Goal: Task Accomplishment & Management: Manage account settings

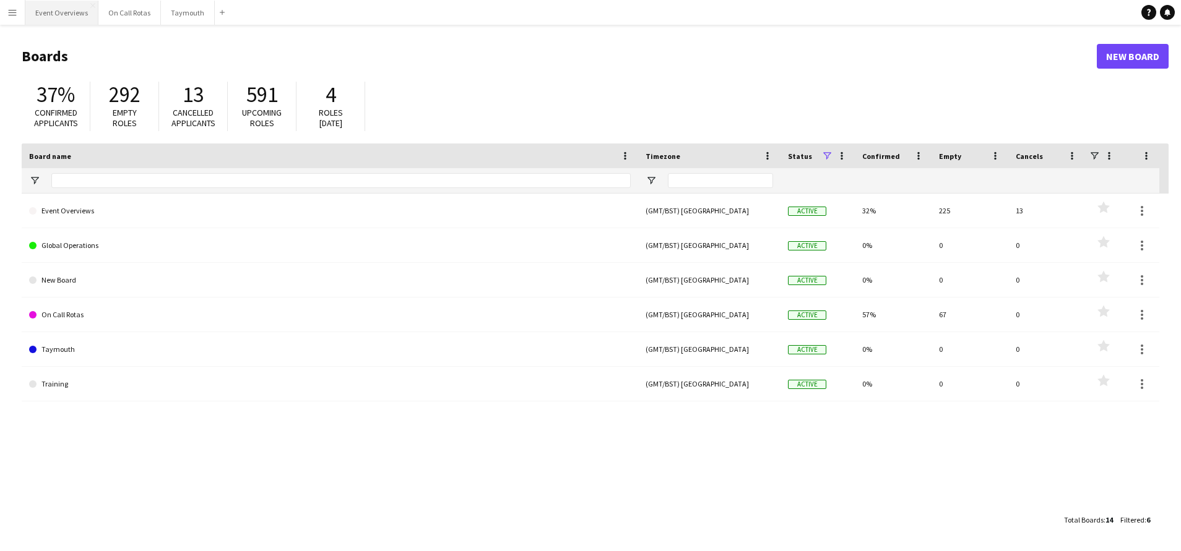
drag, startPoint x: 36, startPoint y: 15, endPoint x: 55, endPoint y: 20, distance: 19.8
click at [36, 15] on button "Event Overviews Close" at bounding box center [61, 13] width 73 height 24
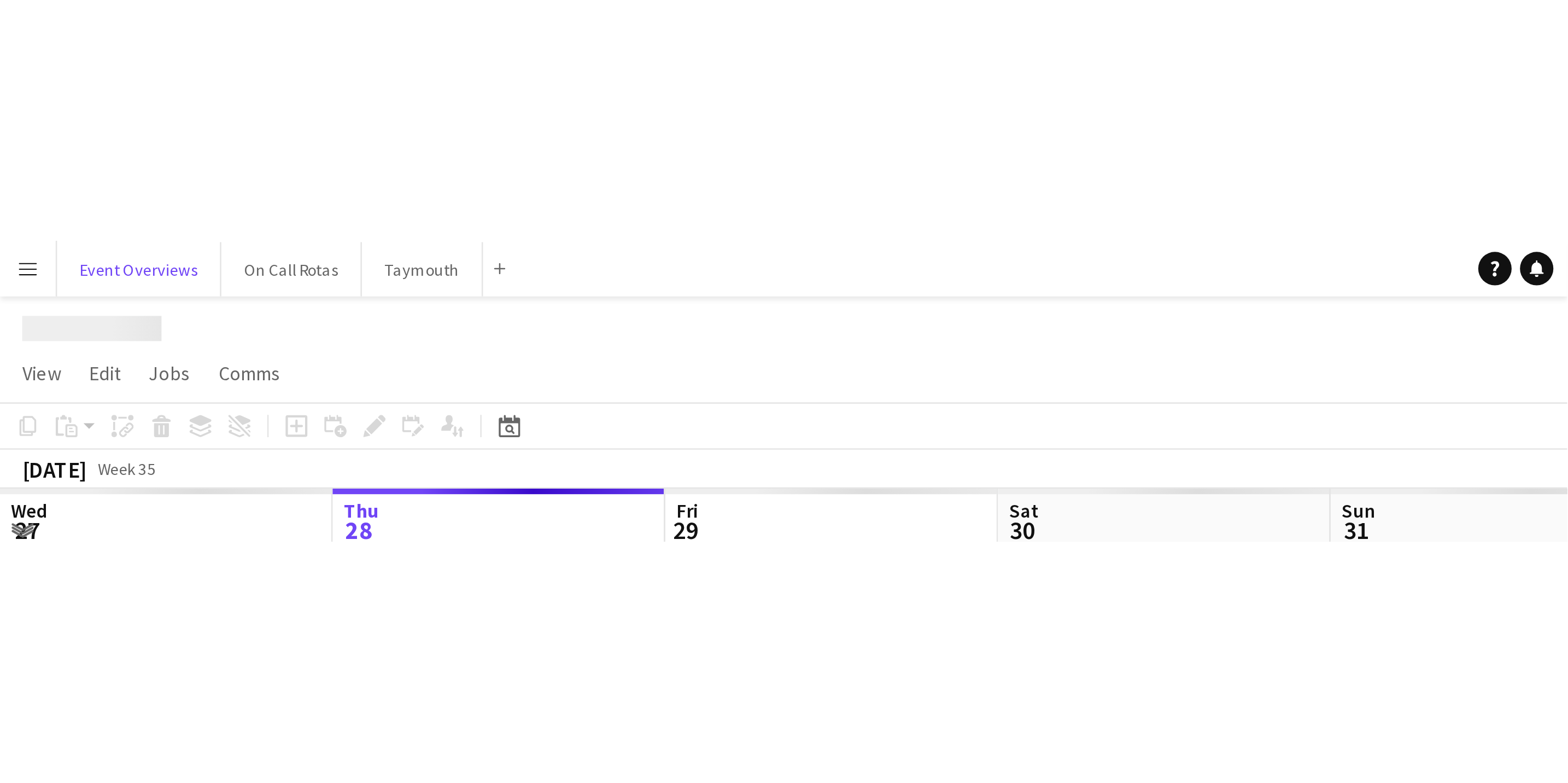
scroll to position [0, 261]
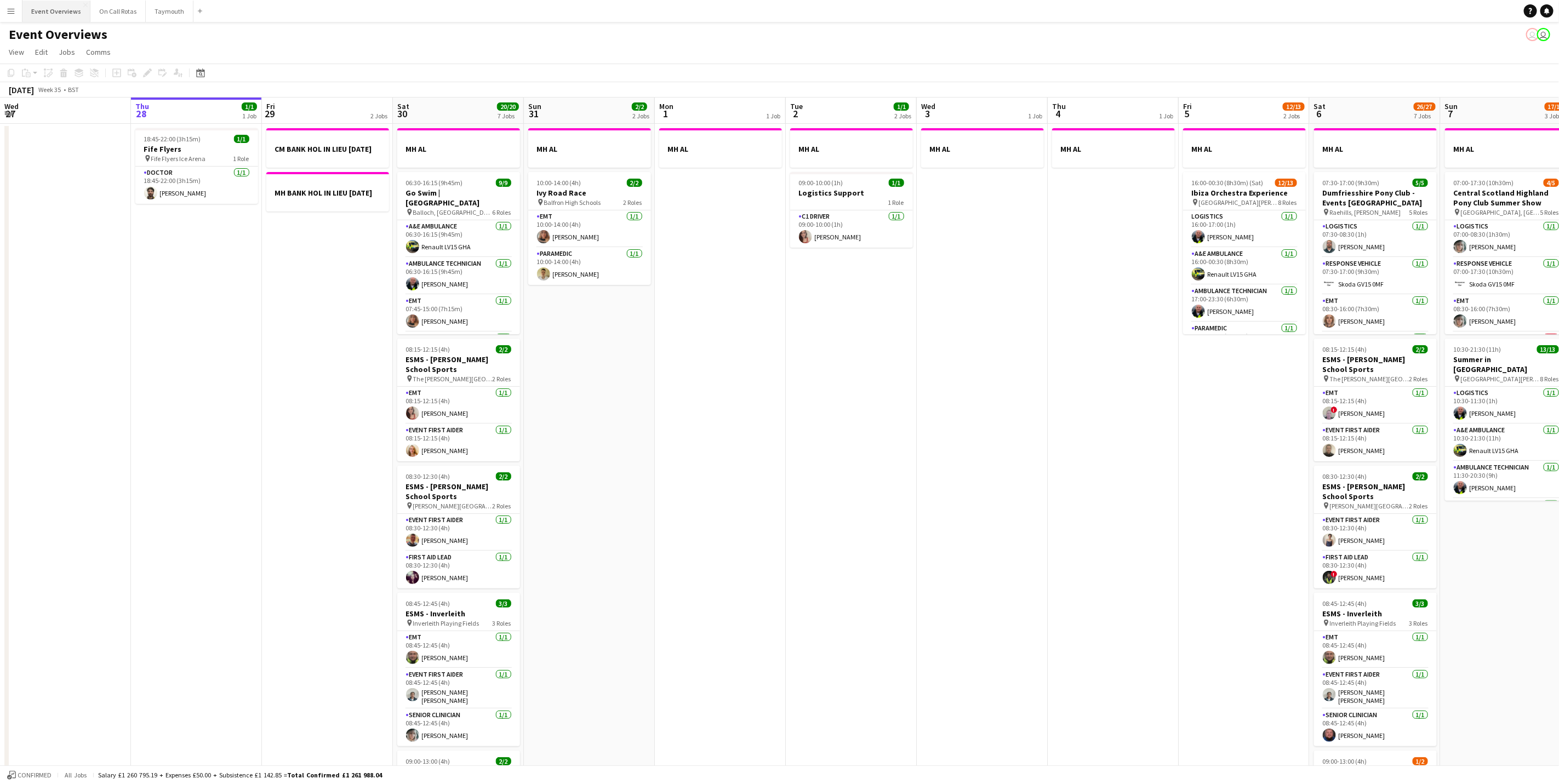
click at [56, 17] on button "Event Overviews Close" at bounding box center [56, 12] width 68 height 21
click at [469, 120] on app-board-header-date "Sat 30 20/20 7 Jobs" at bounding box center [459, 111] width 131 height 27
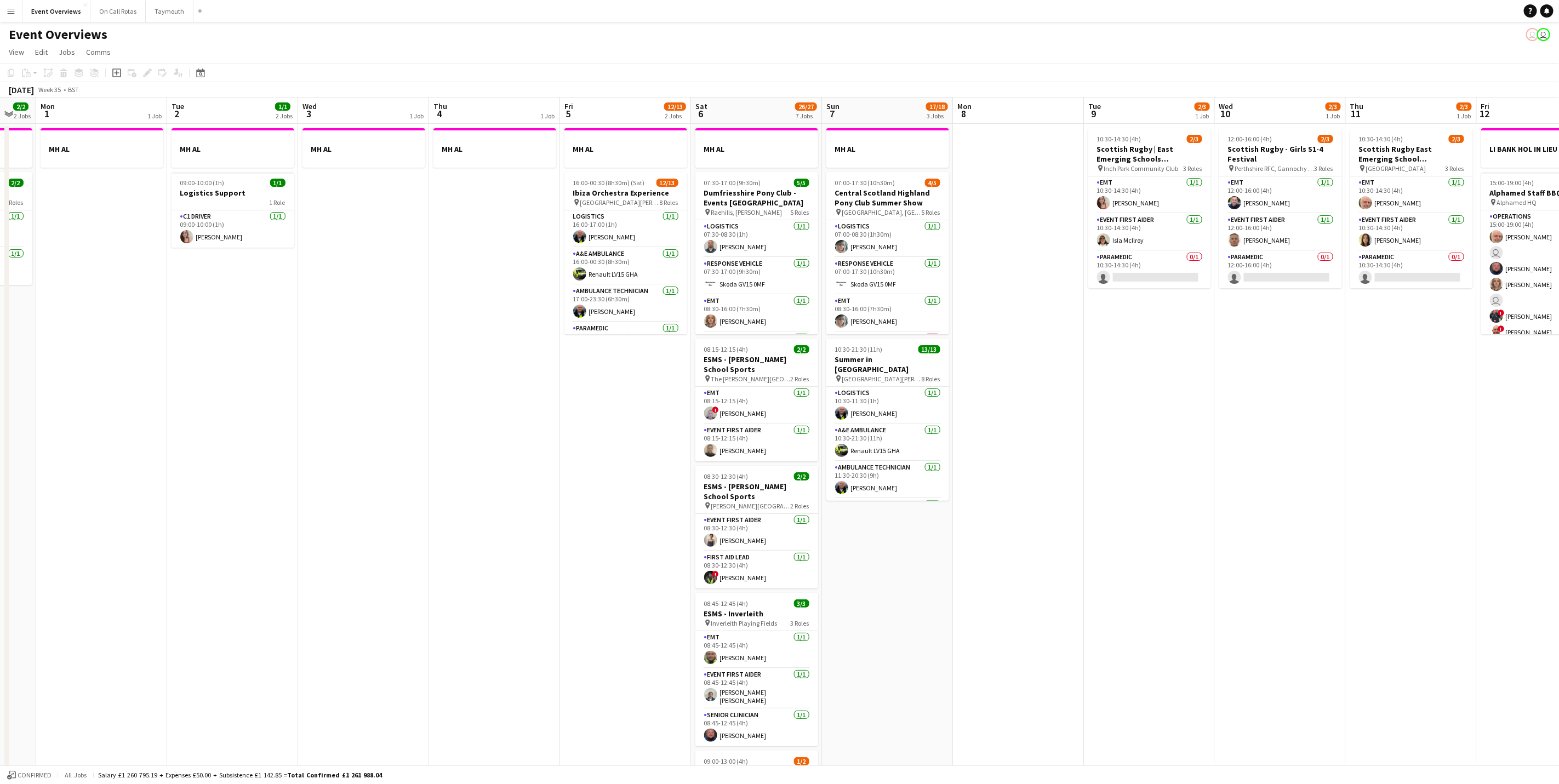
click at [301, 488] on app-calendar-viewport "Fri 29 2 Jobs Sat 30 20/20 7 Jobs Sun 31 2/2 2 Jobs Mon 1 1 Job Tue 2 1/1 2 Job…" at bounding box center [779, 579] width 1559 height 964
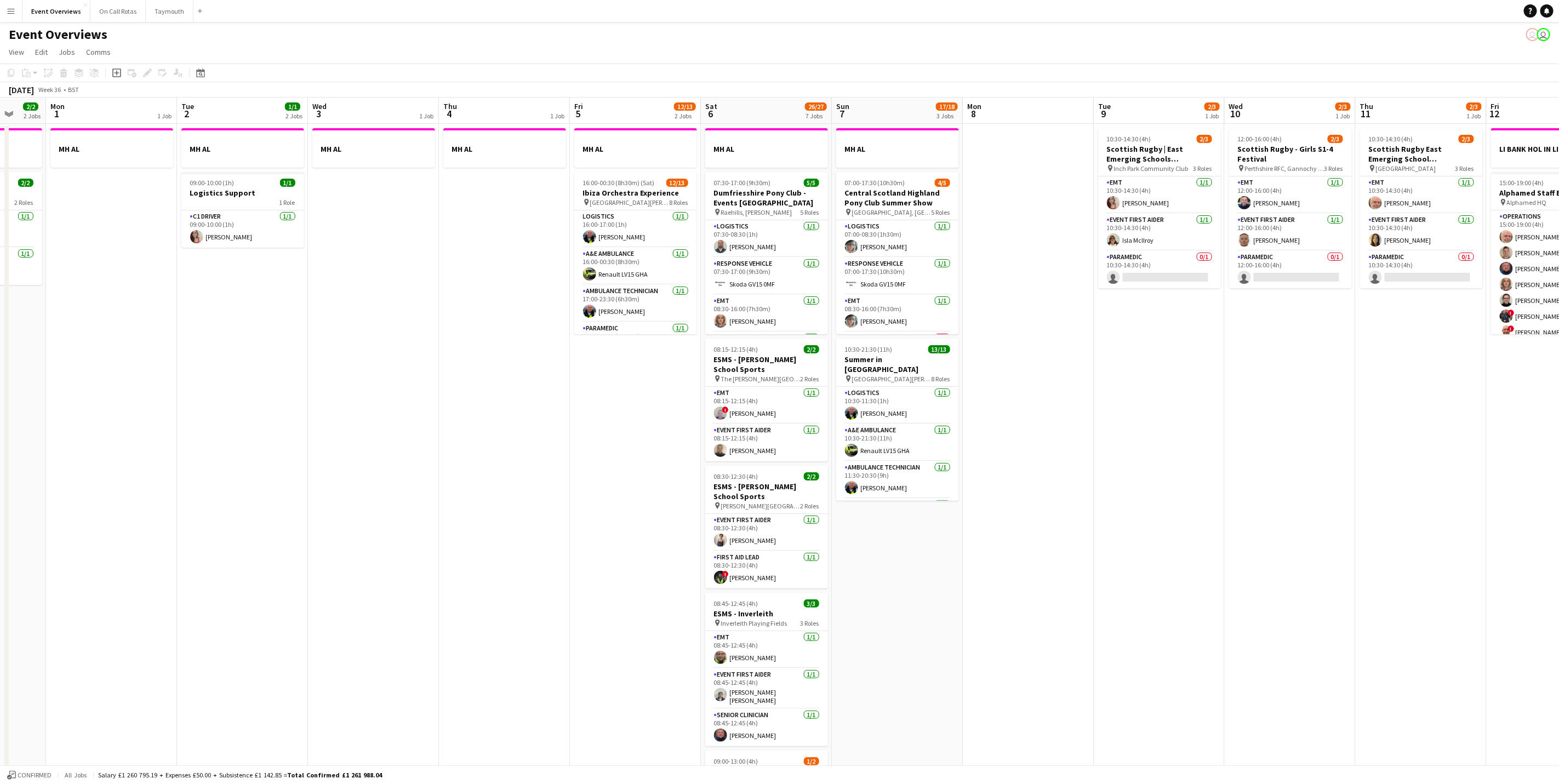
drag, startPoint x: 632, startPoint y: 551, endPoint x: 511, endPoint y: 530, distance: 122.8
click at [511, 488] on app-calendar-viewport "Fri 29 2 Jobs Sat 30 20/20 7 Jobs Sun 31 2/2 2 Jobs Mon 1 1 Job Tue 2 1/1 2 Job…" at bounding box center [779, 579] width 1559 height 964
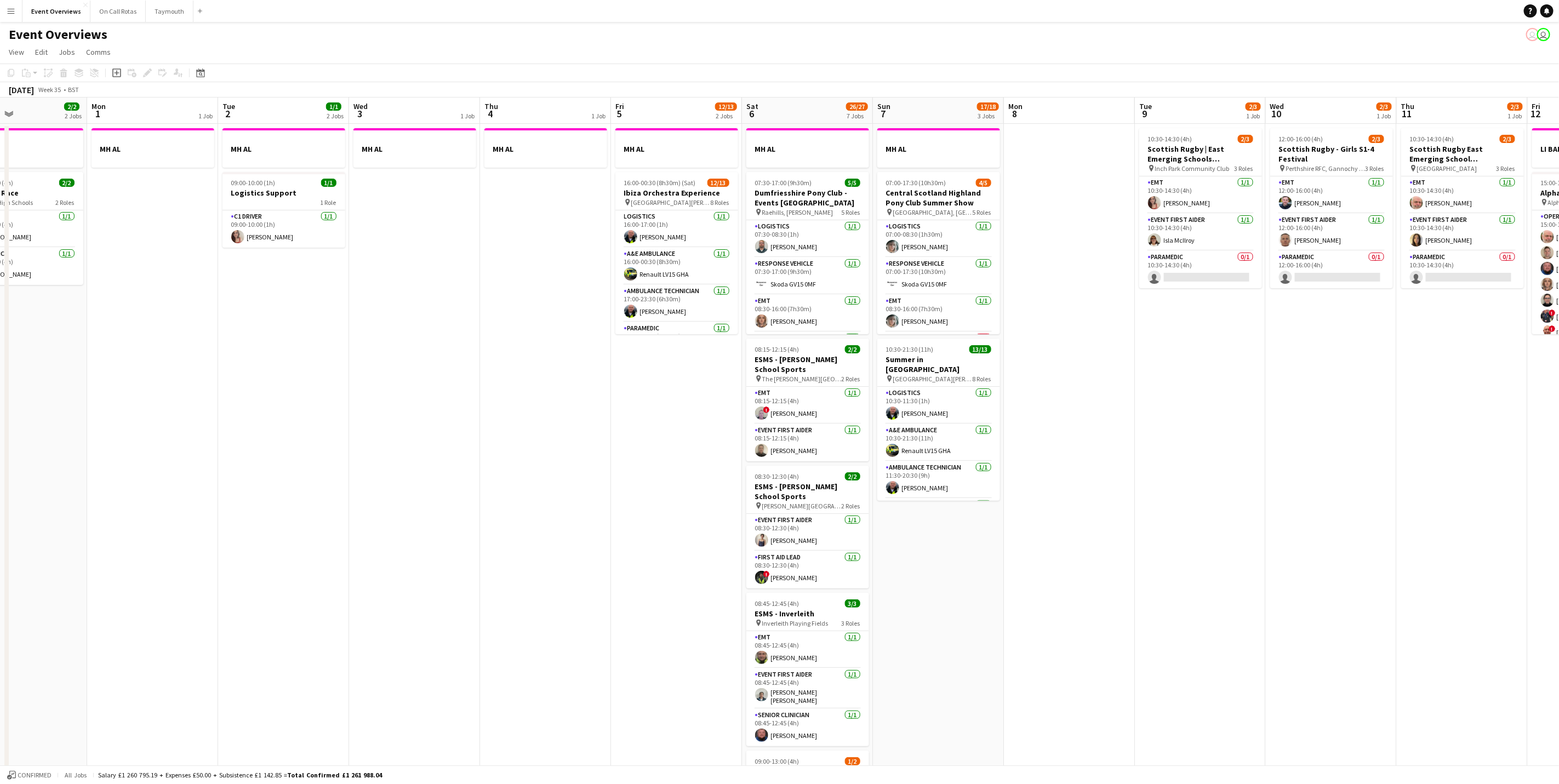
drag, startPoint x: 907, startPoint y: 575, endPoint x: 1210, endPoint y: 556, distance: 303.6
click at [1045, 488] on app-calendar-viewport "Fri 29 2 Jobs Sat 30 20/20 7 Jobs Sun 31 2/2 2 Jobs Mon 1 1 Job Tue 2 1/1 2 Job…" at bounding box center [779, 579] width 1559 height 964
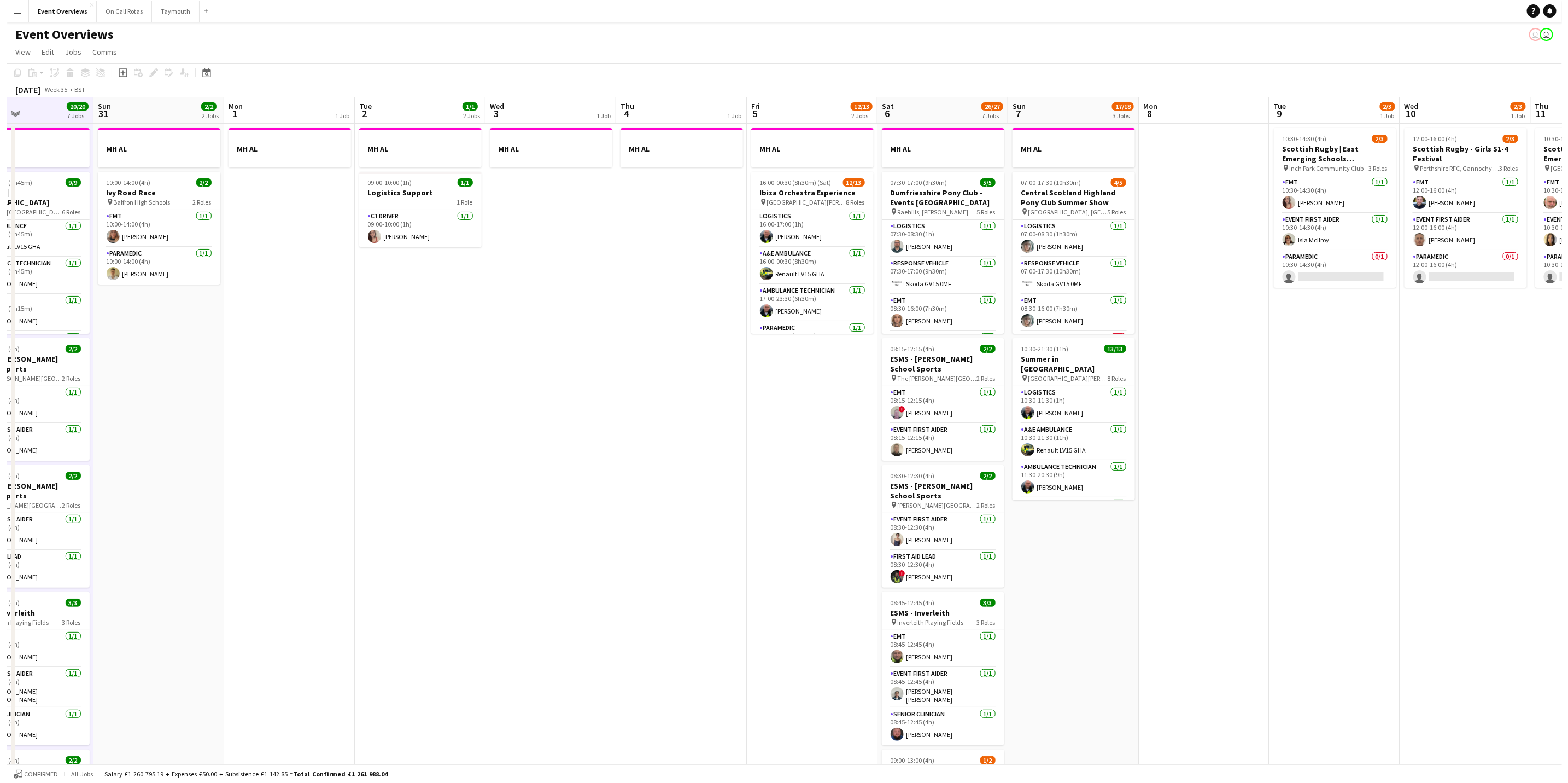
scroll to position [0, 230]
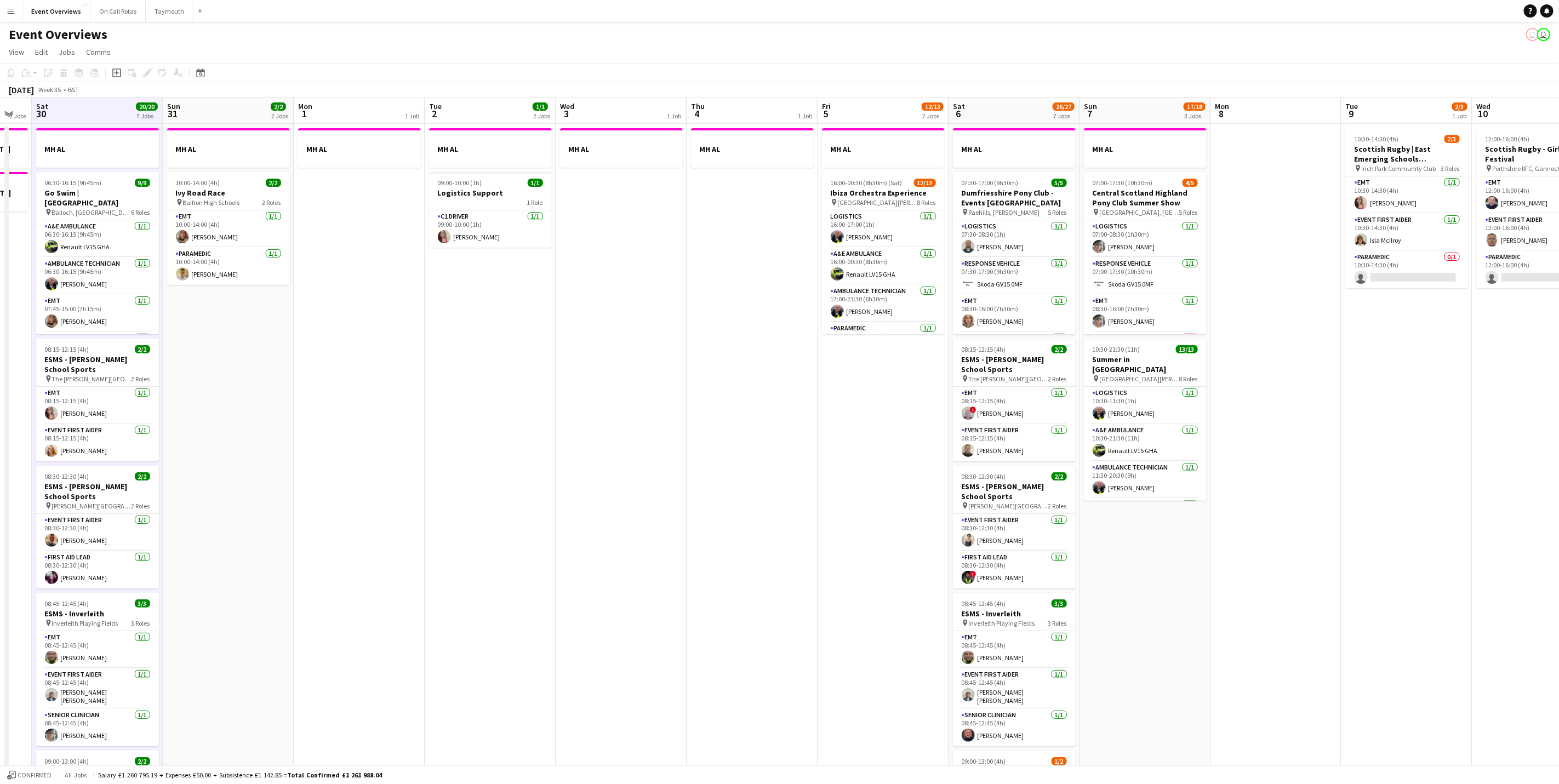
drag, startPoint x: 666, startPoint y: 473, endPoint x: 722, endPoint y: 473, distance: 56.0
click at [722, 473] on app-calendar-viewport "Thu 28 1/1 1 Job Fri 29 2 Jobs Sat 30 20/20 7 Jobs Sun 31 2/2 2 Jobs Mon 1 1 Jo…" at bounding box center [779, 579] width 1559 height 964
click at [13, 17] on button "Menu" at bounding box center [11, 11] width 22 height 22
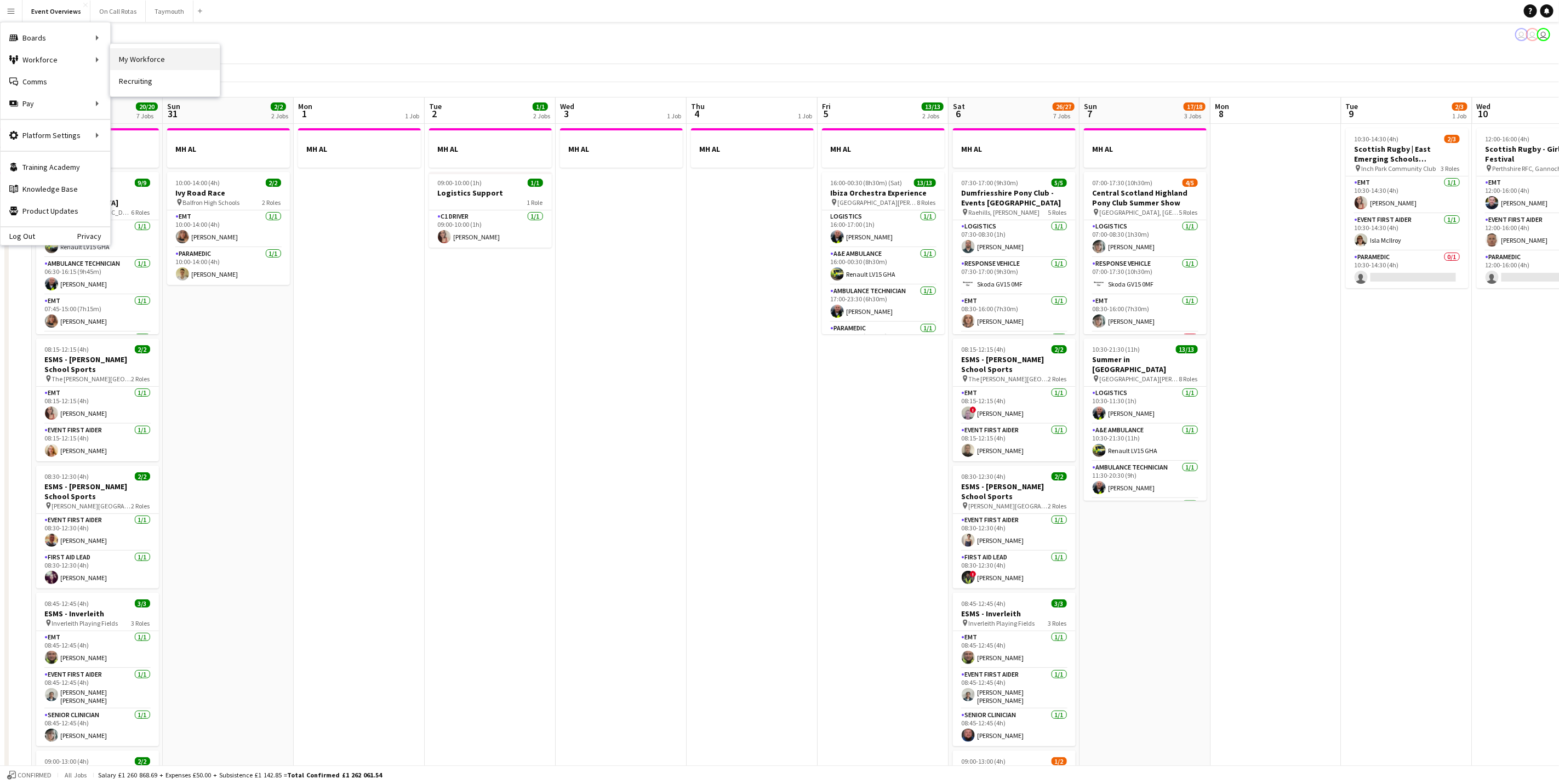
click at [130, 63] on link "My Workforce" at bounding box center [165, 58] width 110 height 22
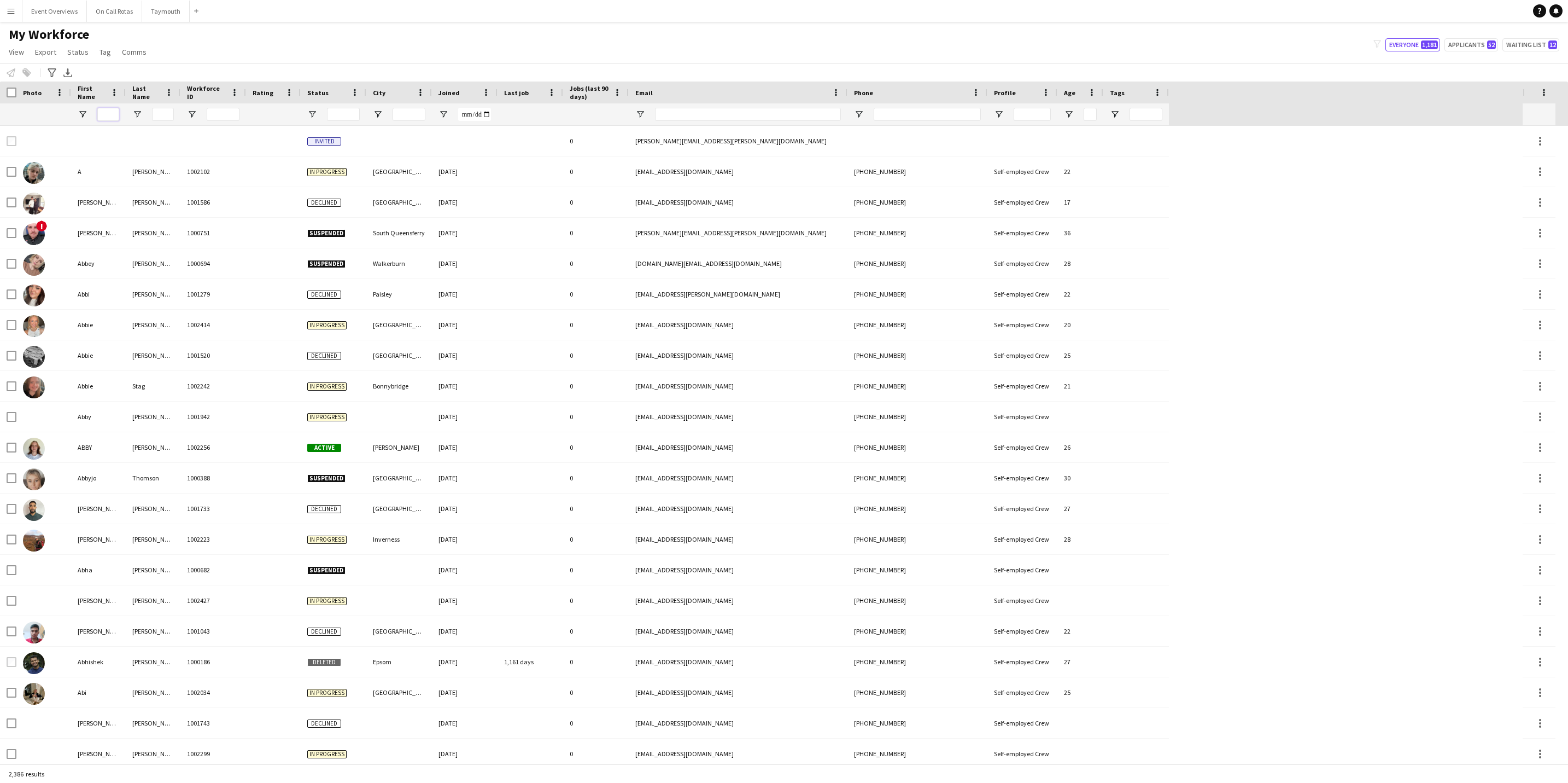
click at [109, 109] on input "First Name Filter Input" at bounding box center [108, 114] width 22 height 13
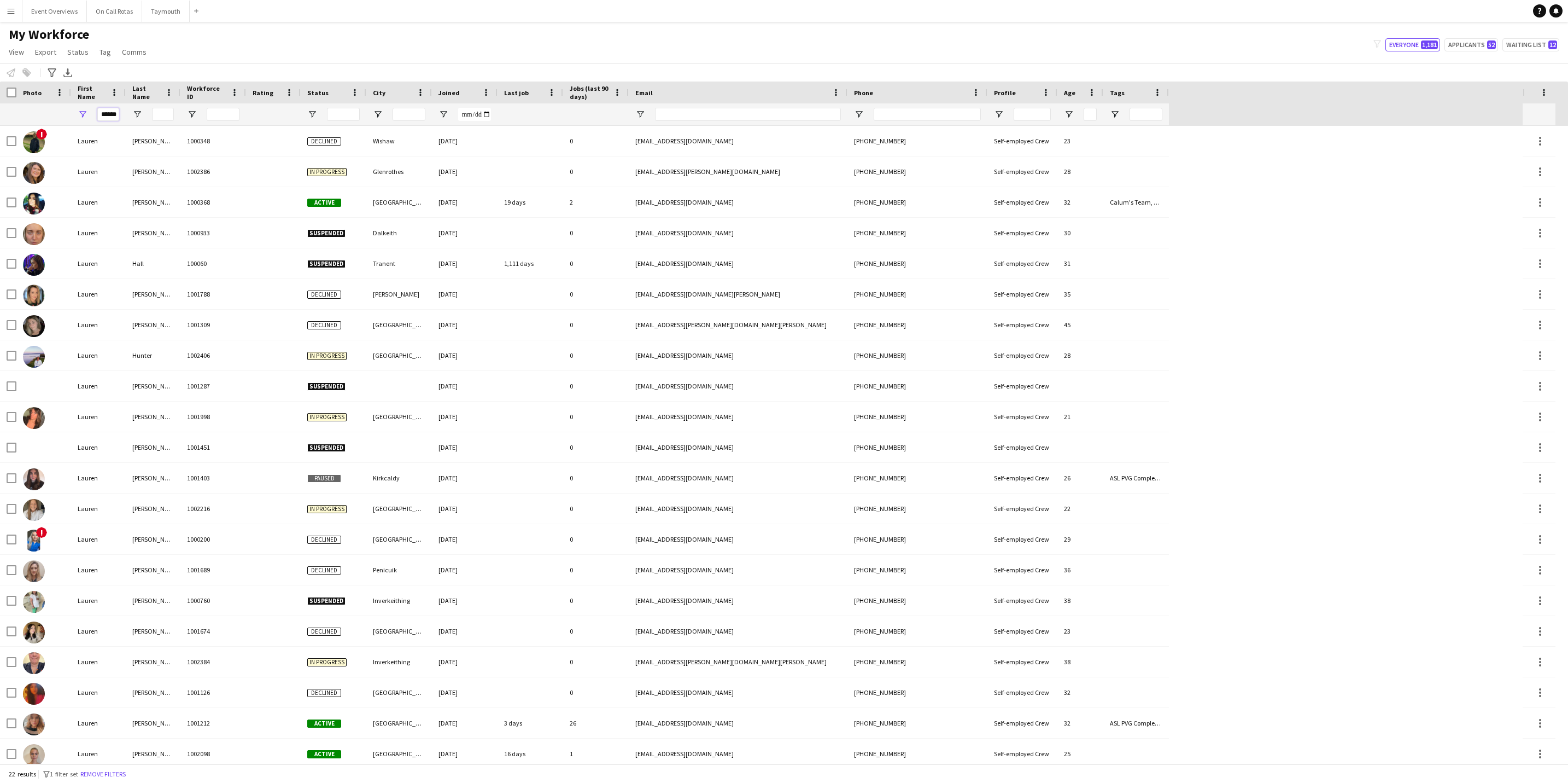
type input "******"
click at [164, 109] on input "Last Name Filter Input" at bounding box center [163, 114] width 22 height 13
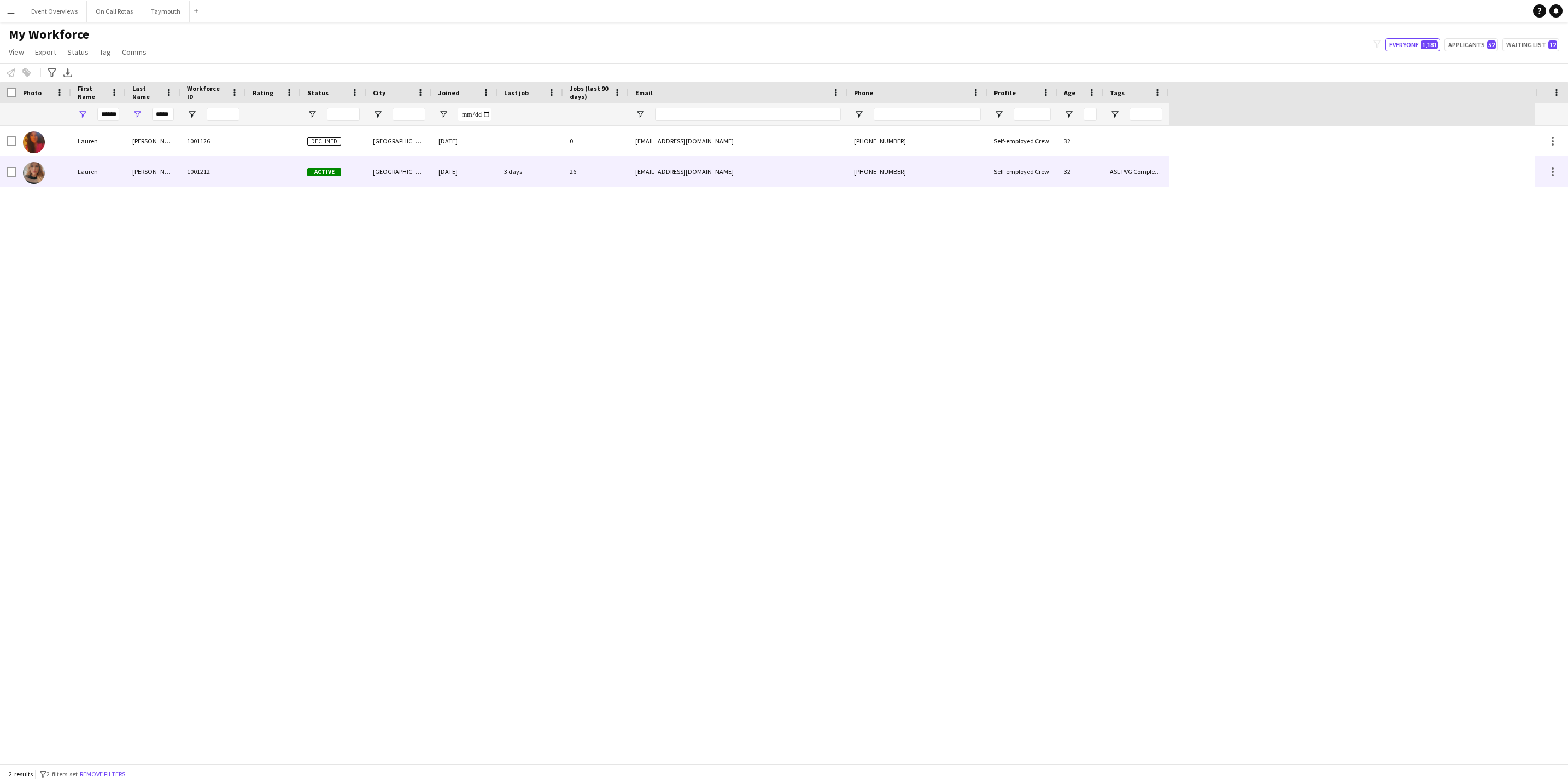
click at [132, 178] on div "[PERSON_NAME]" at bounding box center [153, 171] width 55 height 30
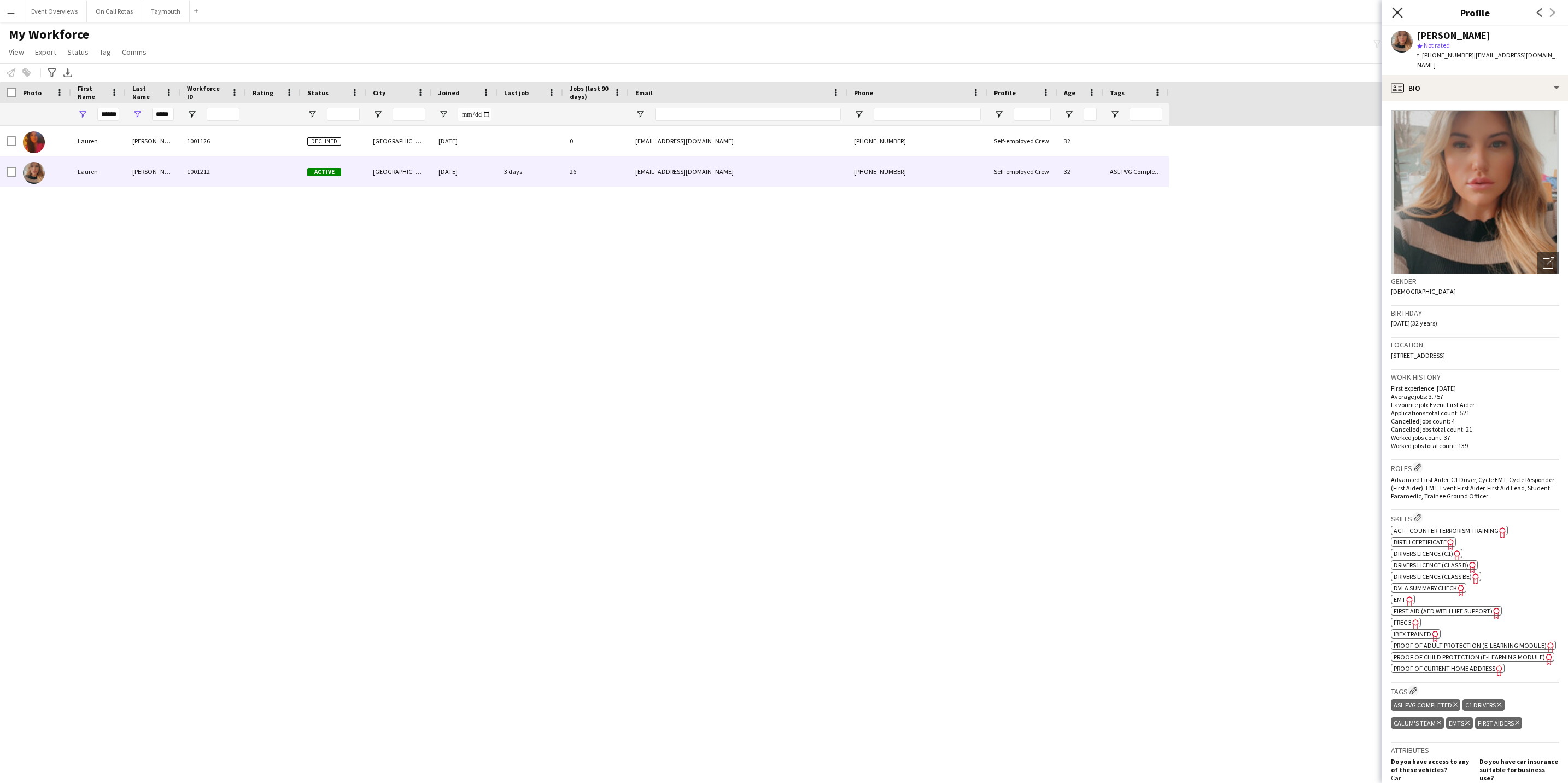
click at [1042, 11] on icon at bounding box center [1398, 12] width 11 height 11
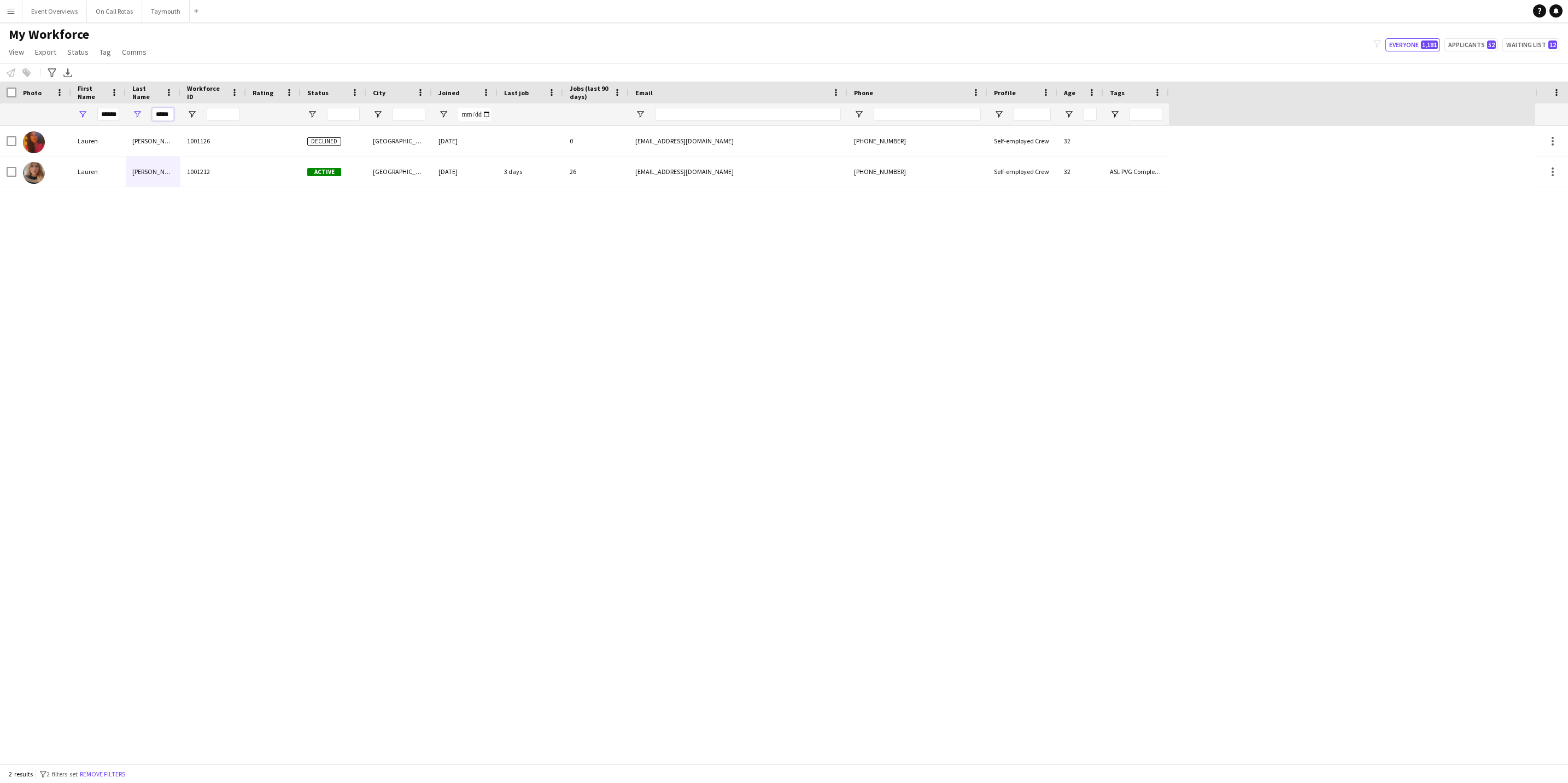
click at [169, 116] on input "*****" at bounding box center [163, 114] width 22 height 13
type input "*"
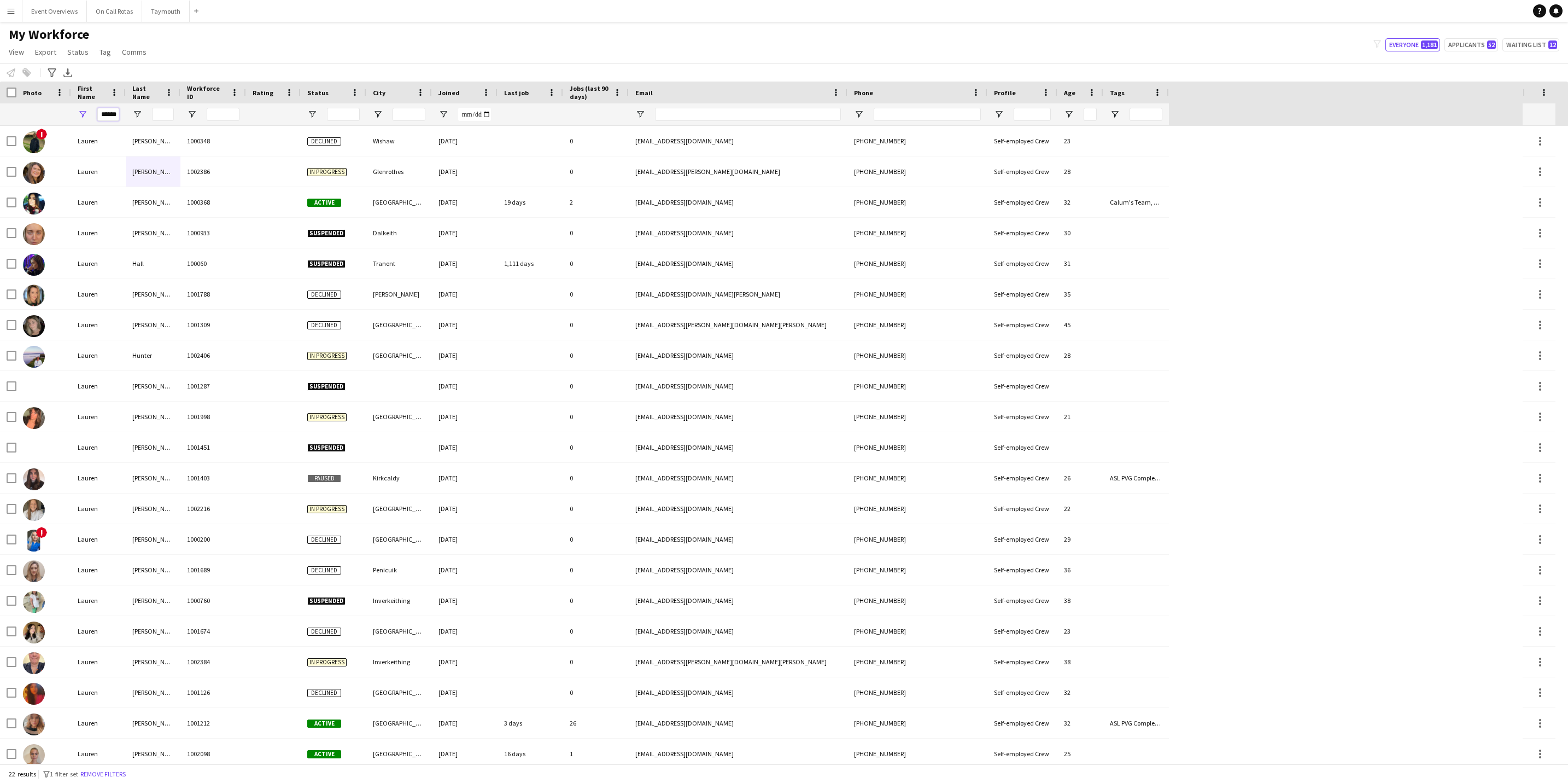
click at [116, 110] on input "******" at bounding box center [108, 114] width 22 height 13
type input "*"
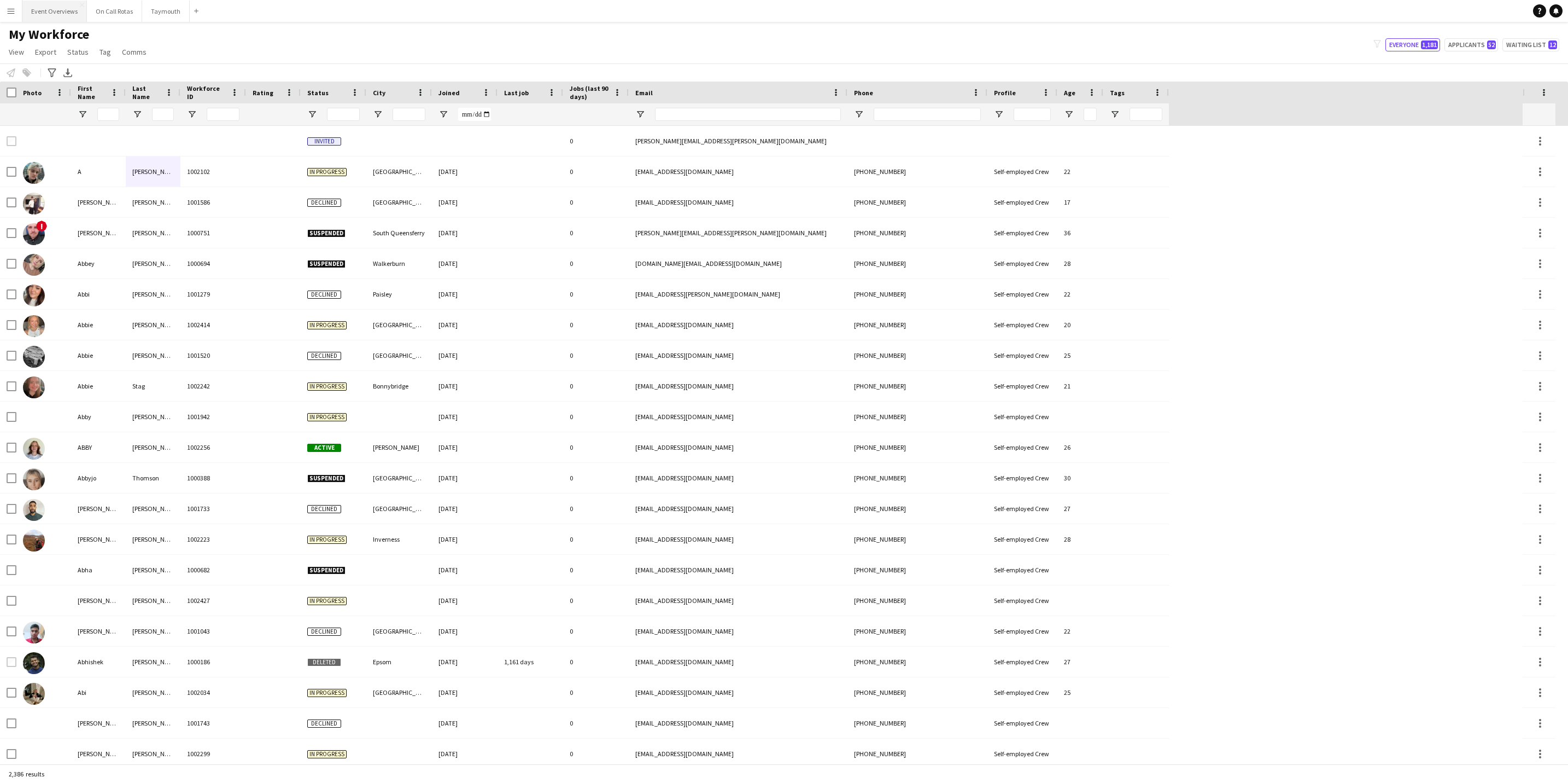
click at [57, 11] on button "Event Overviews Close" at bounding box center [54, 11] width 64 height 21
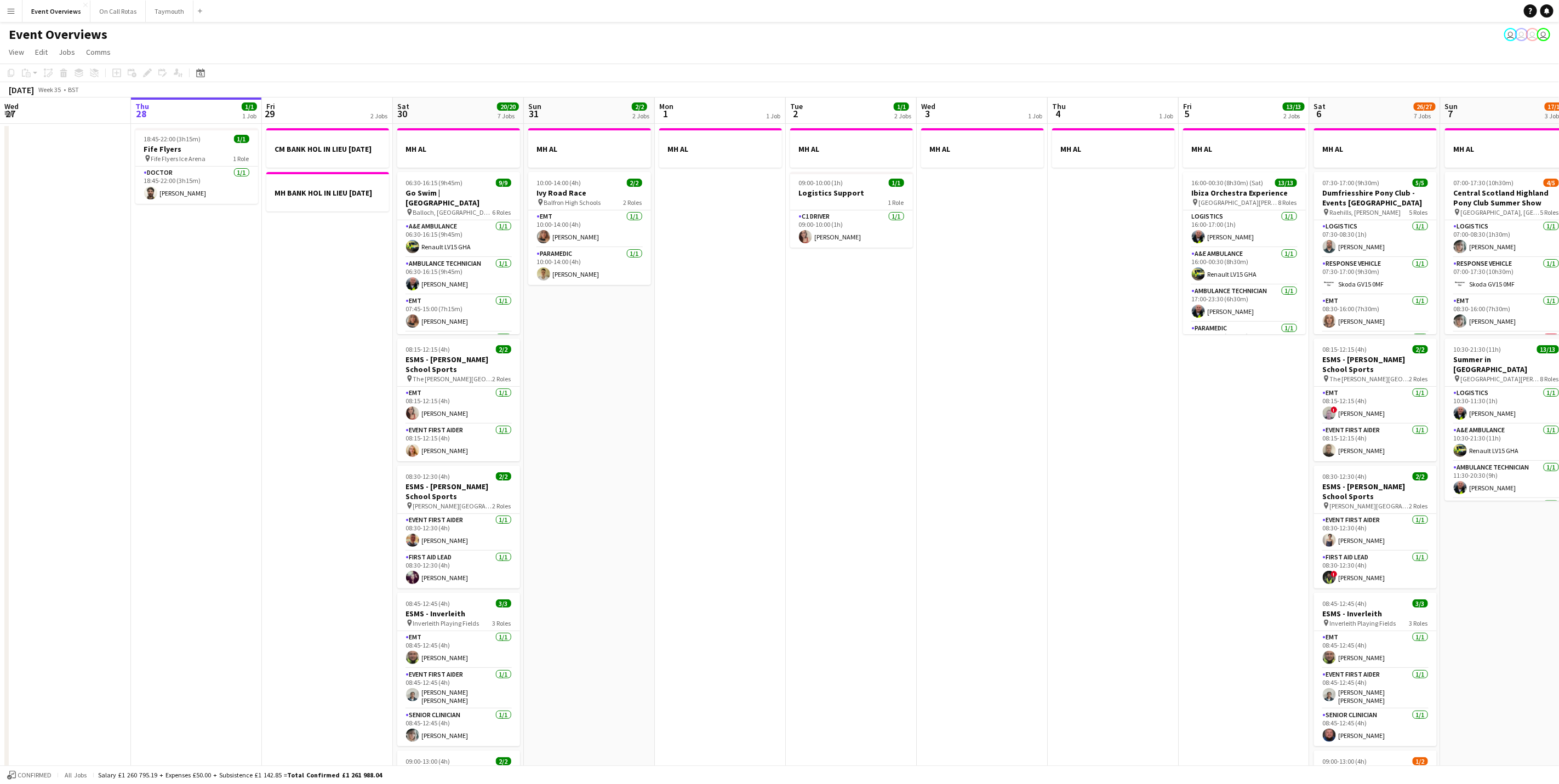
scroll to position [0, 399]
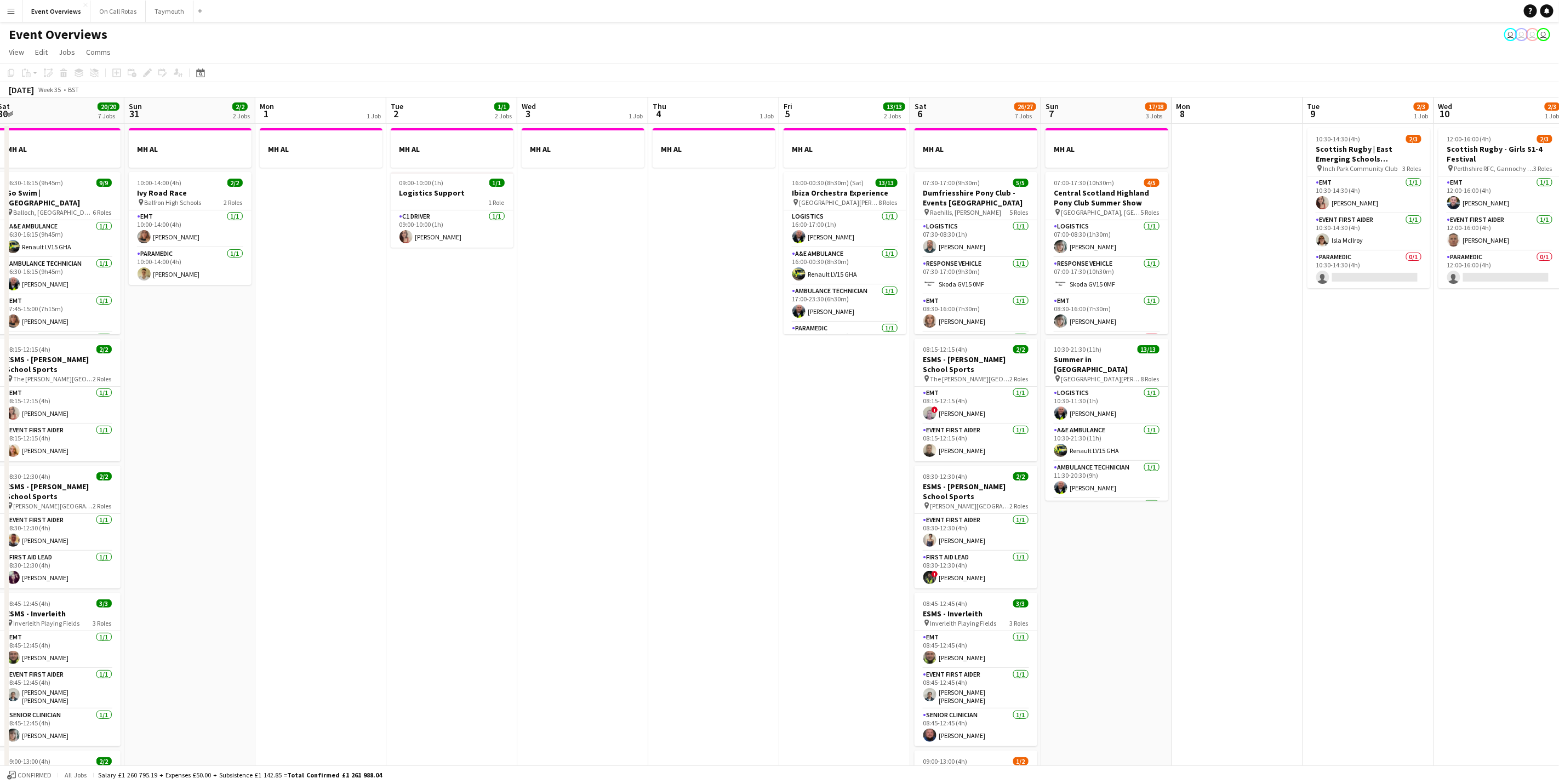
drag, startPoint x: 802, startPoint y: 427, endPoint x: 576, endPoint y: 447, distance: 226.9
click at [576, 447] on app-calendar-viewport "Wed 27 Thu 28 1/1 1 Job Fri 29 2 Jobs Sat 30 20/20 7 Jobs Sun 31 2/2 2 Jobs Mon…" at bounding box center [779, 579] width 1559 height 964
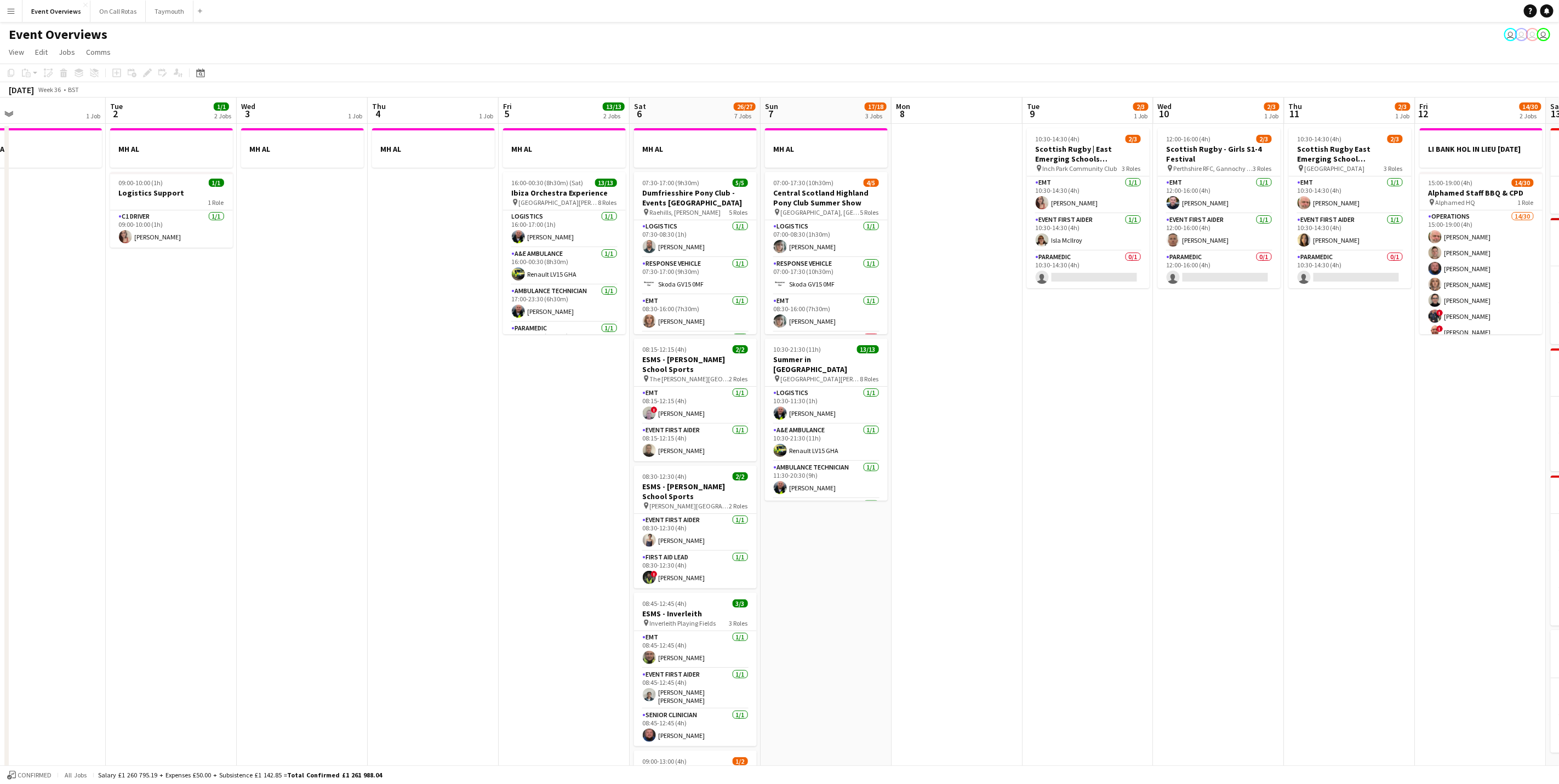
drag, startPoint x: 791, startPoint y: 464, endPoint x: 510, endPoint y: 473, distance: 281.1
click at [510, 473] on app-calendar-viewport "Fri 29 2 Jobs Sat 30 20/20 7 Jobs Sun 31 2/2 2 Jobs Mon 1 1 Job Tue 2 1/1 2 Job…" at bounding box center [779, 579] width 1559 height 964
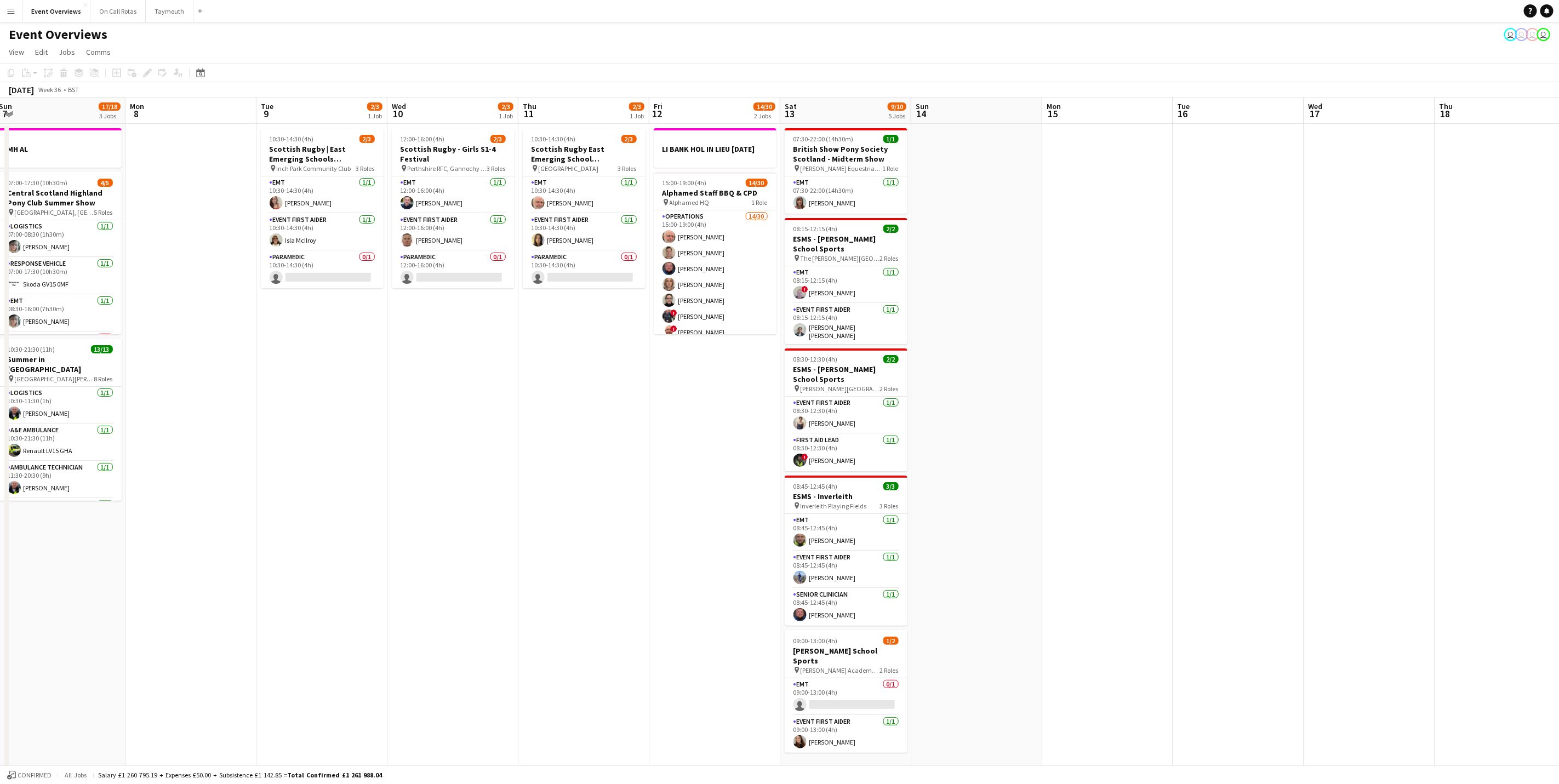
drag, startPoint x: 828, startPoint y: 536, endPoint x: 343, endPoint y: 584, distance: 487.4
click at [343, 488] on app-calendar-viewport "Thu 4 1 Job Fri 5 13/13 2 Jobs Sat 6 26/27 7 Jobs Sun 7 17/18 3 Jobs Mon 8 Tue …" at bounding box center [779, 579] width 1559 height 964
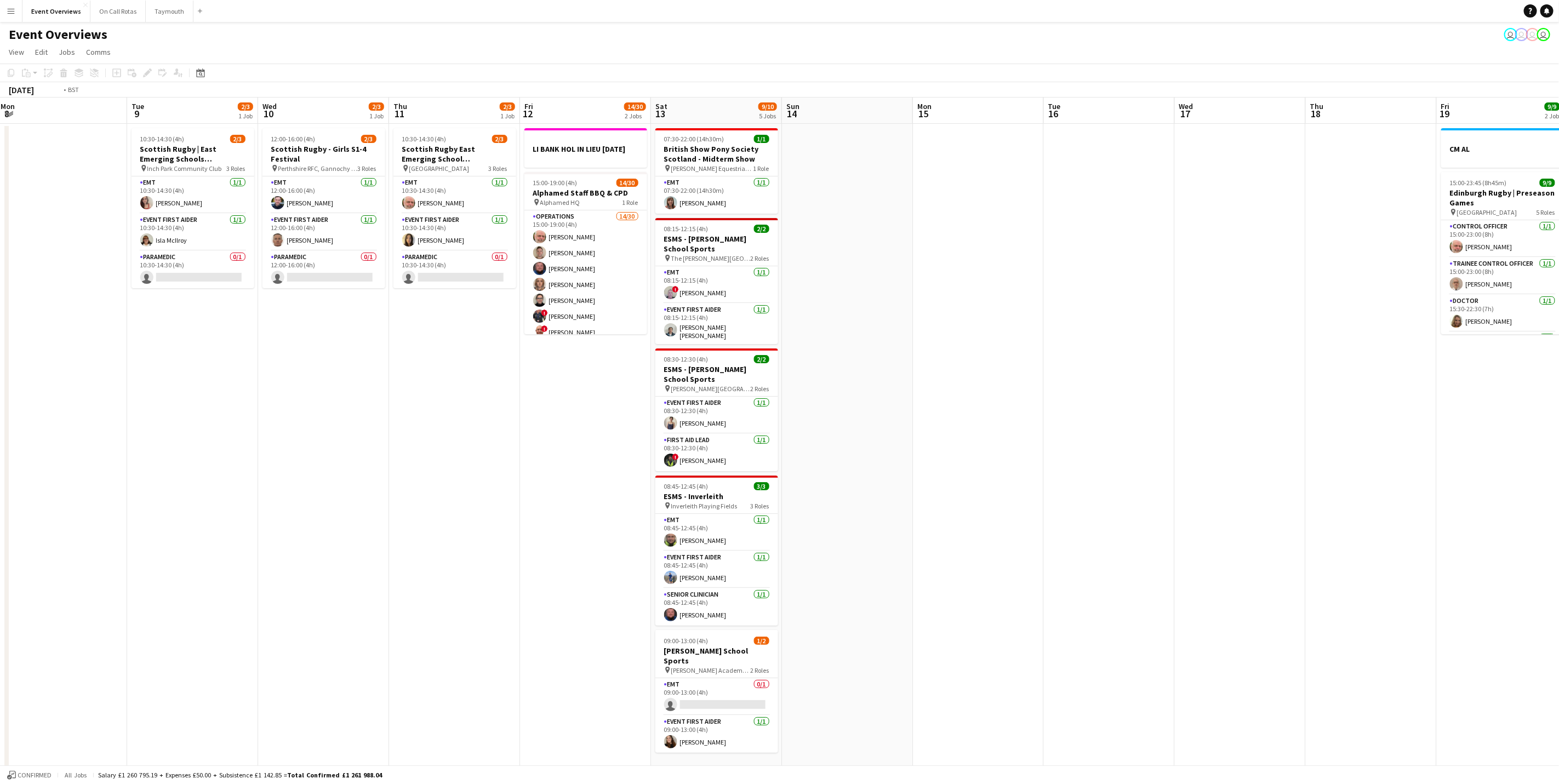
scroll to position [0, 346]
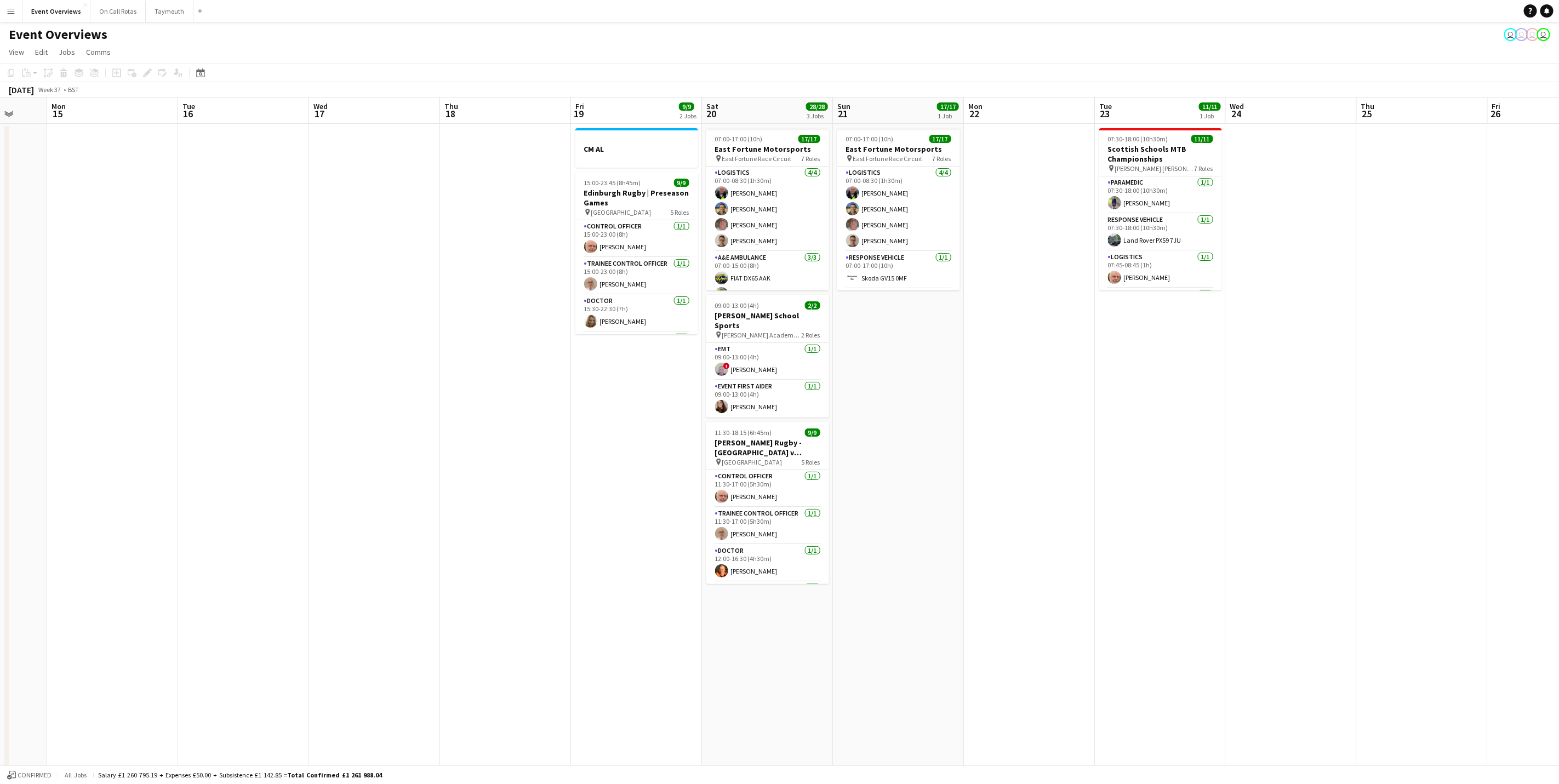
drag, startPoint x: 1023, startPoint y: 446, endPoint x: -4, endPoint y: 485, distance: 1027.7
click at [0, 485] on html "Menu Boards Boards Boards All jobs Status Workforce Workforce My Workforce Recr…" at bounding box center [779, 540] width 1559 height 1080
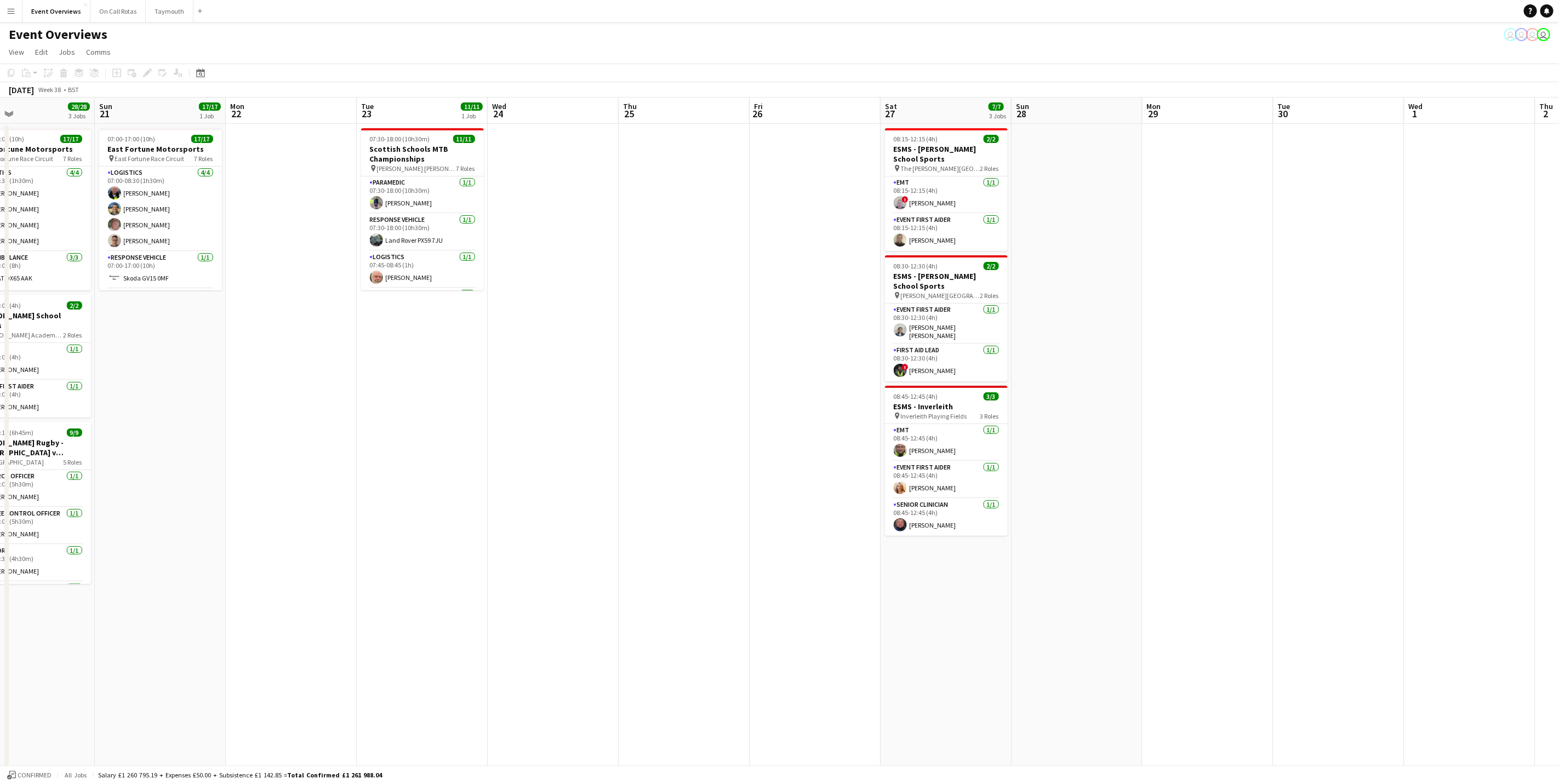
scroll to position [0, 428]
drag, startPoint x: 1185, startPoint y: 435, endPoint x: 449, endPoint y: 466, distance: 736.7
click at [449, 466] on app-calendar-viewport "Wed 17 Thu 18 Fri 19 9/9 2 Jobs Sat 20 28/28 3 Jobs Sun 21 17/17 1 Job Mon 22 T…" at bounding box center [779, 579] width 1559 height 964
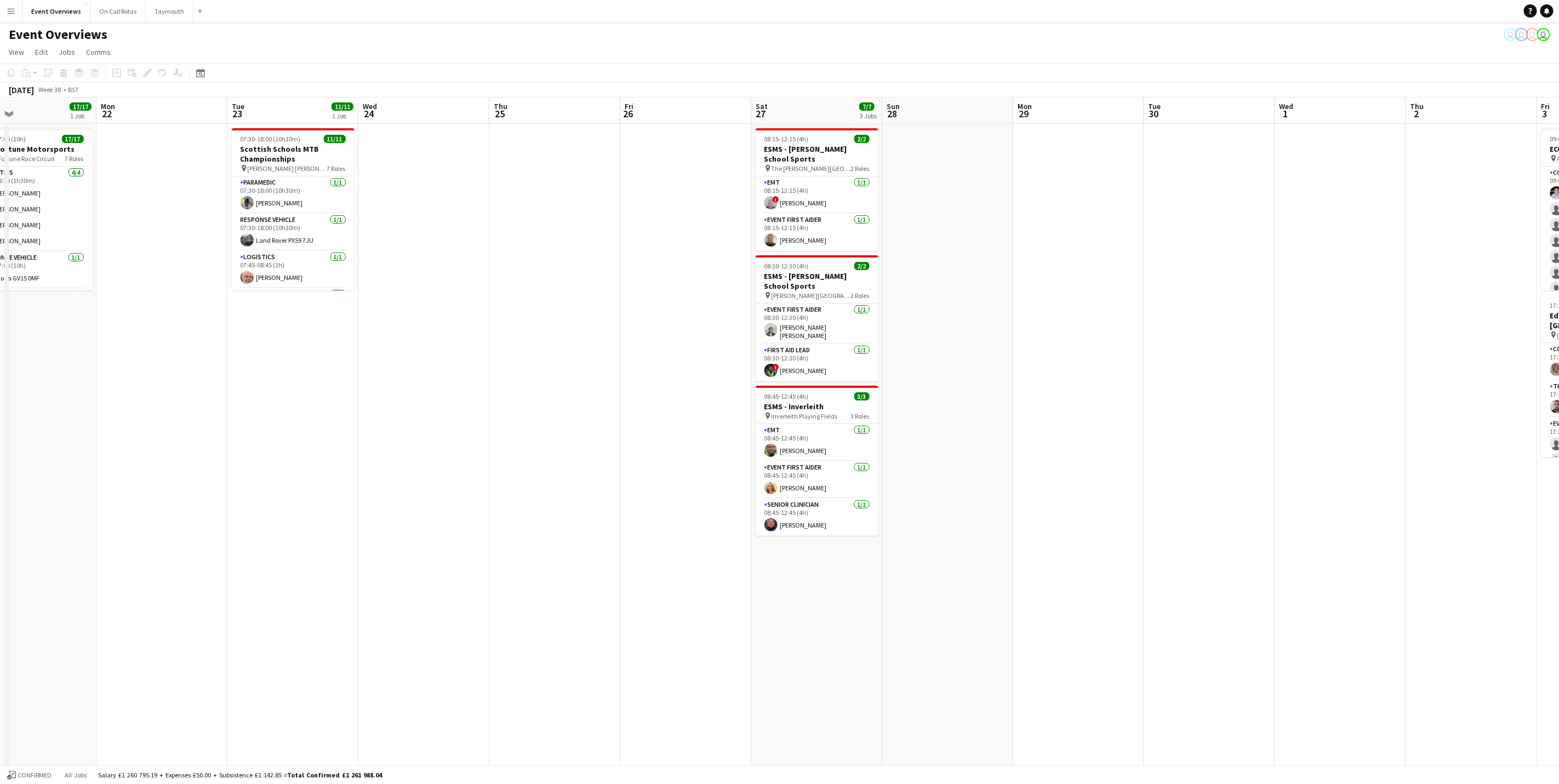
scroll to position [0, 439]
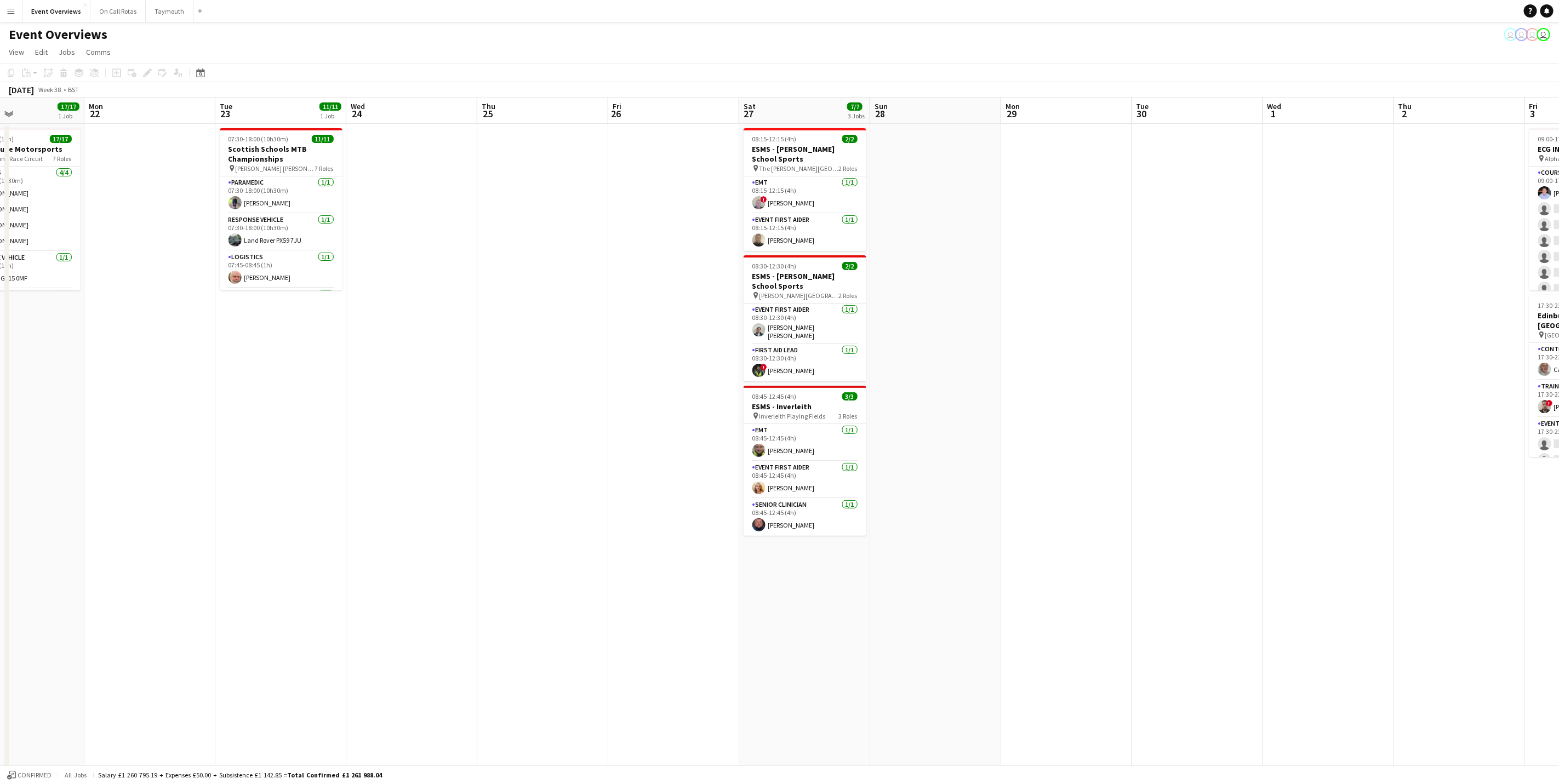
drag, startPoint x: 602, startPoint y: 378, endPoint x: 520, endPoint y: 387, distance: 82.5
click at [520, 387] on app-calendar-viewport "Thu 18 Fri 19 9/9 2 Jobs Sat 20 28/28 3 Jobs Sun 21 17/17 1 Job Mon 22 Tue 23 1…" at bounding box center [779, 579] width 1559 height 964
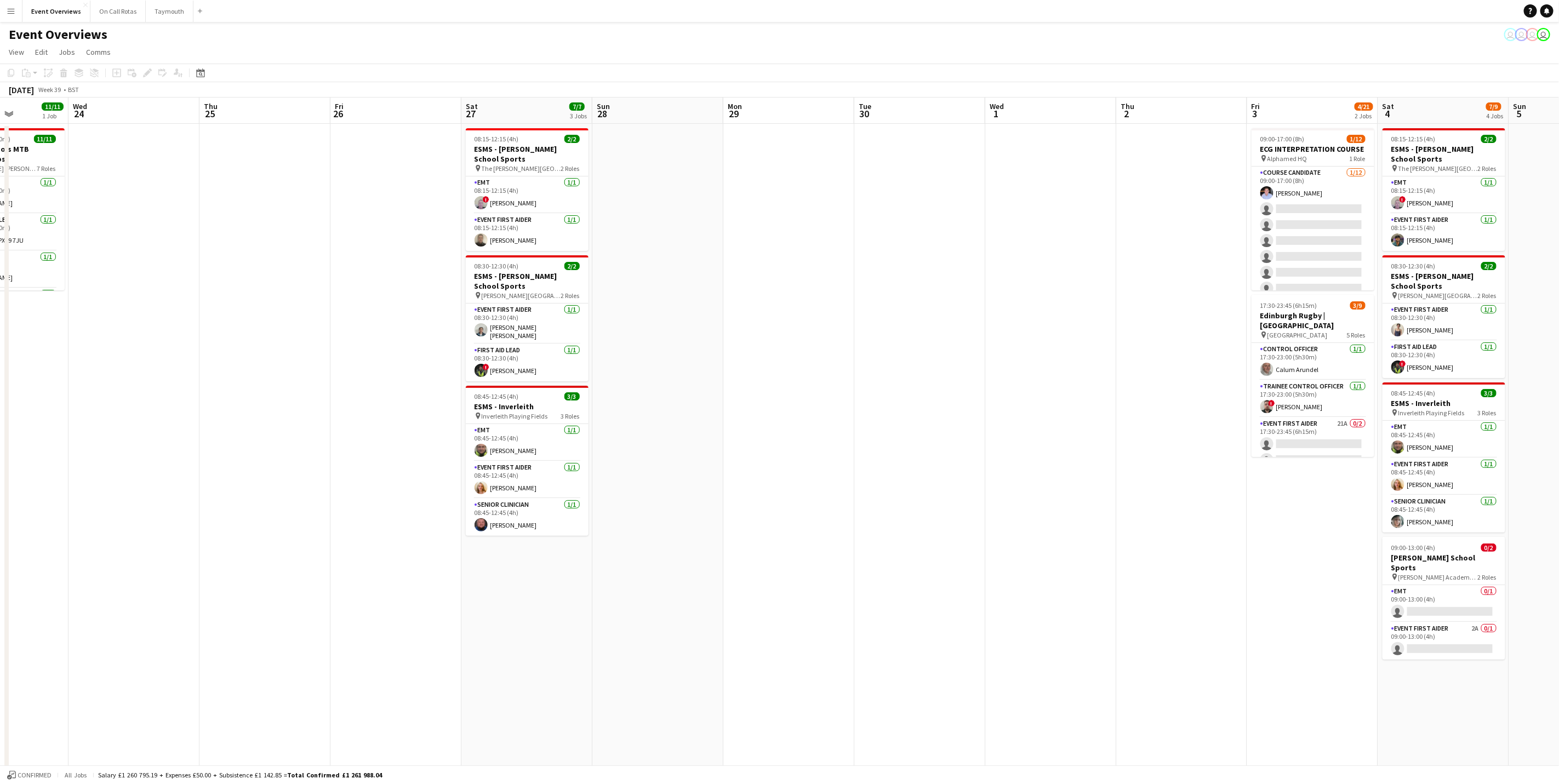
drag, startPoint x: 1020, startPoint y: 298, endPoint x: 844, endPoint y: 328, distance: 178.5
click at [844, 328] on app-calendar-viewport "Sun 21 17/17 1 Job Mon 22 Tue 23 11/11 1 Job Wed 24 Thu 25 Fri 26 Sat 27 7/7 3 …" at bounding box center [779, 579] width 1559 height 964
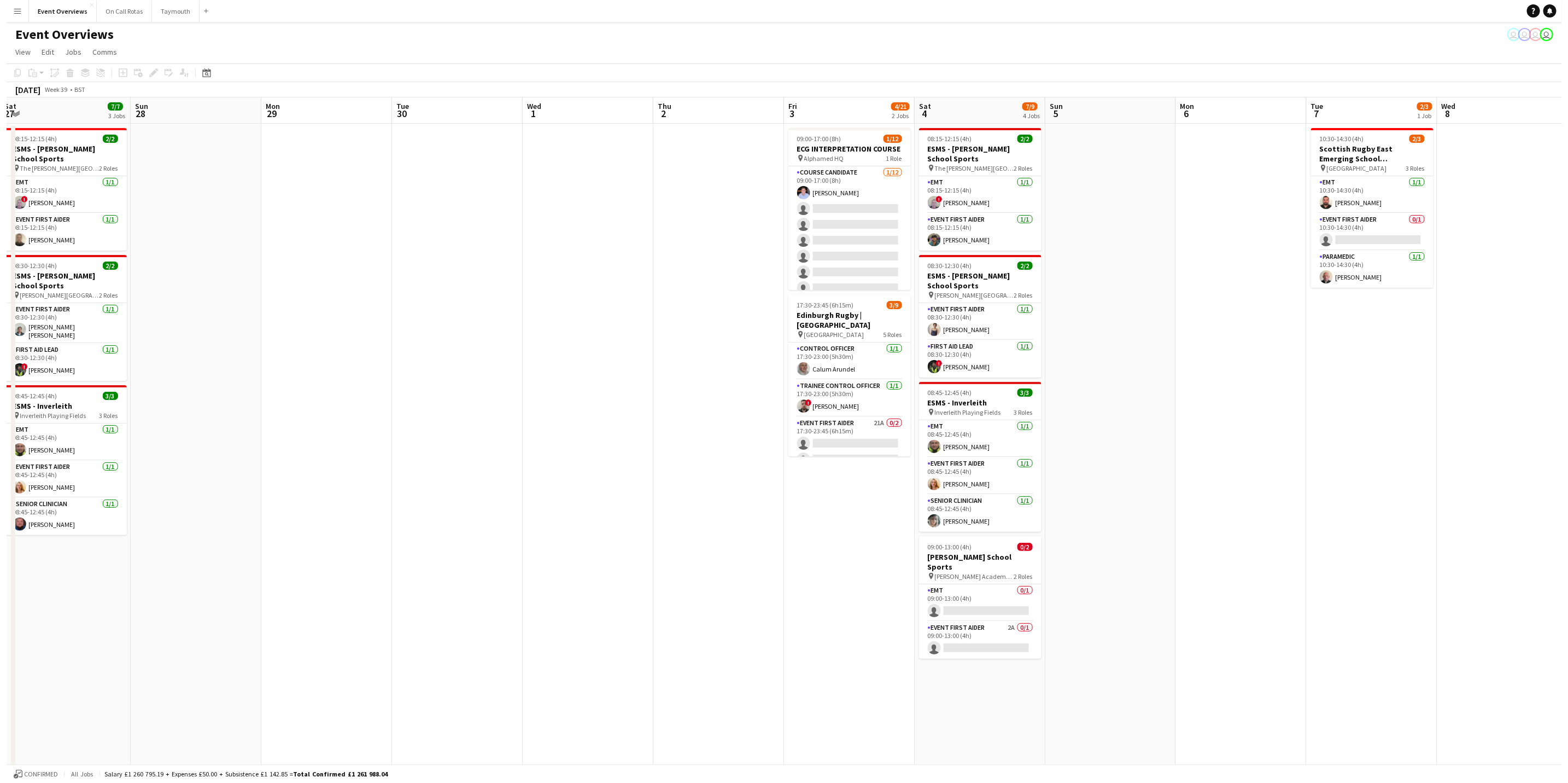
scroll to position [0, 375]
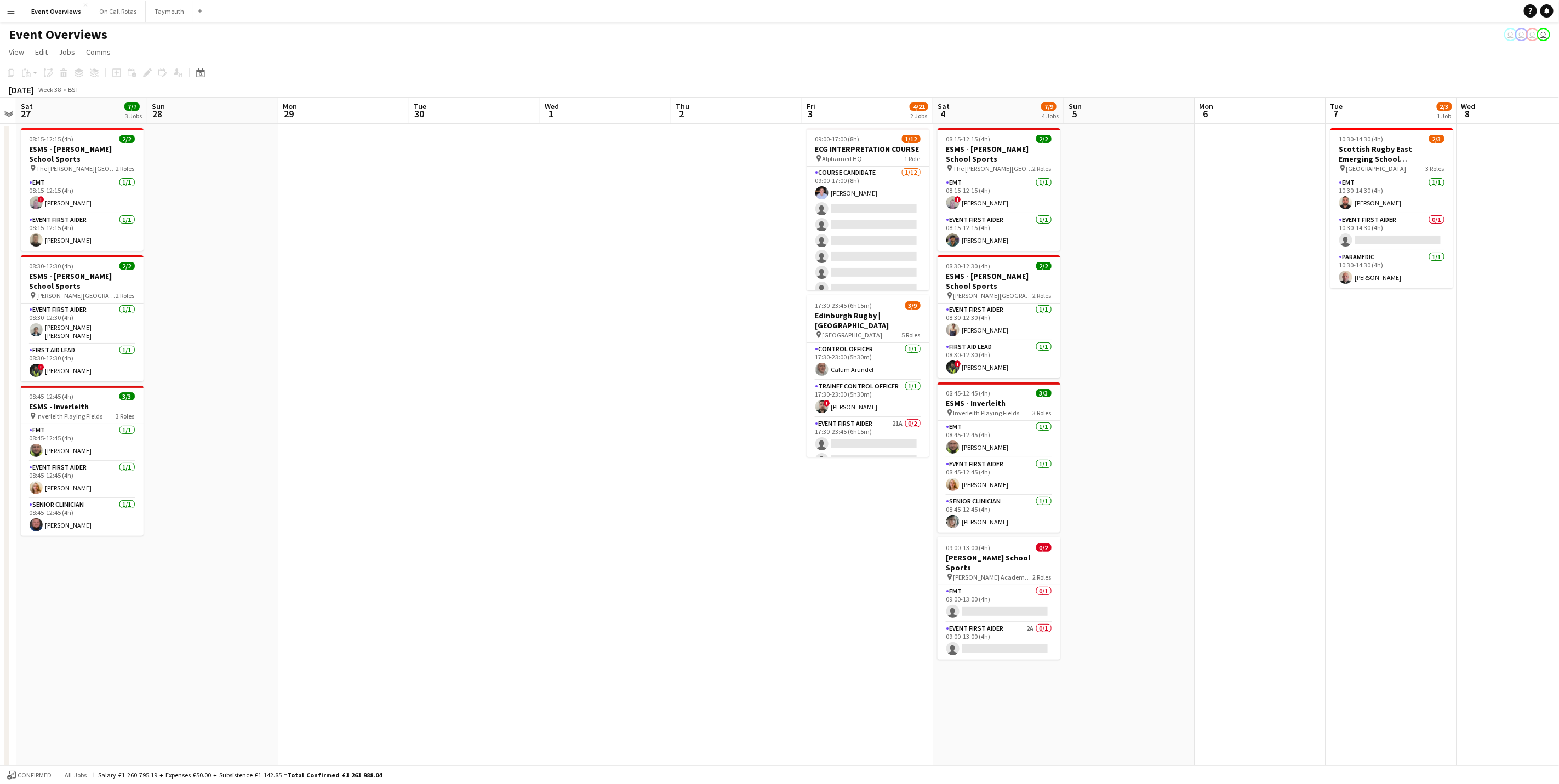
drag, startPoint x: 779, startPoint y: 340, endPoint x: 178, endPoint y: 196, distance: 618.0
click at [204, 216] on app-calendar-viewport "Wed 24 Thu 25 Fri 26 Sat 27 7/7 3 Jobs Sun 28 Mon 29 Tue 30 Wed 1 Thu 2 Fri 3 4…" at bounding box center [779, 579] width 1559 height 964
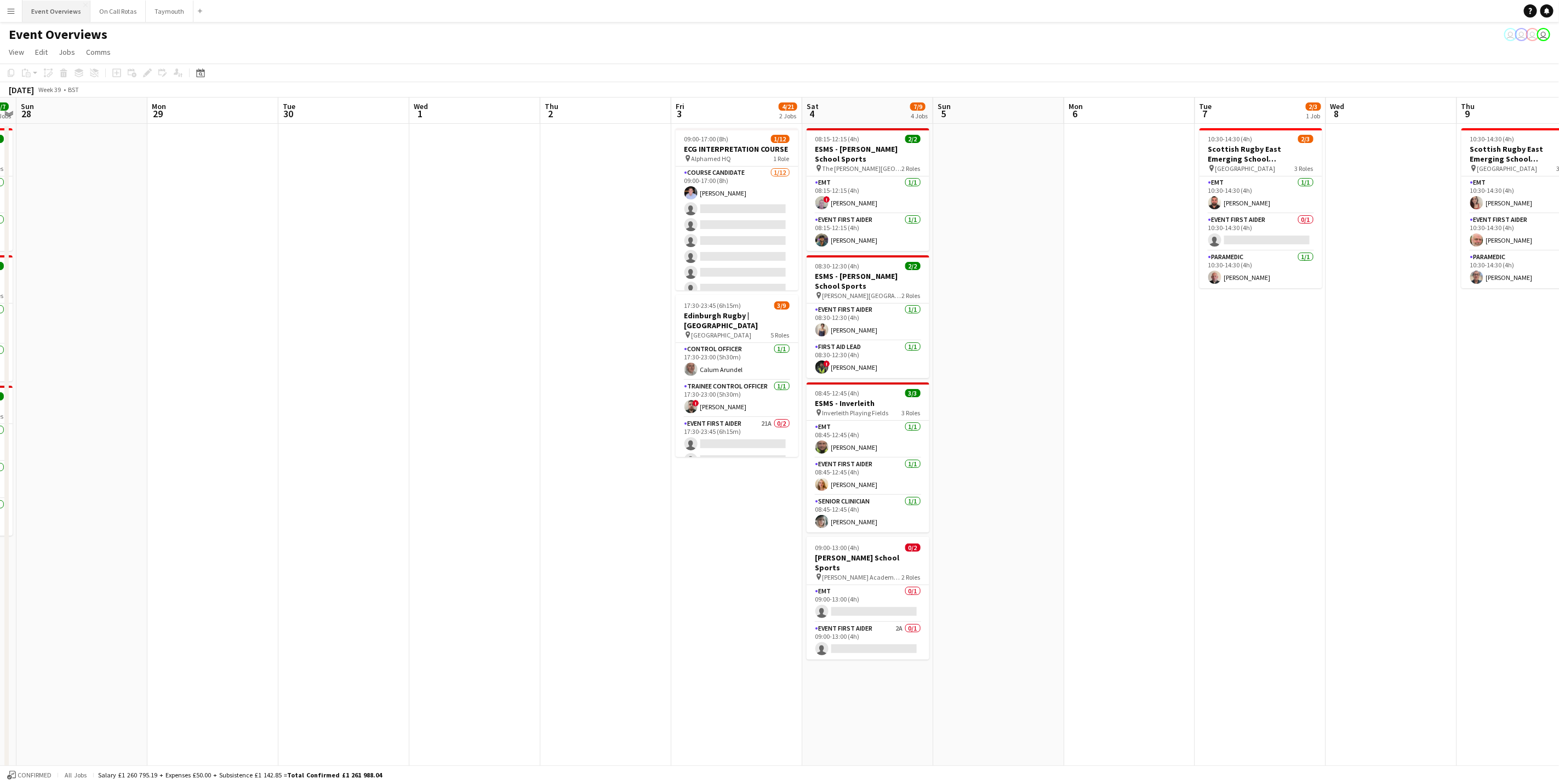
click at [27, 4] on button "Event Overviews Close" at bounding box center [56, 12] width 68 height 21
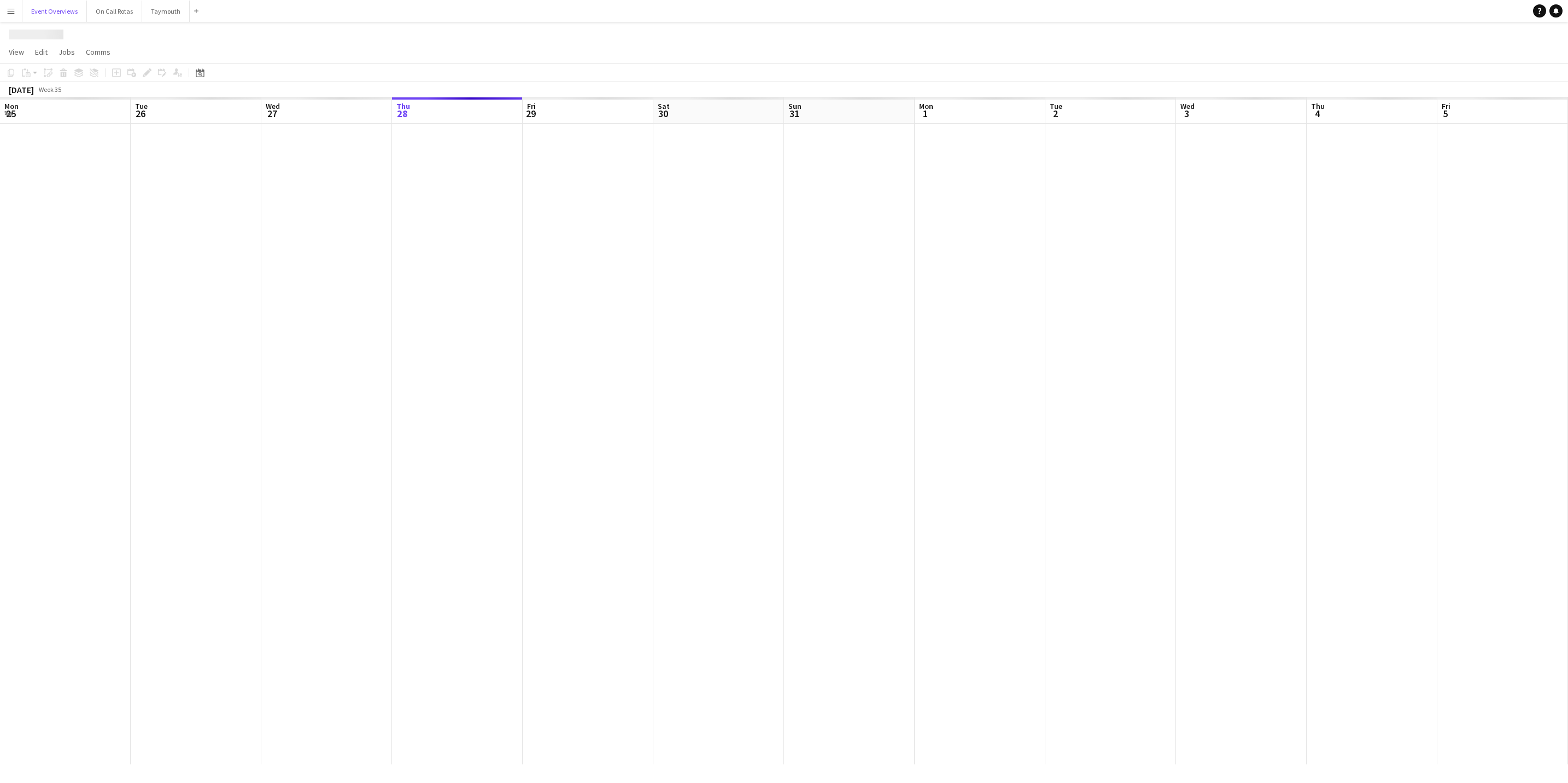
scroll to position [0, 261]
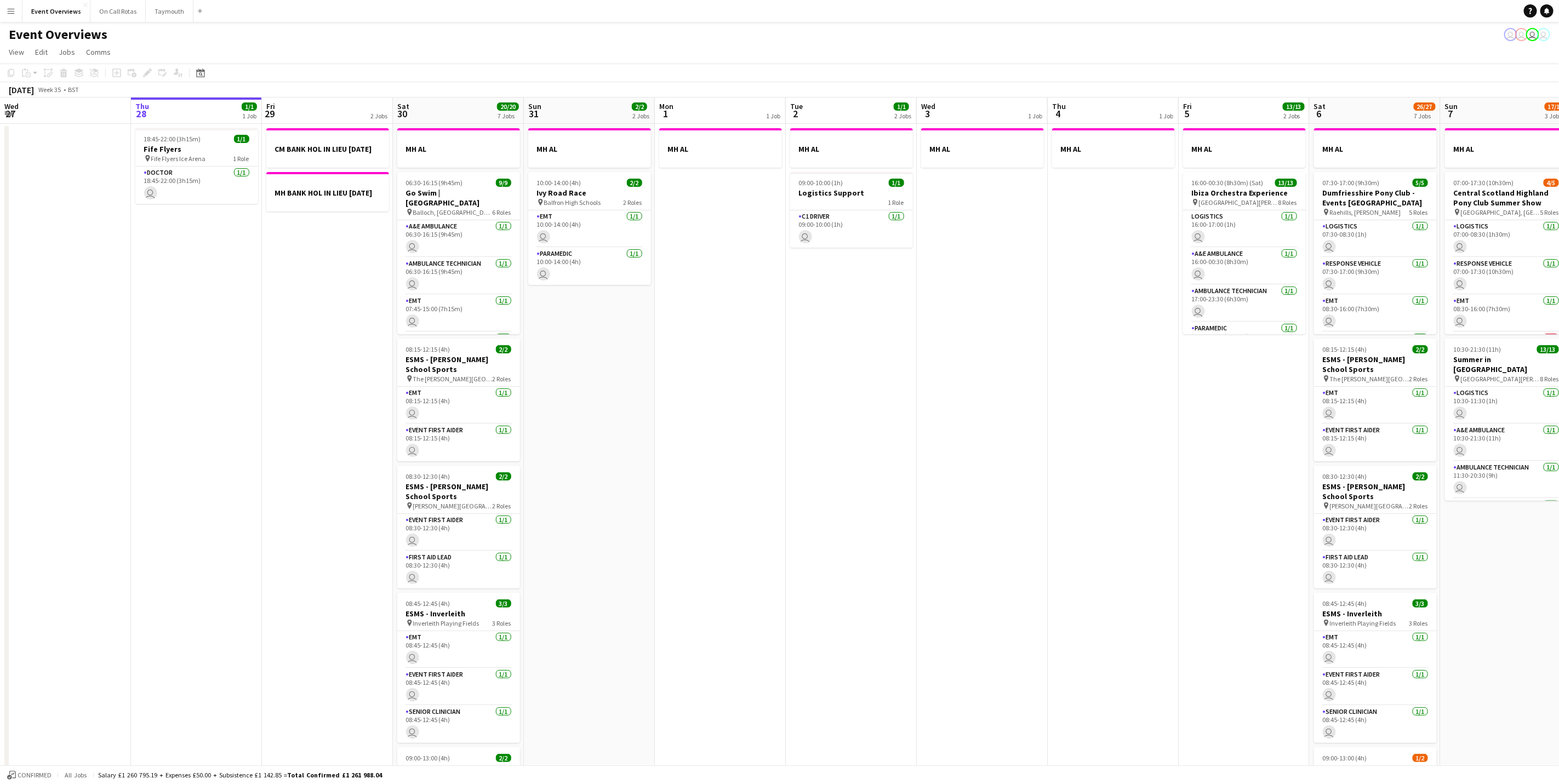
click at [4, 15] on button "Menu" at bounding box center [11, 11] width 22 height 22
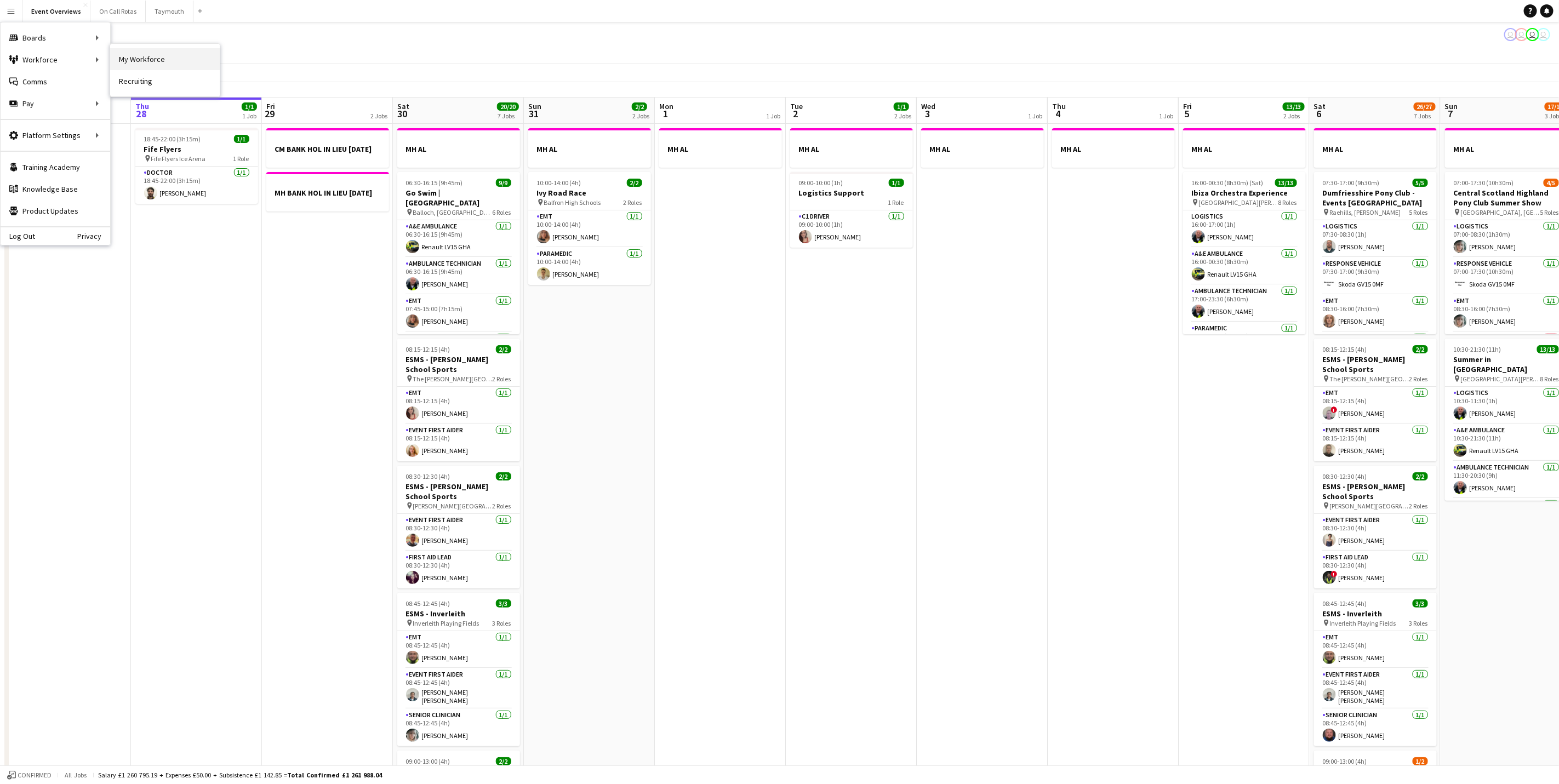
click at [137, 61] on link "My Workforce" at bounding box center [165, 58] width 110 height 22
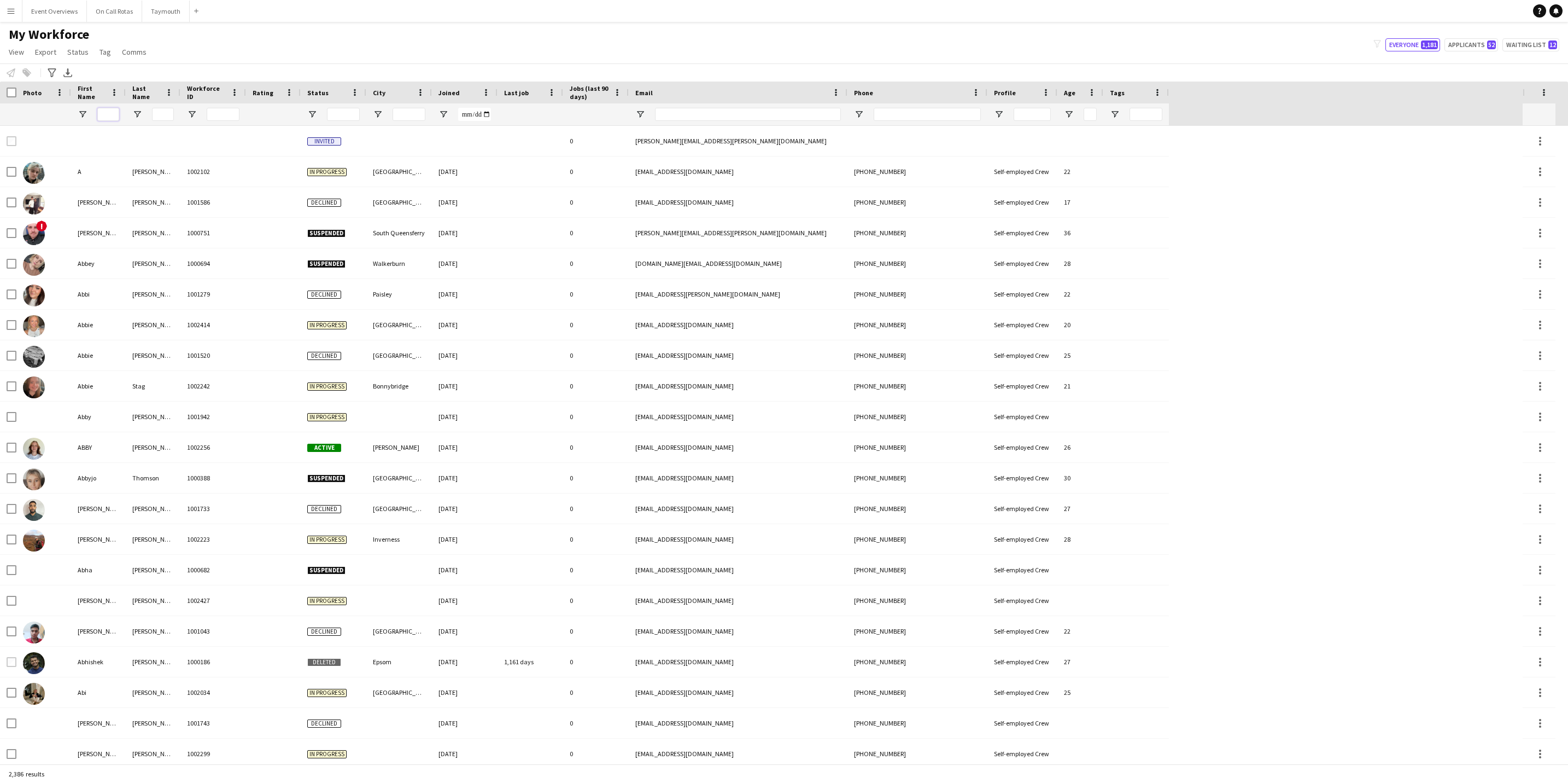
click at [104, 112] on input "First Name Filter Input" at bounding box center [108, 114] width 22 height 13
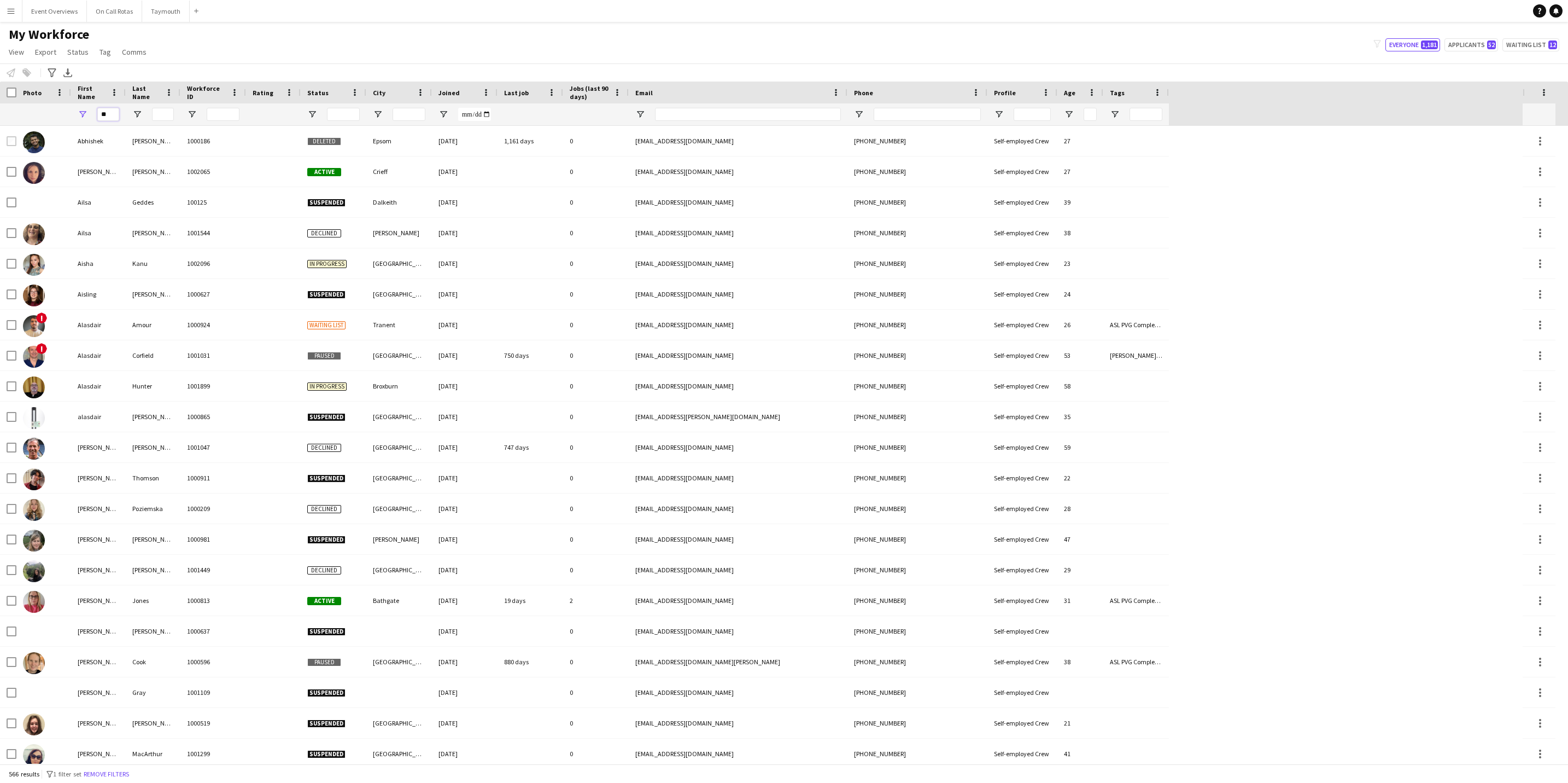
type input "*"
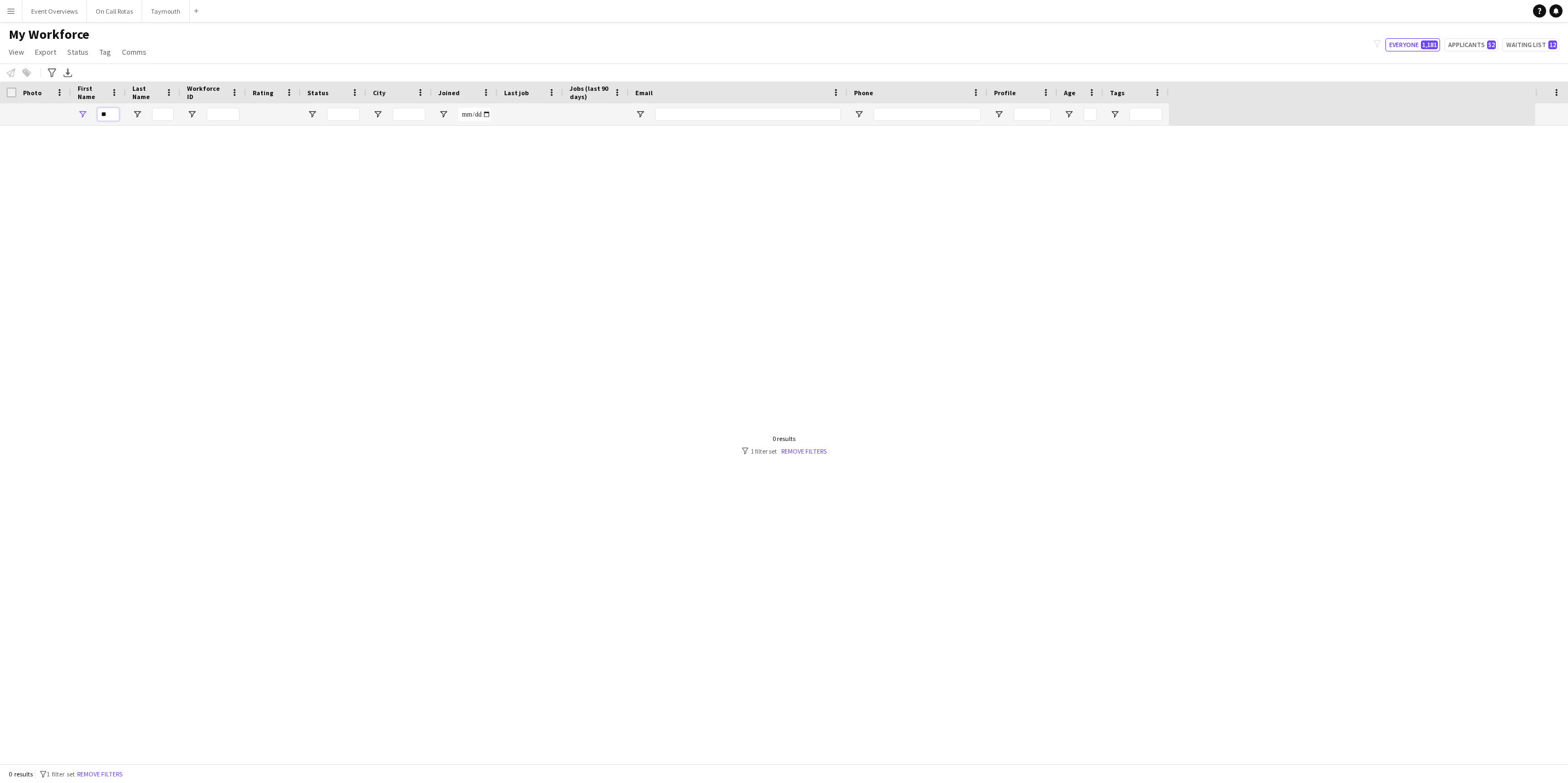
type input "*"
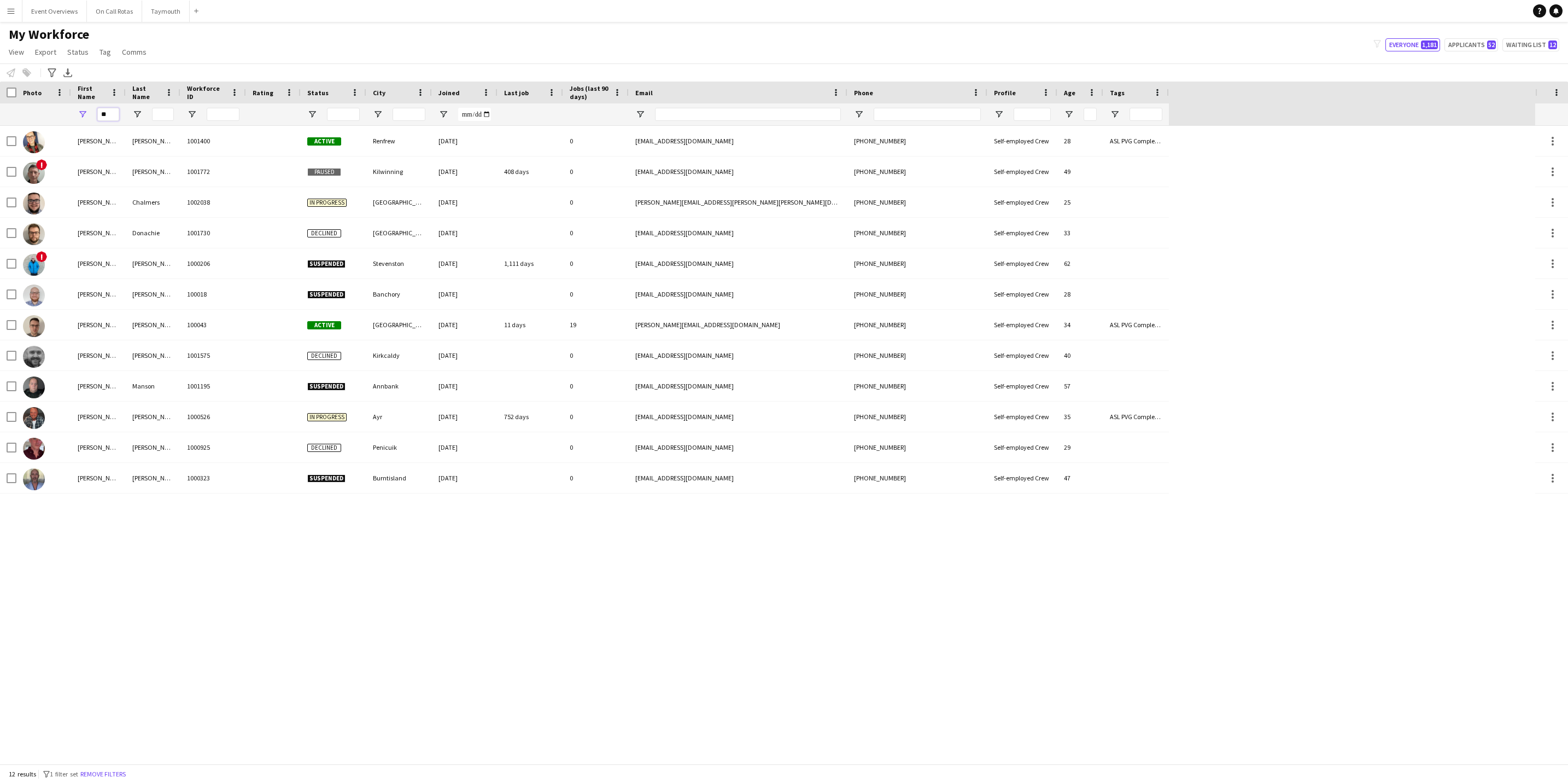
type input "*"
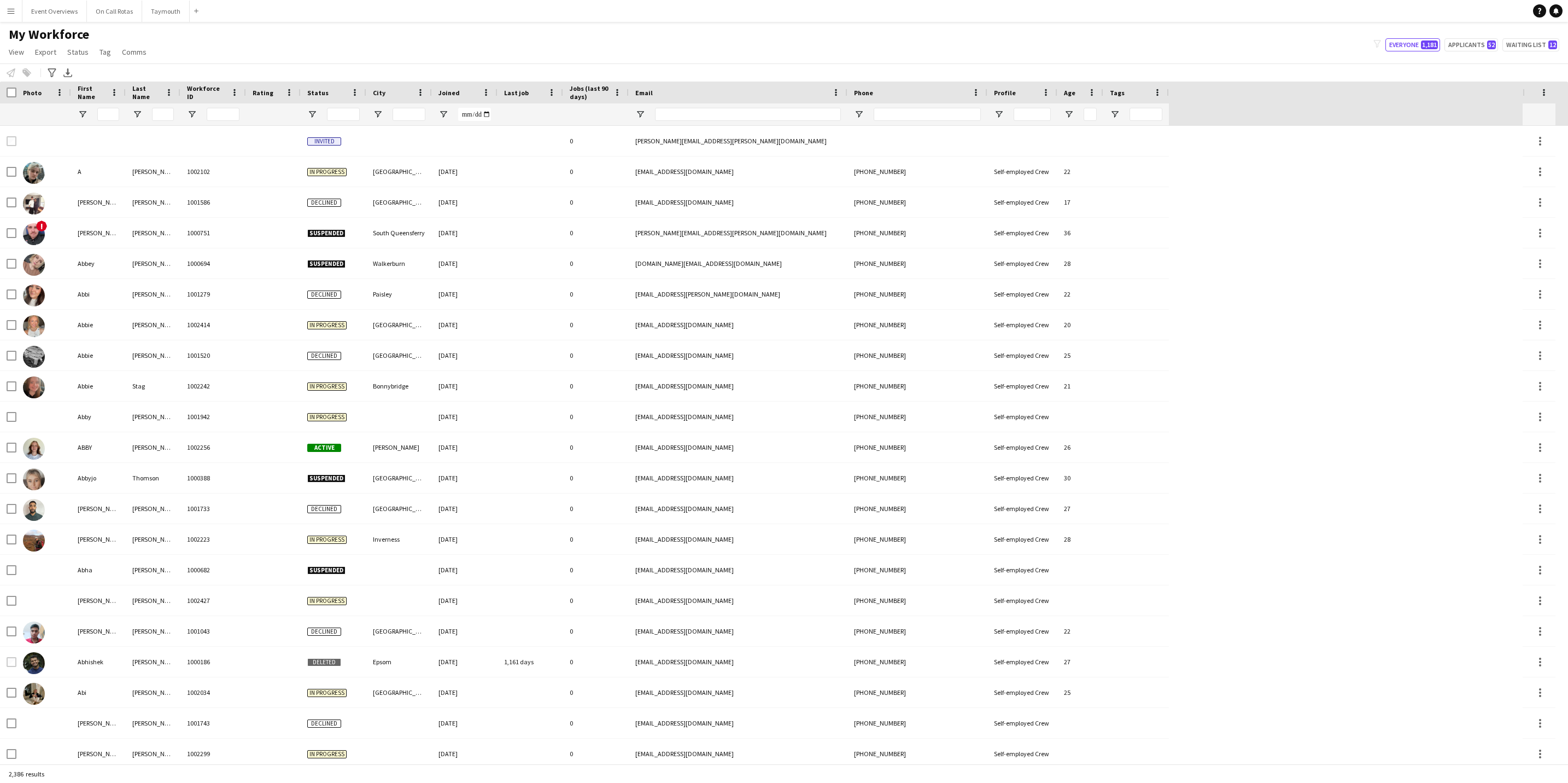
click at [54, 27] on span "My Workforce" at bounding box center [49, 34] width 80 height 17
click at [53, 21] on button "Event Overviews Close" at bounding box center [54, 11] width 64 height 21
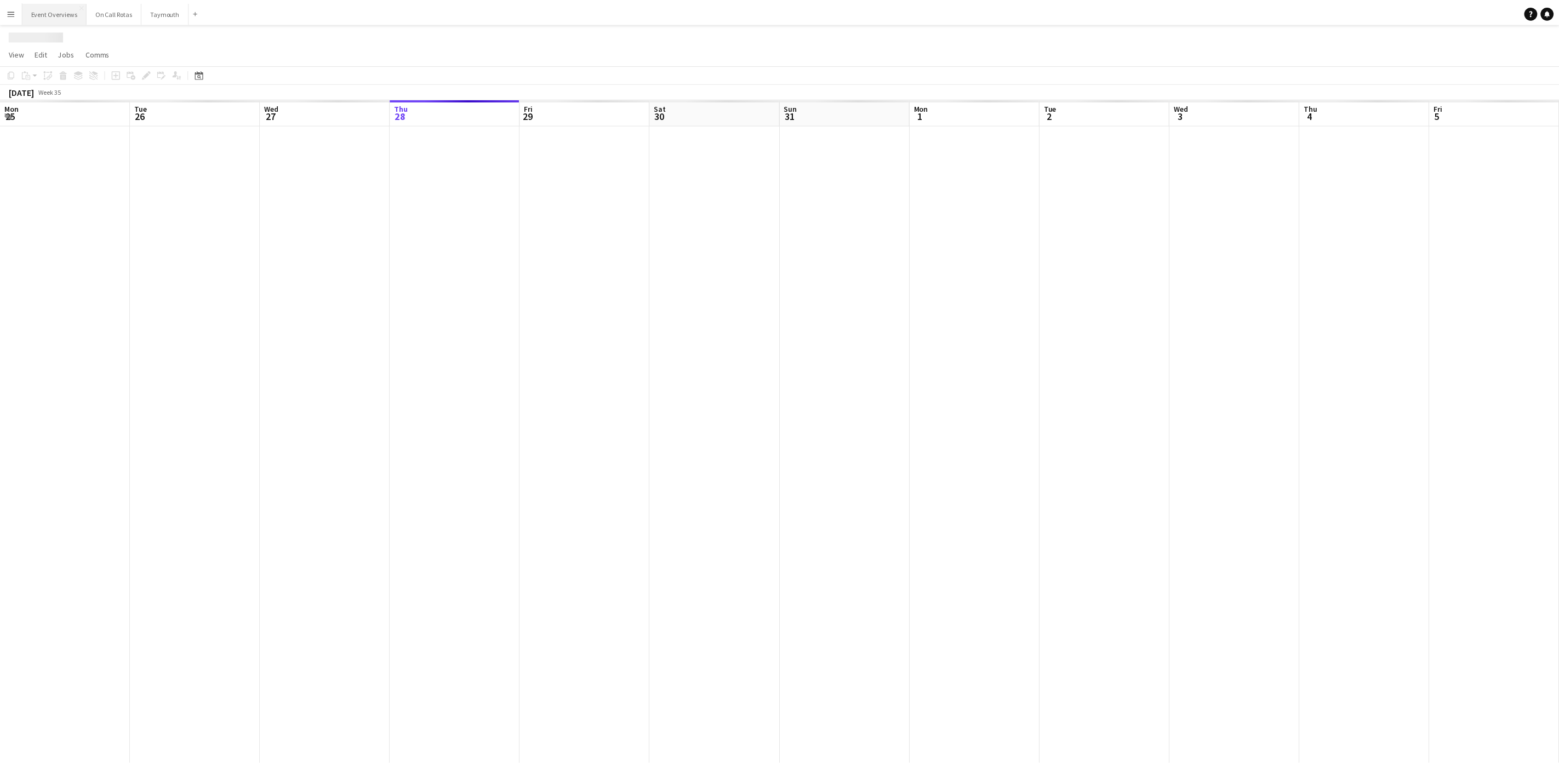
scroll to position [0, 262]
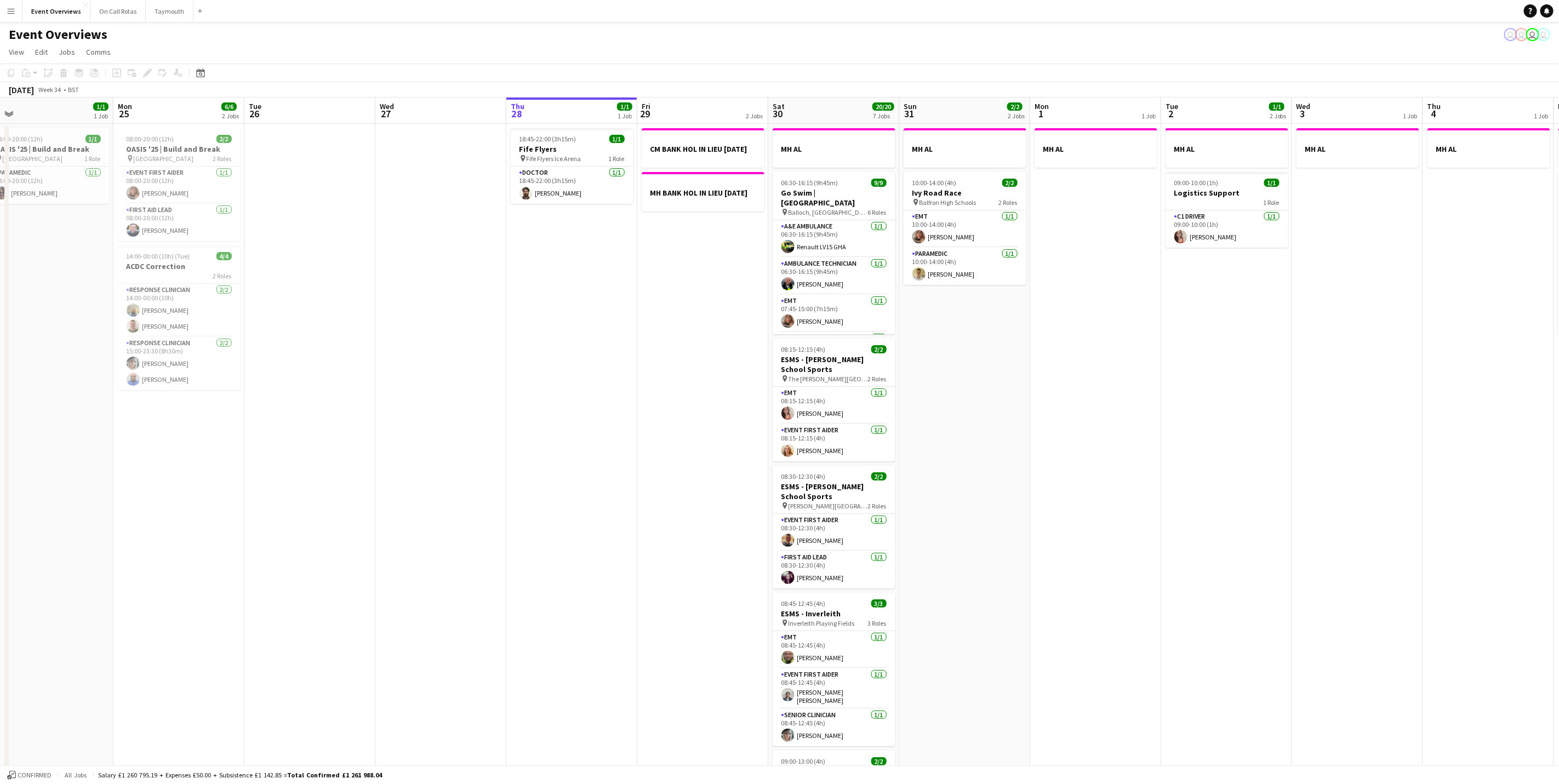
drag, startPoint x: 206, startPoint y: 450, endPoint x: 600, endPoint y: 499, distance: 397.0
click at [600, 488] on app-calendar-viewport "Fri 22 Sat 23 13/13 6 Jobs Sun 24 1/1 1 Job Mon 25 6/6 2 Jobs Tue 26 Wed 27 Thu…" at bounding box center [779, 579] width 1559 height 964
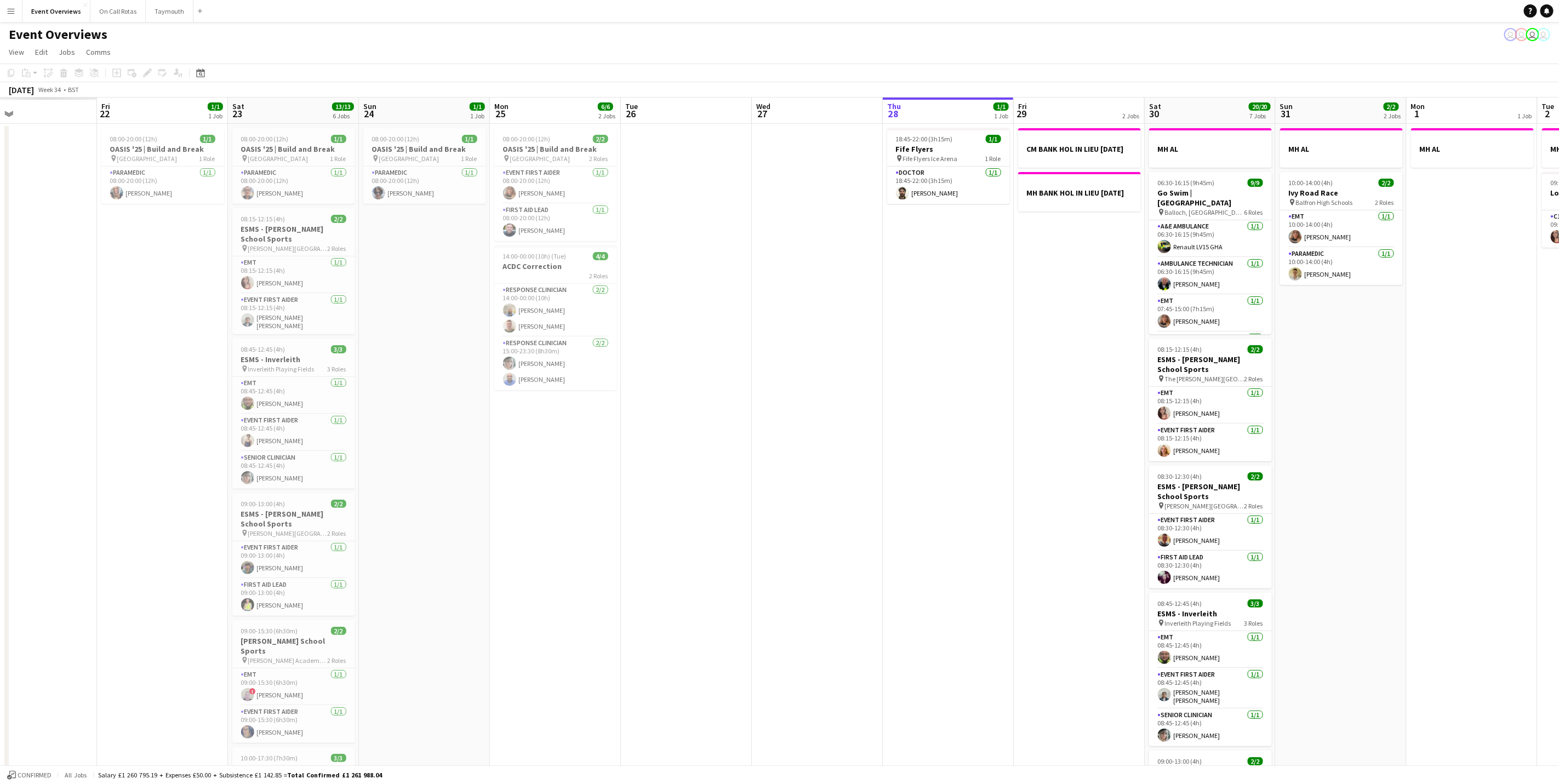
drag, startPoint x: 731, startPoint y: 496, endPoint x: 805, endPoint y: 496, distance: 74.0
click at [805, 488] on app-calendar-viewport "Tue 19 Wed 20 Thu 21 Fri 22 1/1 1 Job Sat 23 13/13 6 Jobs Sun 24 1/1 1 Job Mon …" at bounding box center [779, 579] width 1559 height 964
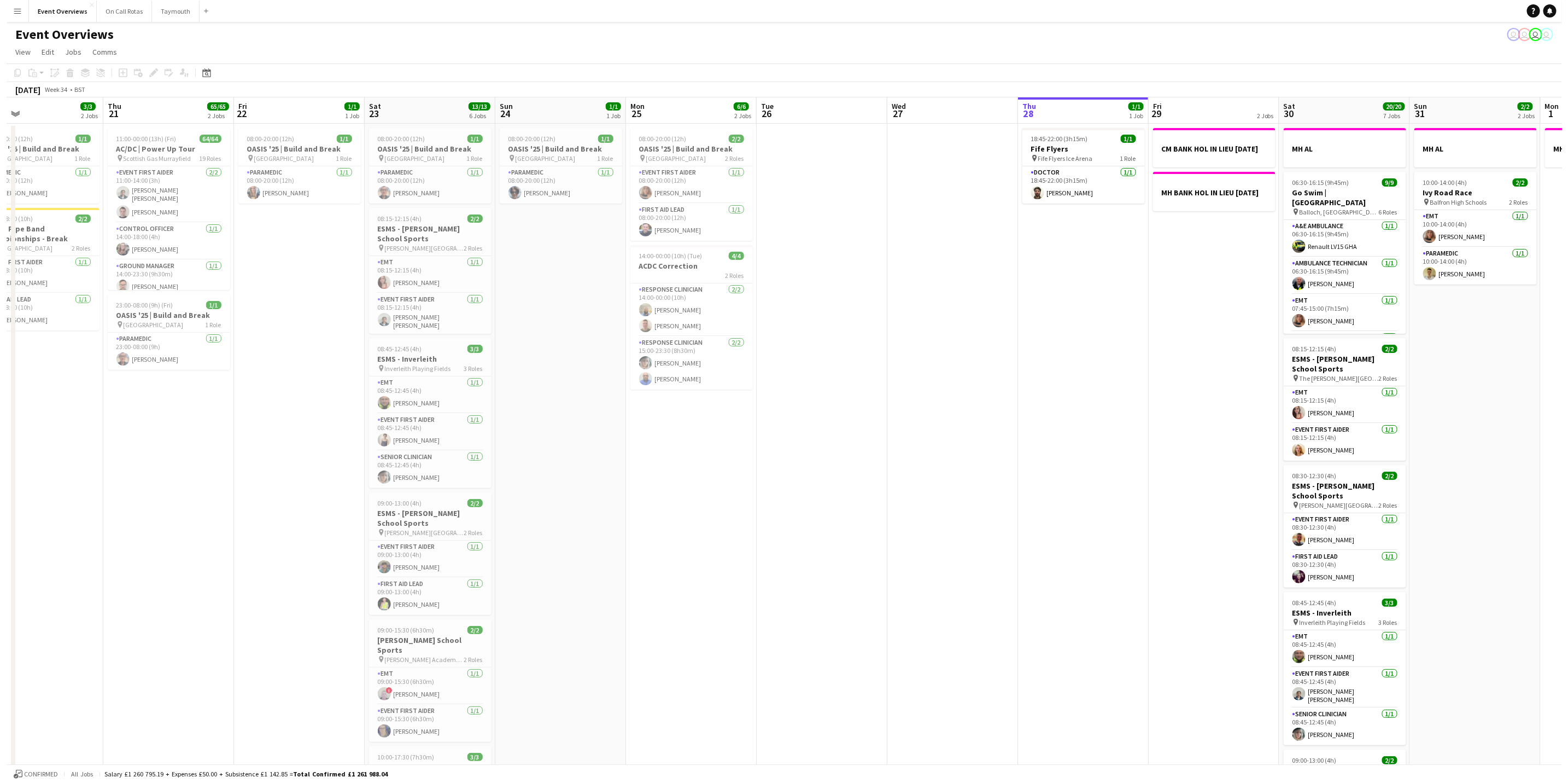
scroll to position [0, 402]
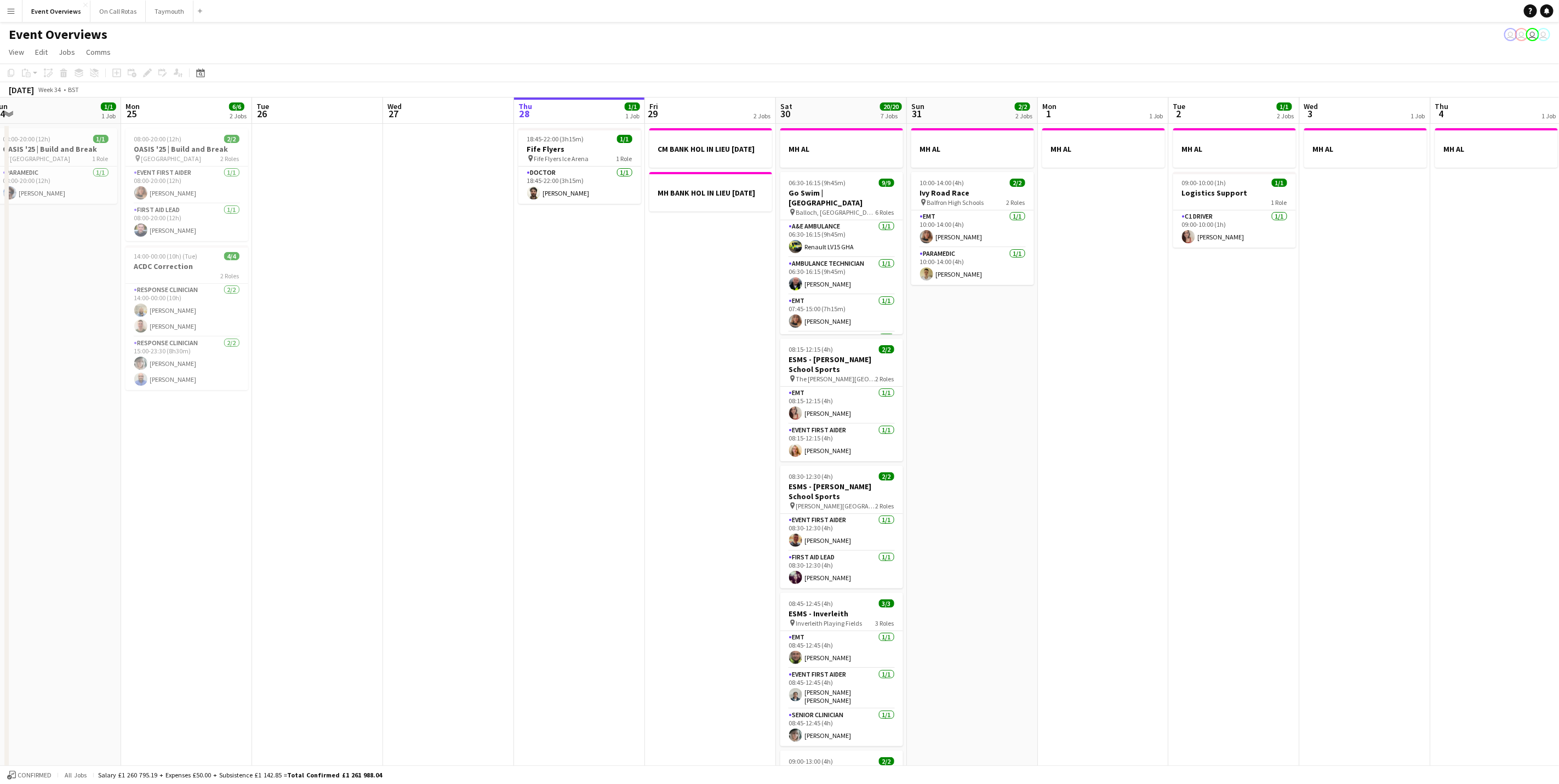
drag, startPoint x: 1021, startPoint y: 511, endPoint x: 521, endPoint y: 524, distance: 500.2
click at [521, 488] on app-calendar-viewport "Thu 21 65/65 2 Jobs Fri 22 1/1 1 Job Sat 23 13/13 6 Jobs Sun 24 1/1 1 Job Mon 2…" at bounding box center [779, 579] width 1559 height 964
click at [96, 13] on button "On Call Rotas Close" at bounding box center [118, 12] width 56 height 21
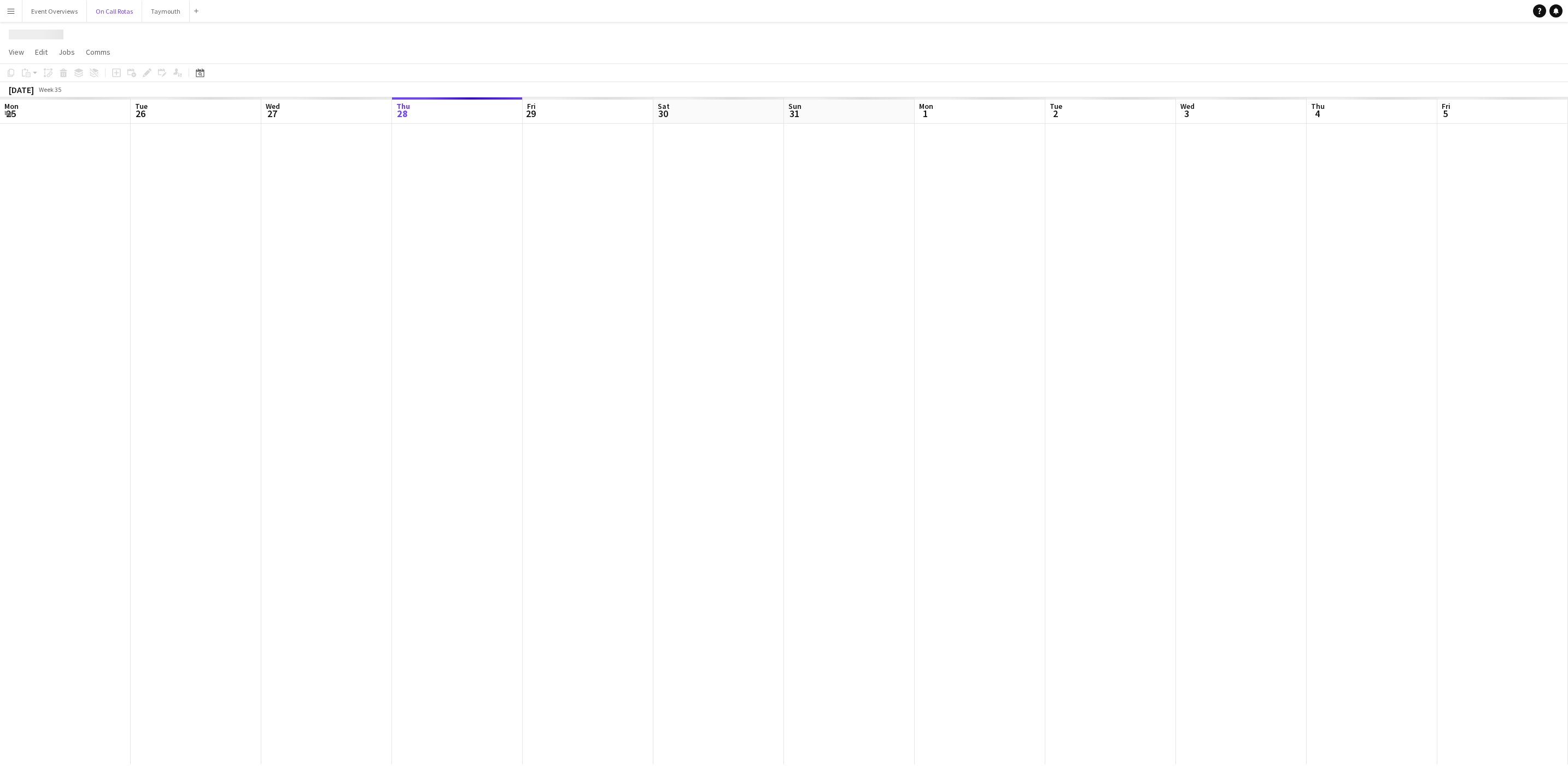
scroll to position [0, 261]
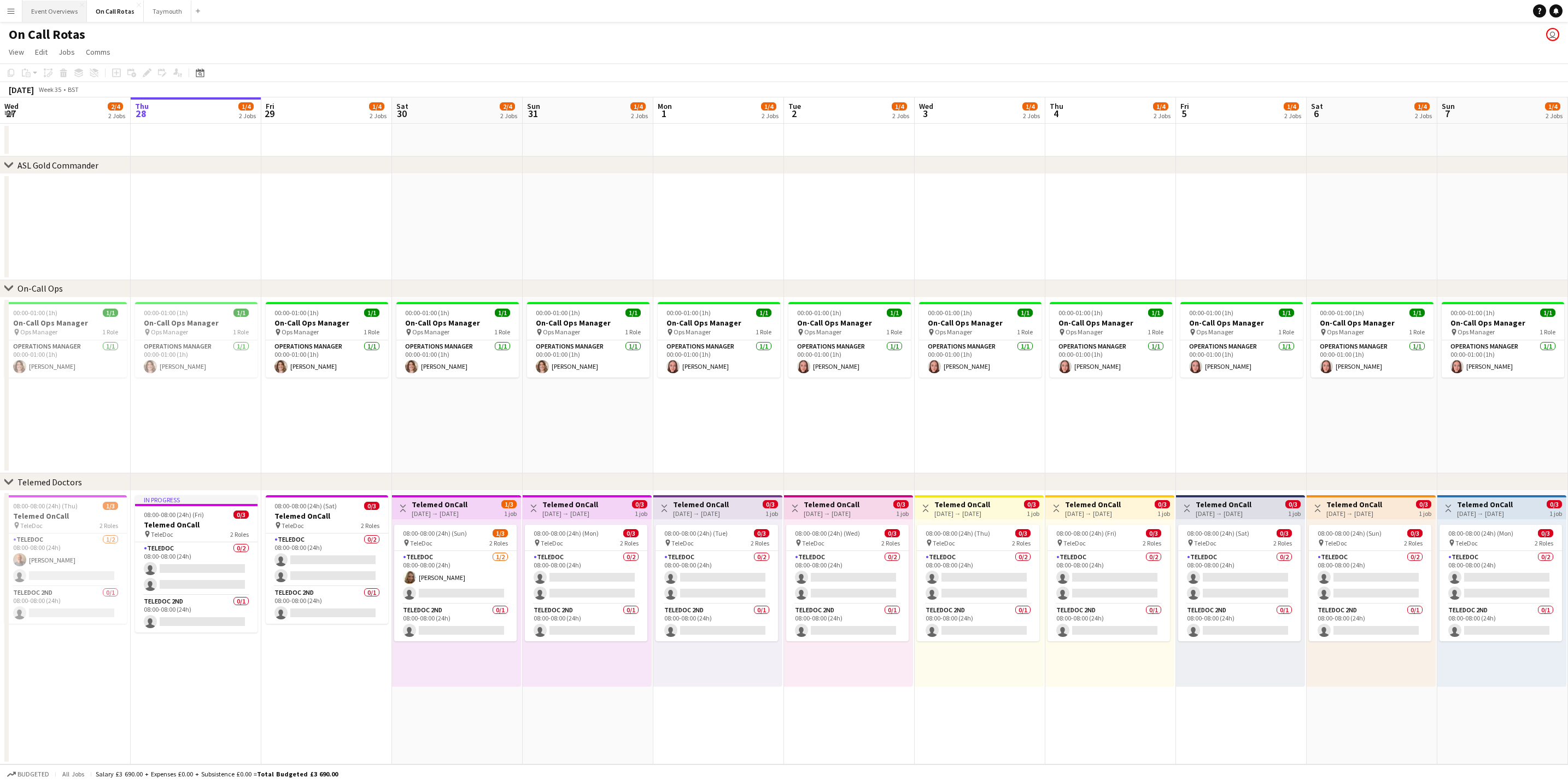
click at [55, 21] on button "Event Overviews Close" at bounding box center [54, 11] width 64 height 21
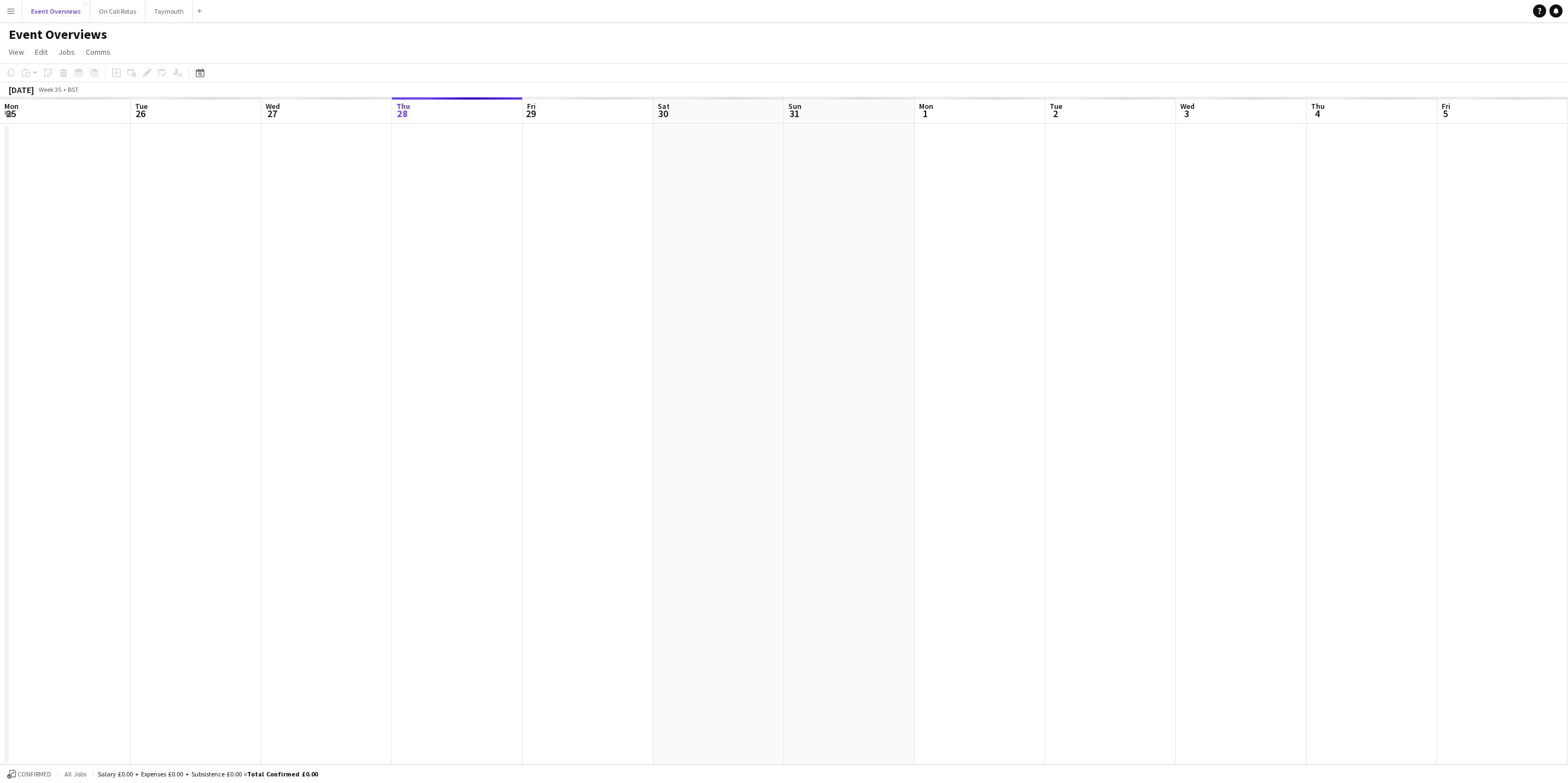
scroll to position [0, 261]
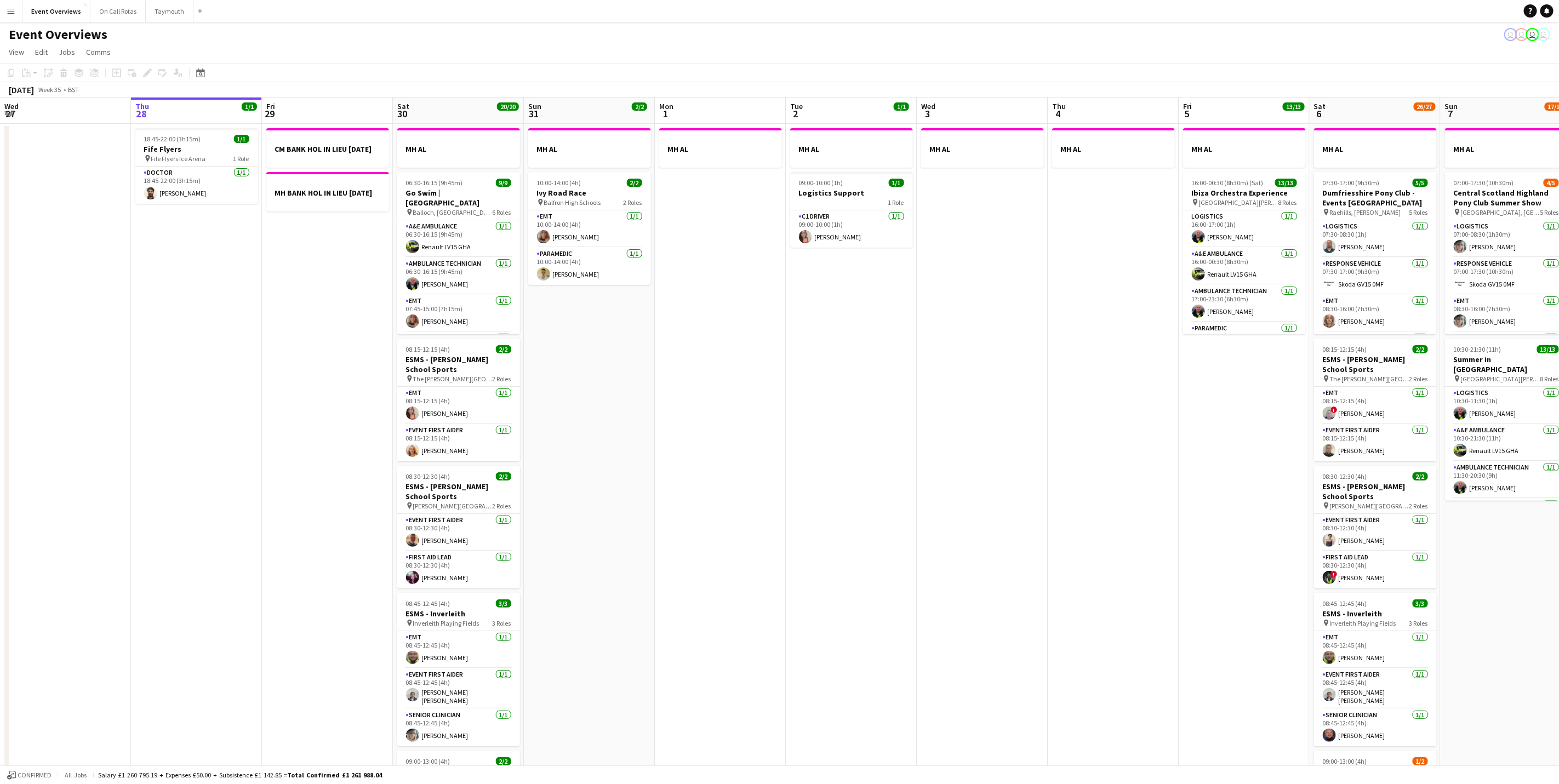
click at [11, 15] on button "Menu" at bounding box center [11, 11] width 22 height 22
click at [162, 41] on div "Event Overviews user user user user" at bounding box center [779, 33] width 1559 height 21
click at [4, 12] on button "Menu" at bounding box center [11, 11] width 22 height 22
click at [136, 59] on link "My Workforce" at bounding box center [165, 58] width 110 height 22
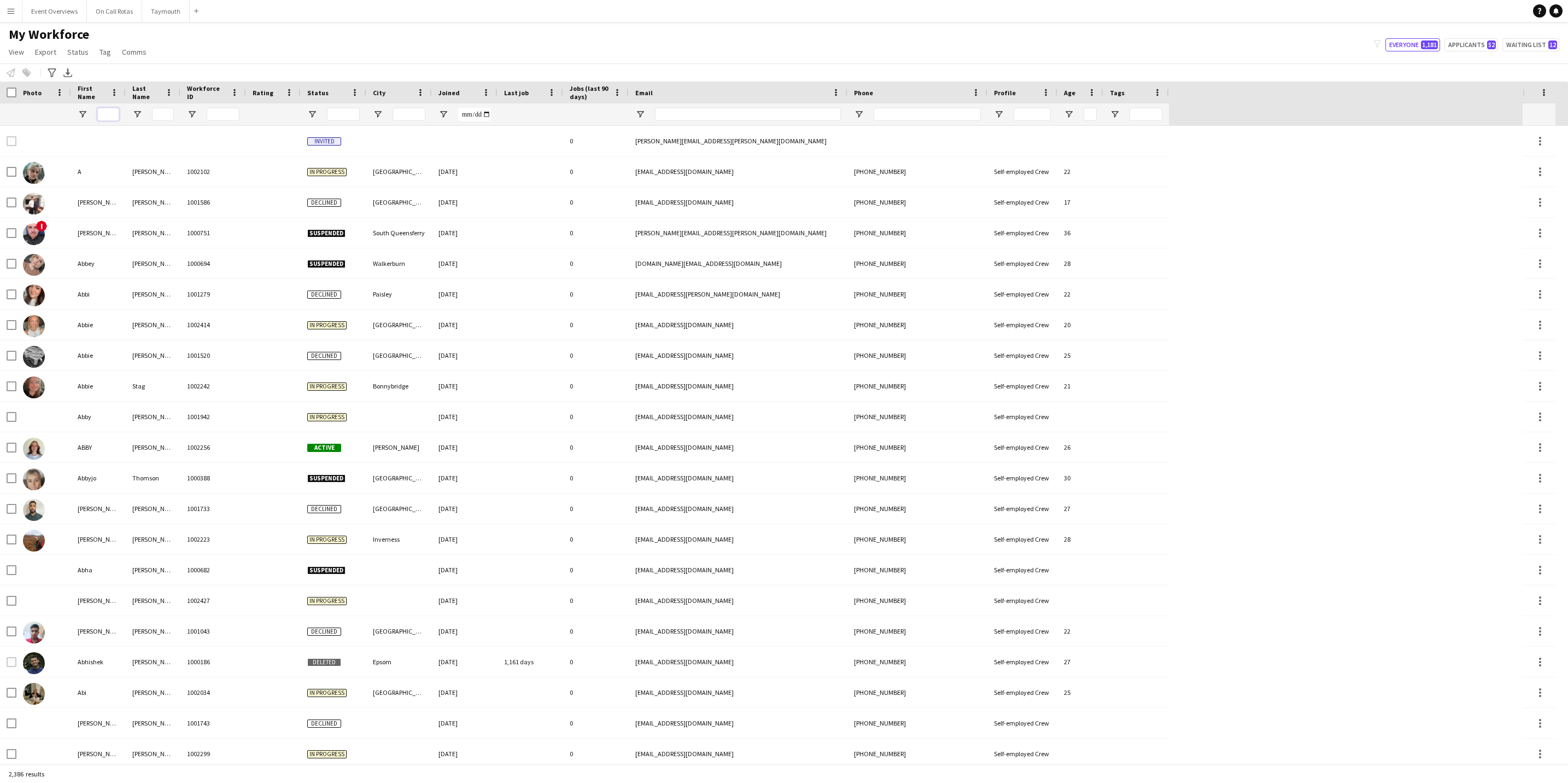
click at [110, 114] on input "First Name Filter Input" at bounding box center [108, 114] width 22 height 13
type input "*"
click at [38, 18] on button "Event Overviews Close" at bounding box center [54, 11] width 64 height 21
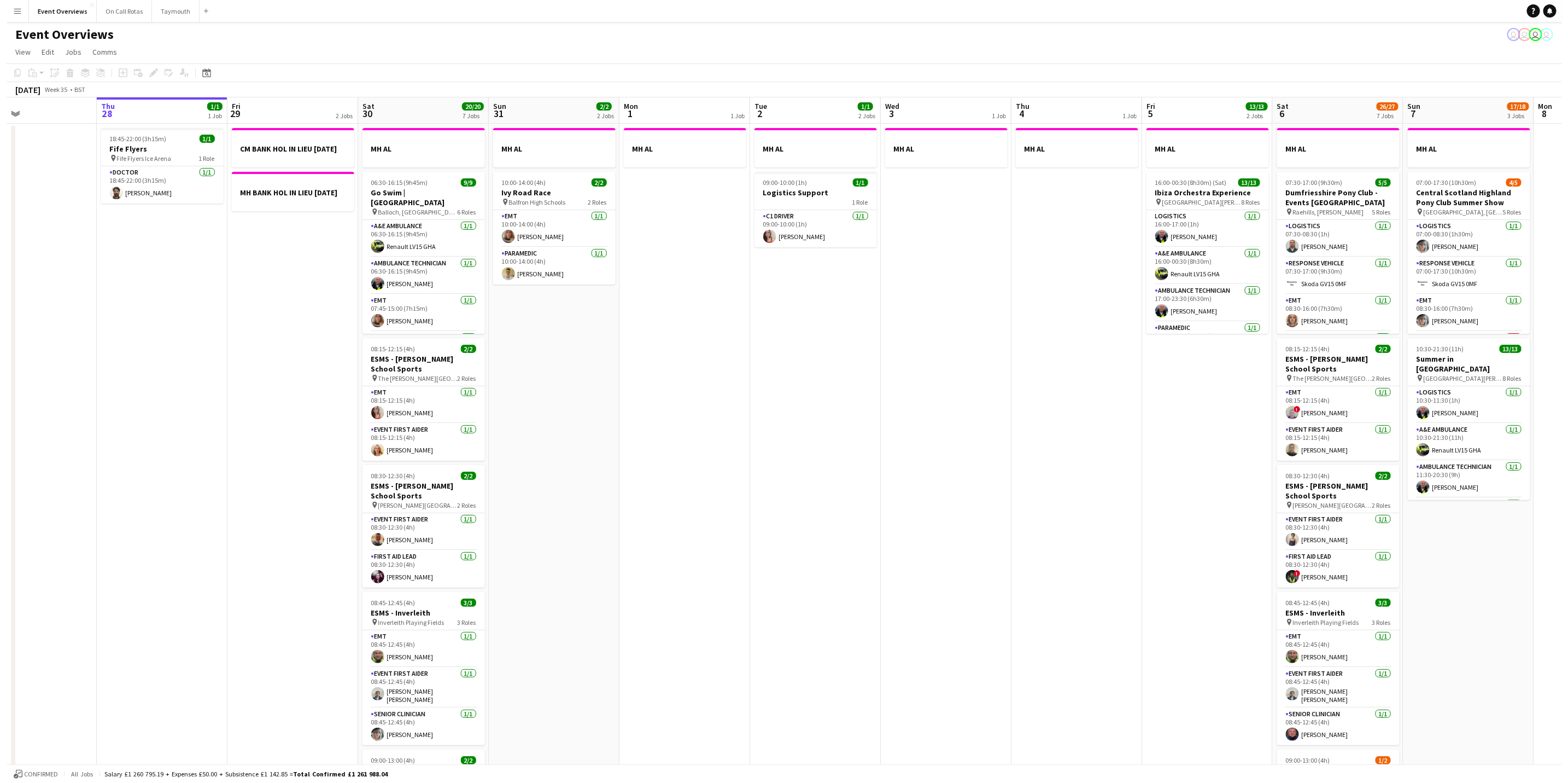
scroll to position [0, 300]
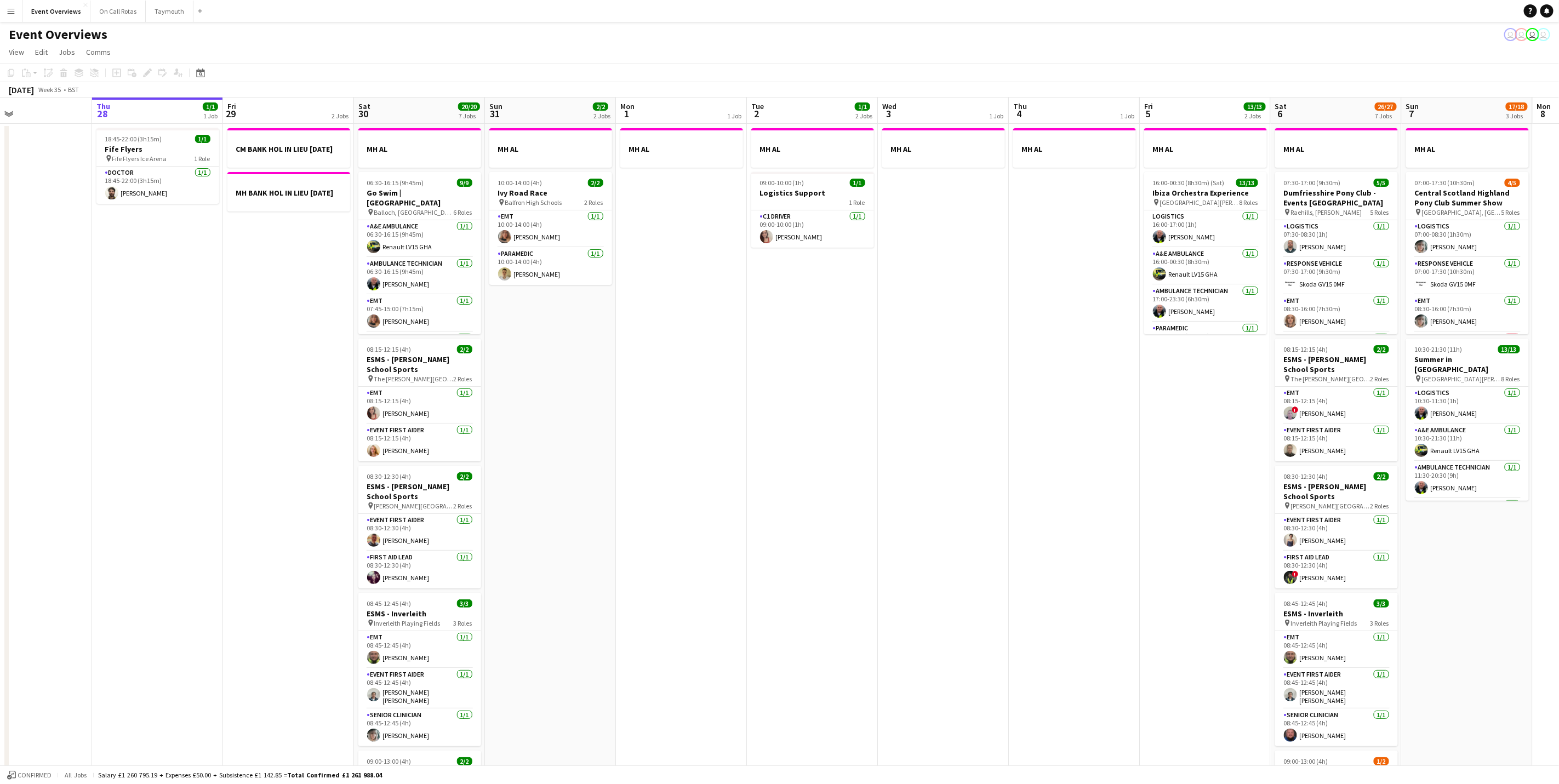
drag, startPoint x: 914, startPoint y: 441, endPoint x: 1006, endPoint y: 443, distance: 92.0
click at [1006, 443] on app-calendar-viewport "Mon 25 6/6 2 Jobs Tue 26 Wed 27 Thu 28 1/1 1 Job Fri 29 2 Jobs Sat 30 20/20 7 J…" at bounding box center [779, 579] width 1559 height 964
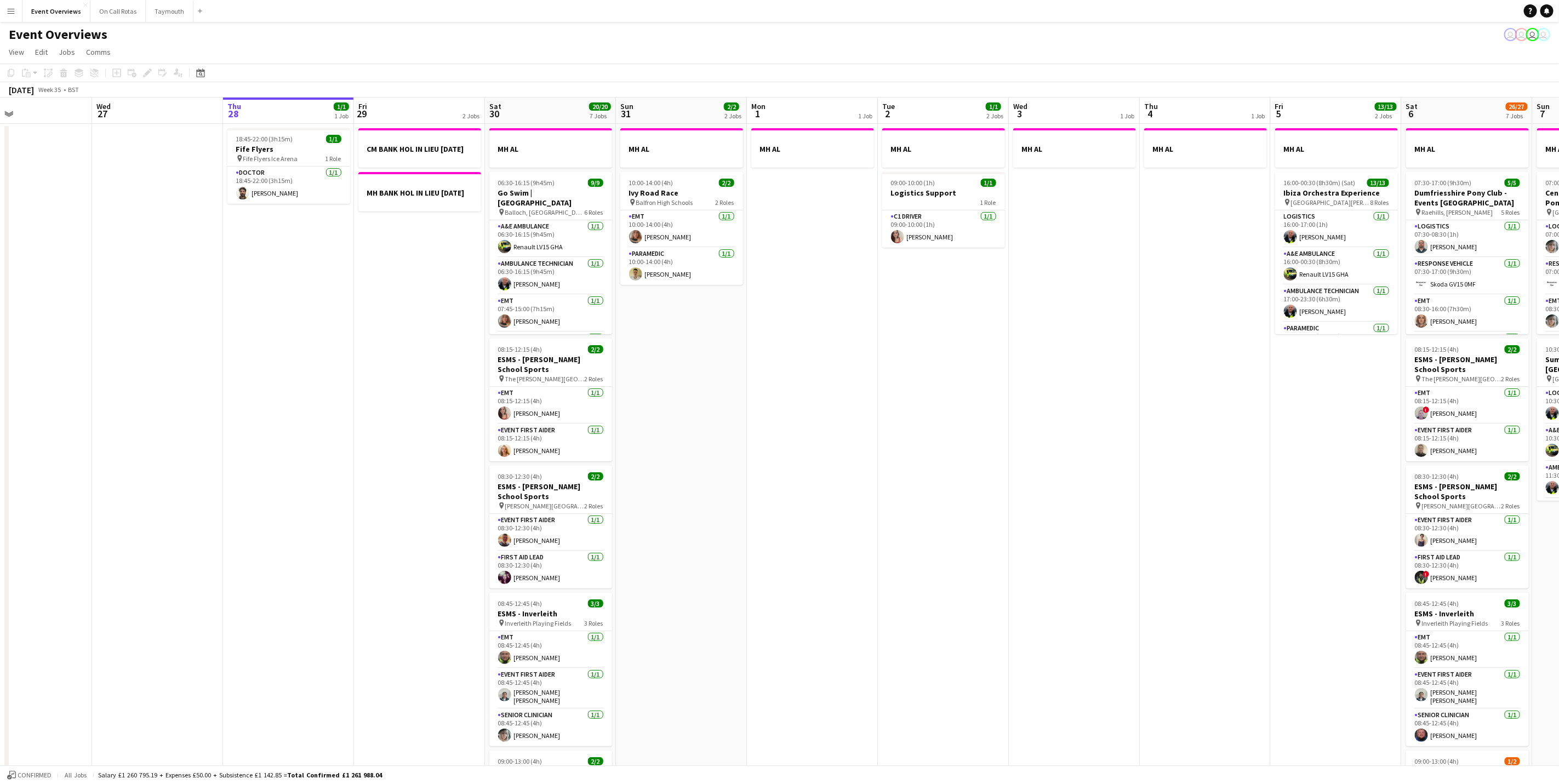
click at [12, 20] on button "Menu" at bounding box center [11, 11] width 22 height 22
click at [11, 9] on app-icon "Menu" at bounding box center [11, 11] width 9 height 9
click at [47, 12] on button "Event Overviews Close" at bounding box center [56, 12] width 68 height 21
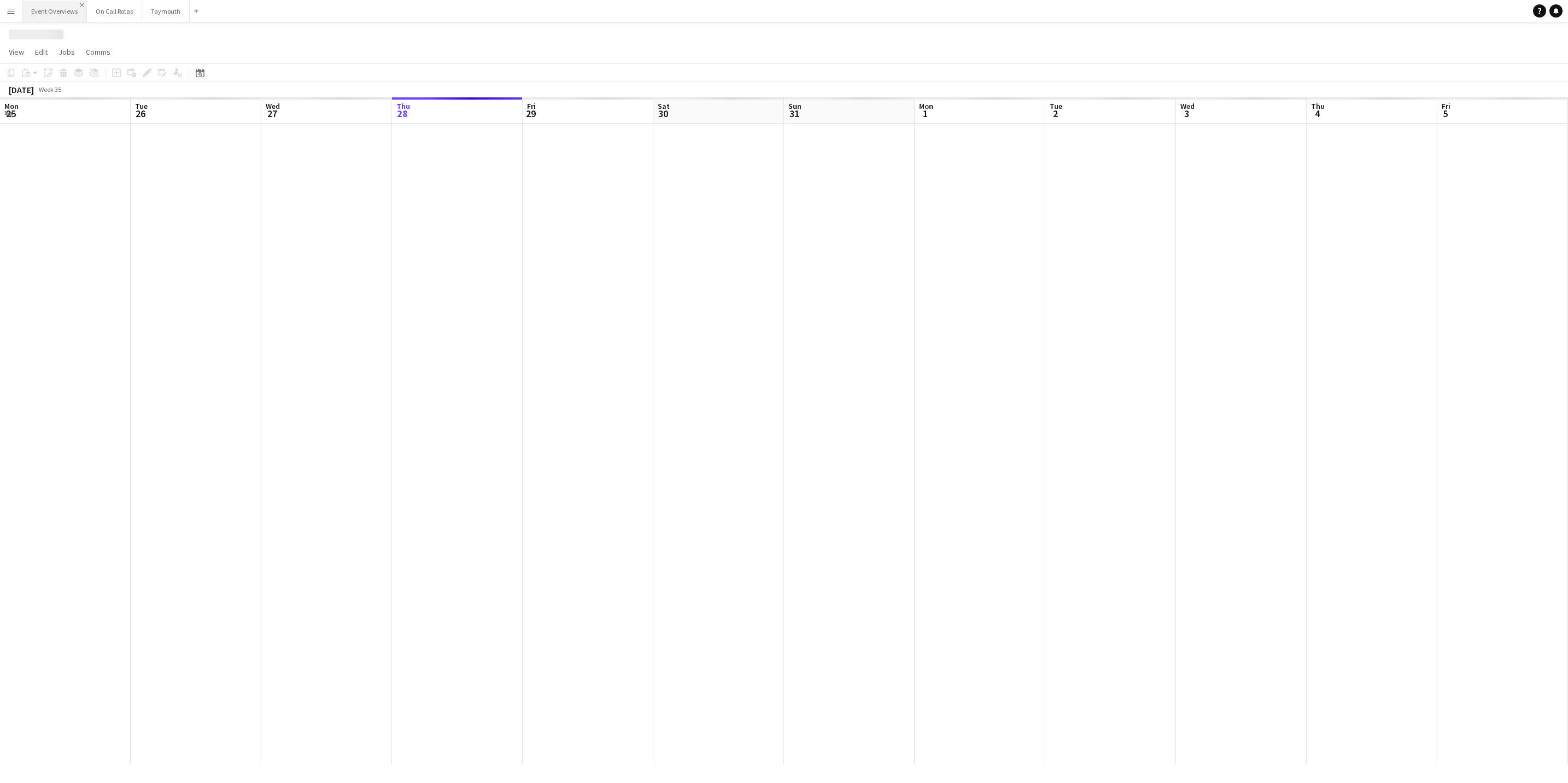
scroll to position [0, 261]
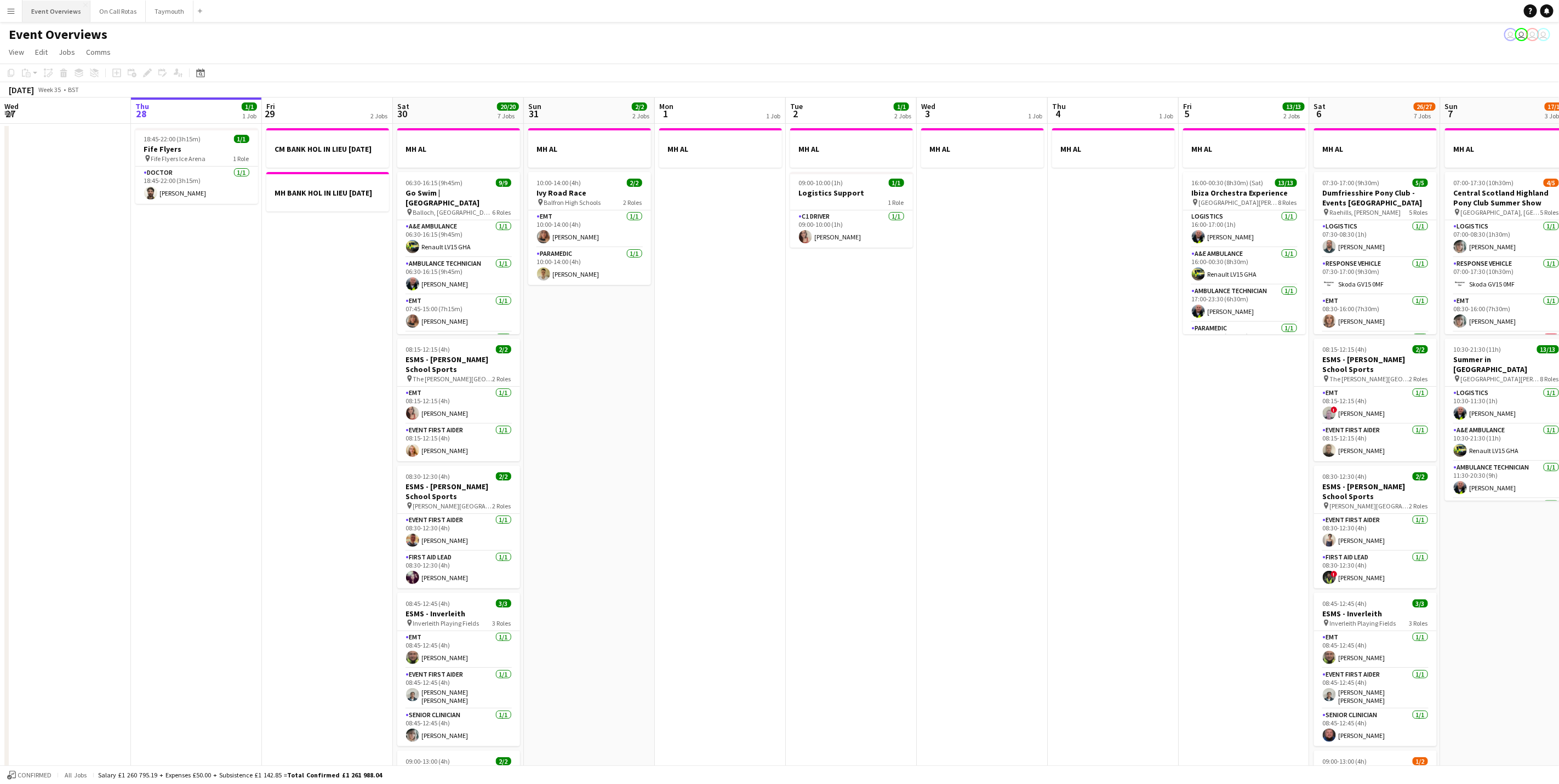
click at [36, 13] on button "Event Overviews Close" at bounding box center [56, 12] width 68 height 21
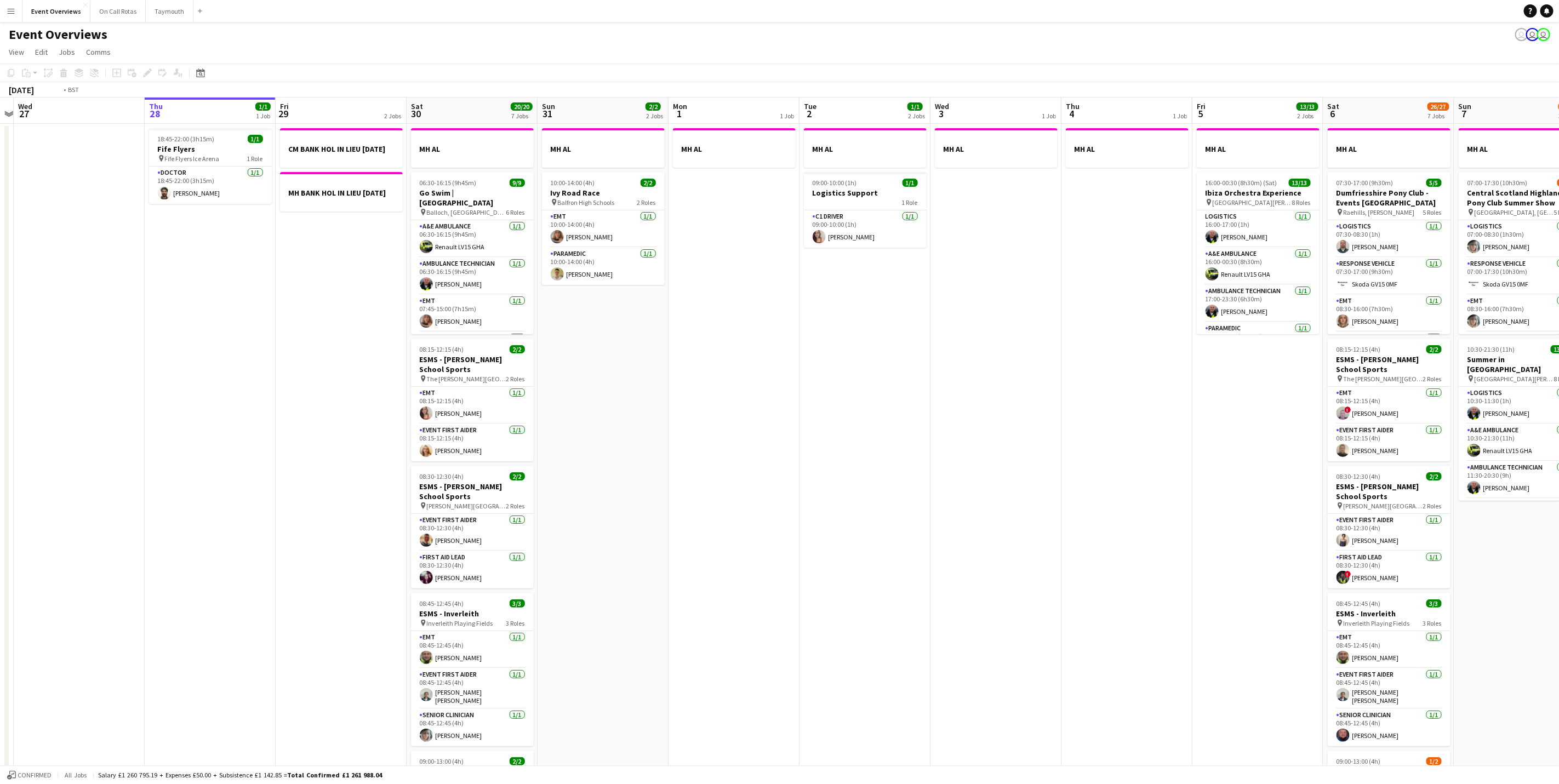
click at [1045, 488] on app-calendar-viewport "Mon 25 6/6 2 Jobs Tue 26 Wed 27 Thu 28 1/1 1 Job Fri 29 2 Jobs Sat 30 20/20 7 J…" at bounding box center [779, 579] width 1559 height 964
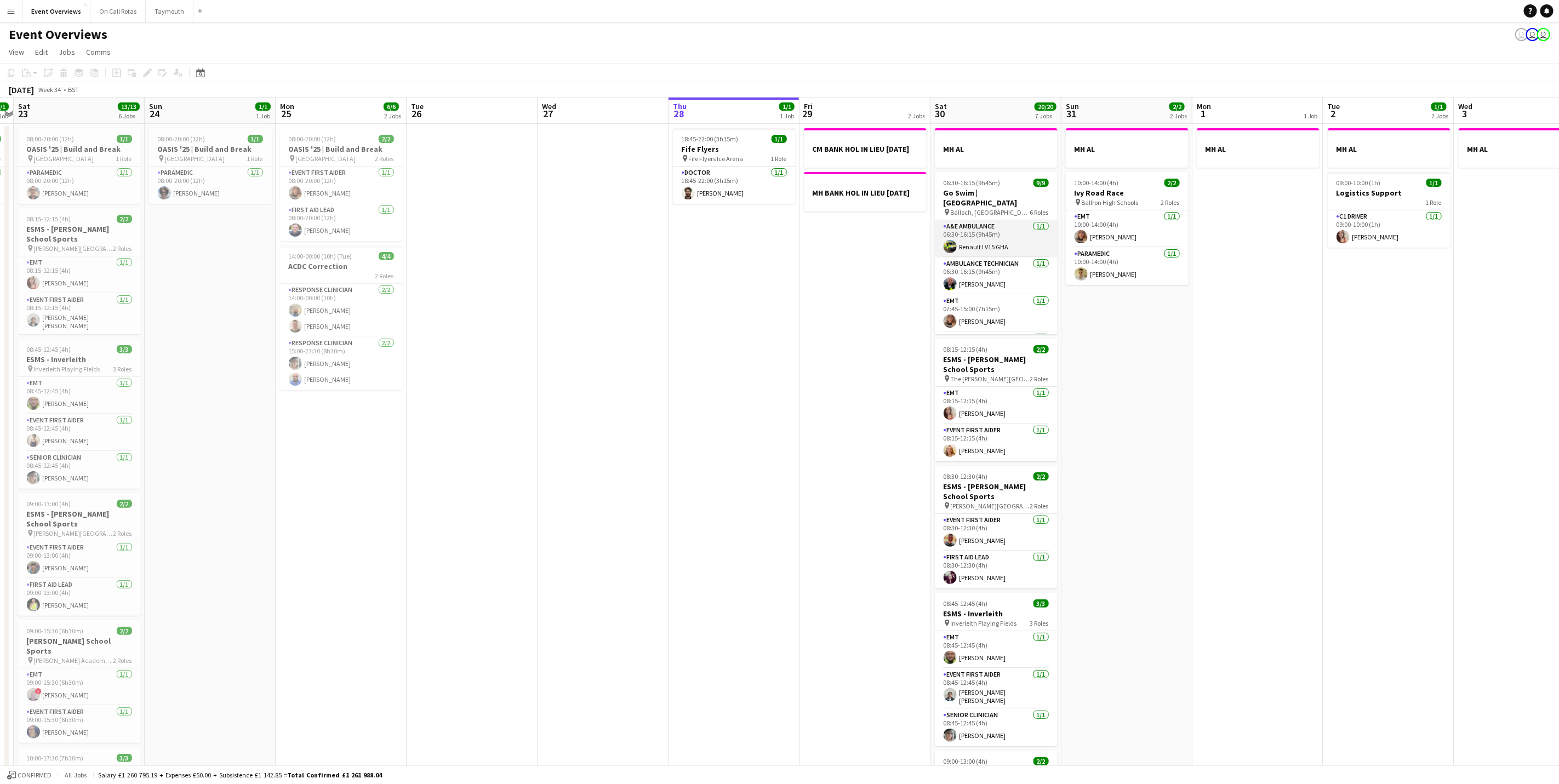
click at [996, 238] on app-card-role "A&E Ambulance [DATE] 06:30-16:15 (9h45m) Renault LV15 GHA" at bounding box center [996, 239] width 123 height 37
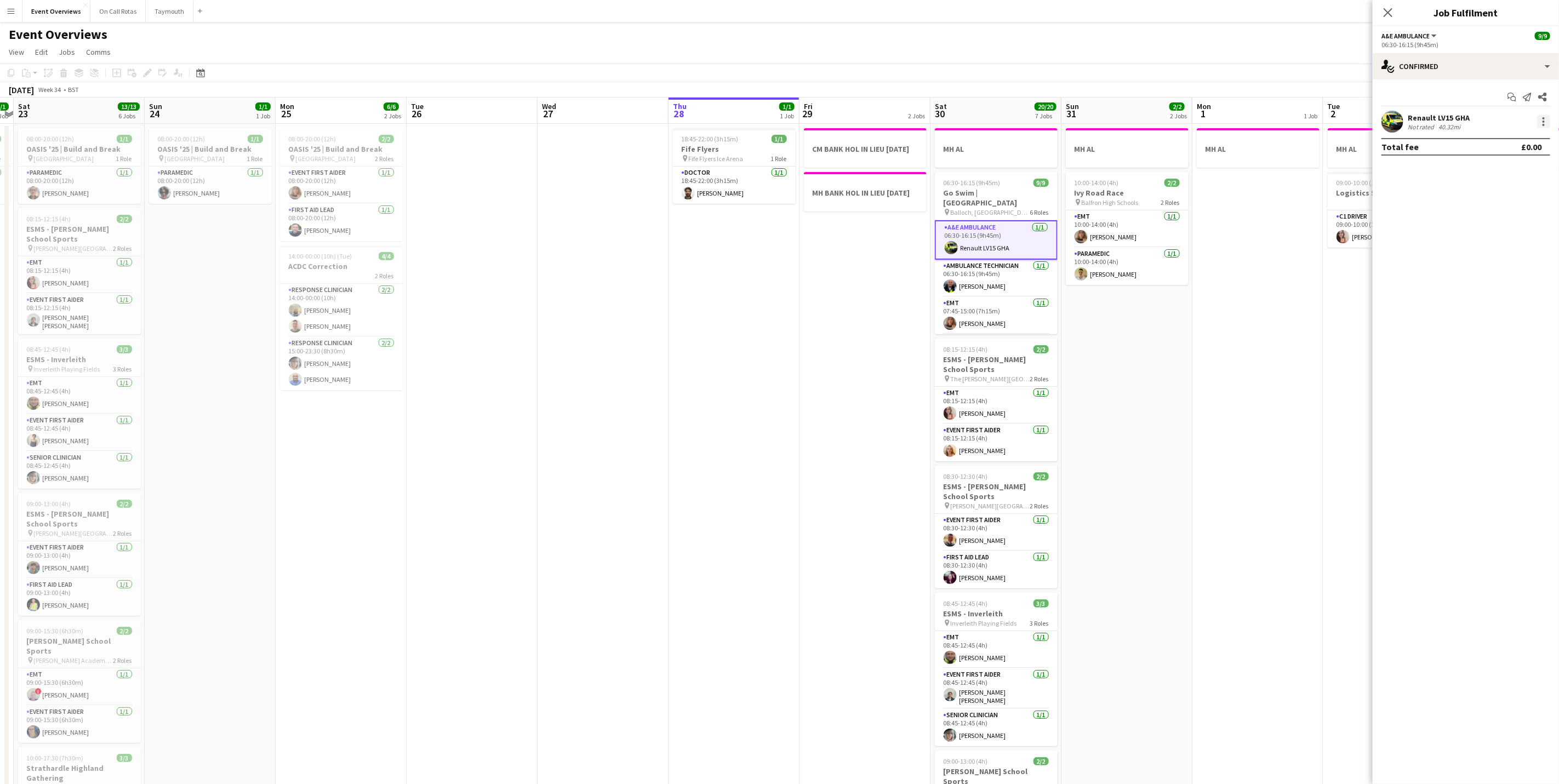
click at [1045, 122] on div at bounding box center [1543, 121] width 13 height 13
click at [1045, 247] on span "Remove" at bounding box center [1490, 247] width 33 height 10
click at [1045, 11] on div "Close pop-in" at bounding box center [1387, 12] width 31 height 25
click at [1045, 11] on icon "Close pop-in" at bounding box center [1388, 12] width 11 height 11
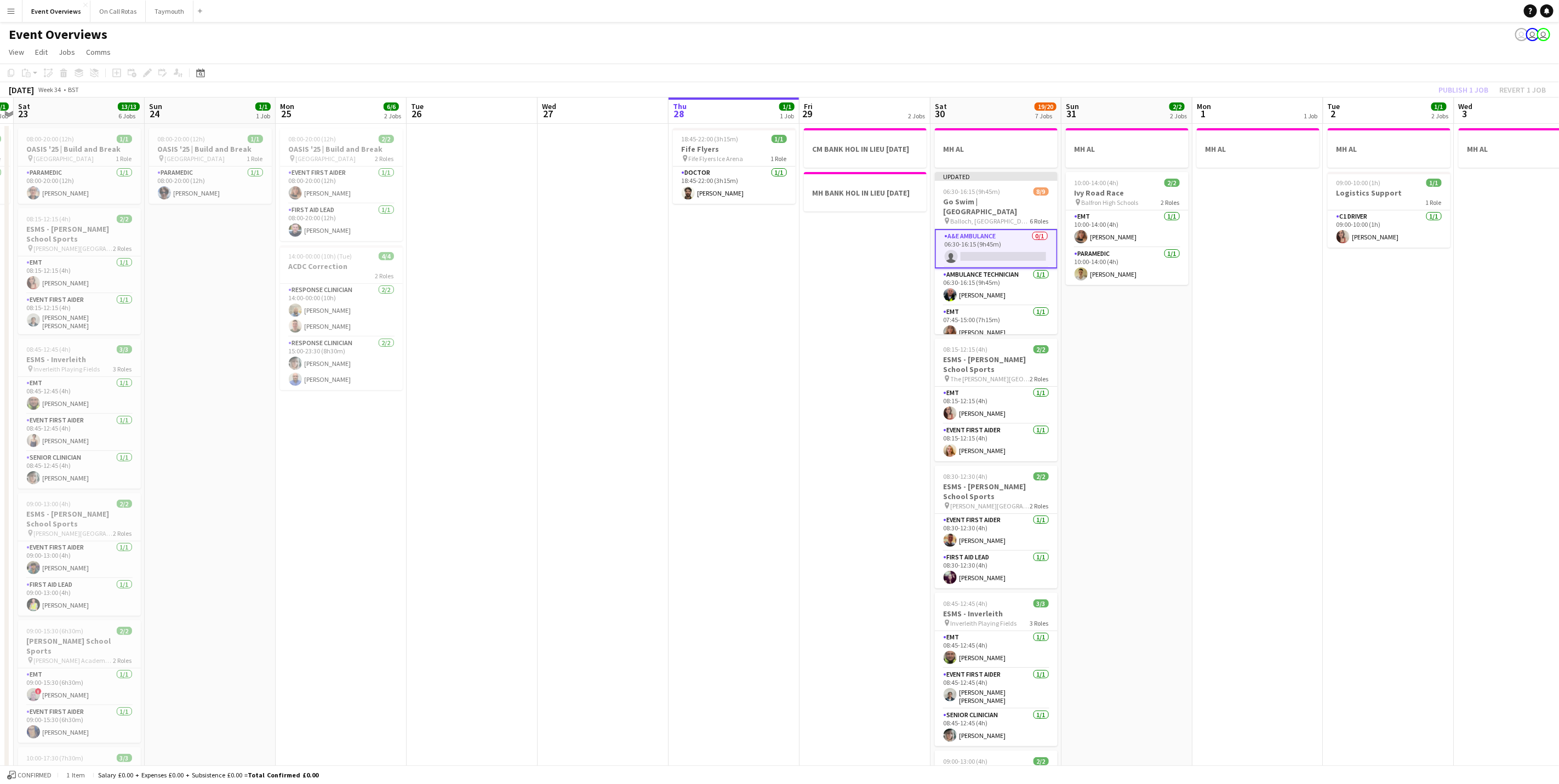
click at [1015, 38] on div "Event Overviews user user user" at bounding box center [779, 33] width 1559 height 21
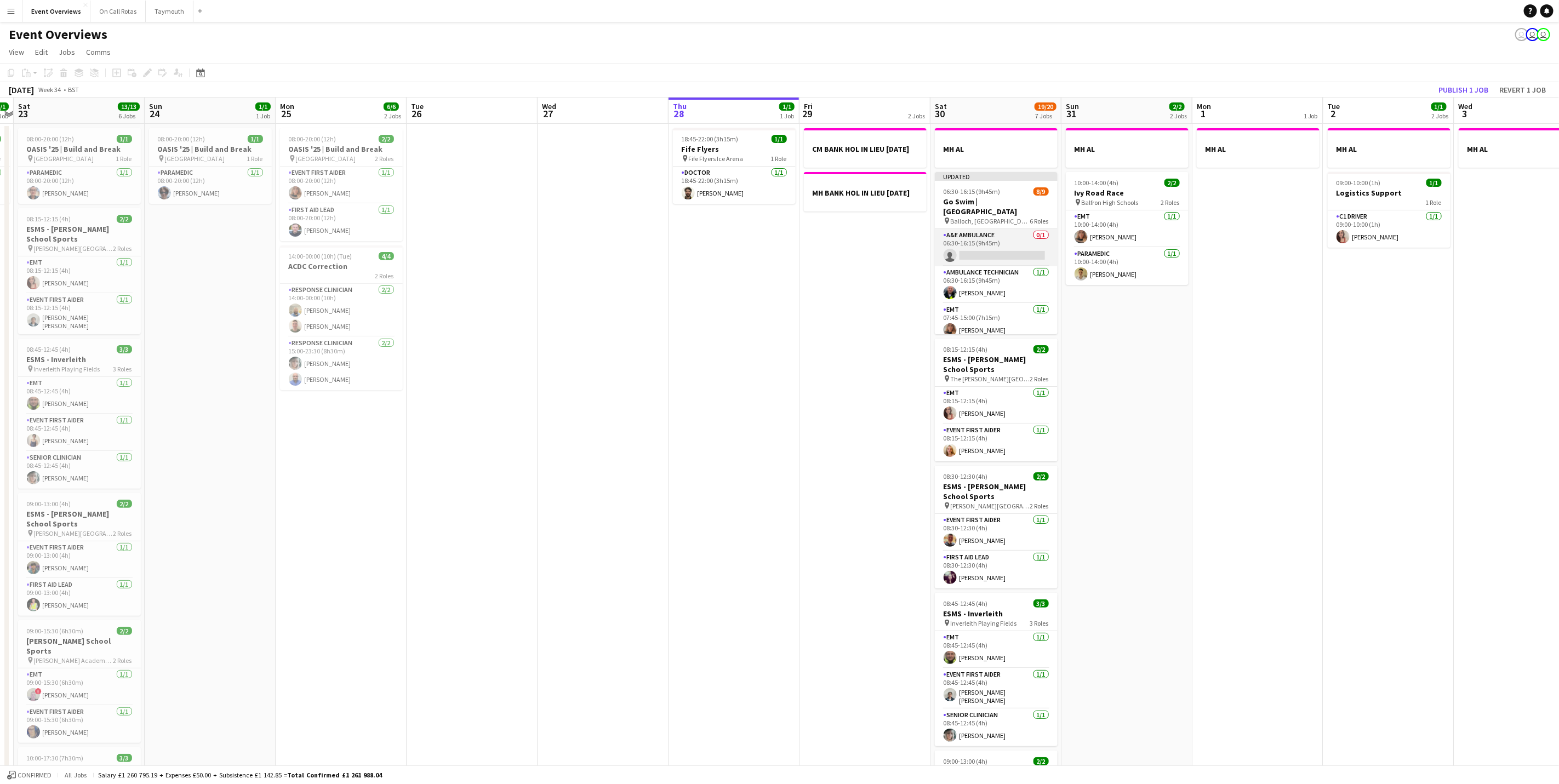
click at [982, 238] on app-card-role "A&E Ambulance 0/1 06:30-16:15 (9h45m) single-neutral-actions" at bounding box center [996, 248] width 123 height 37
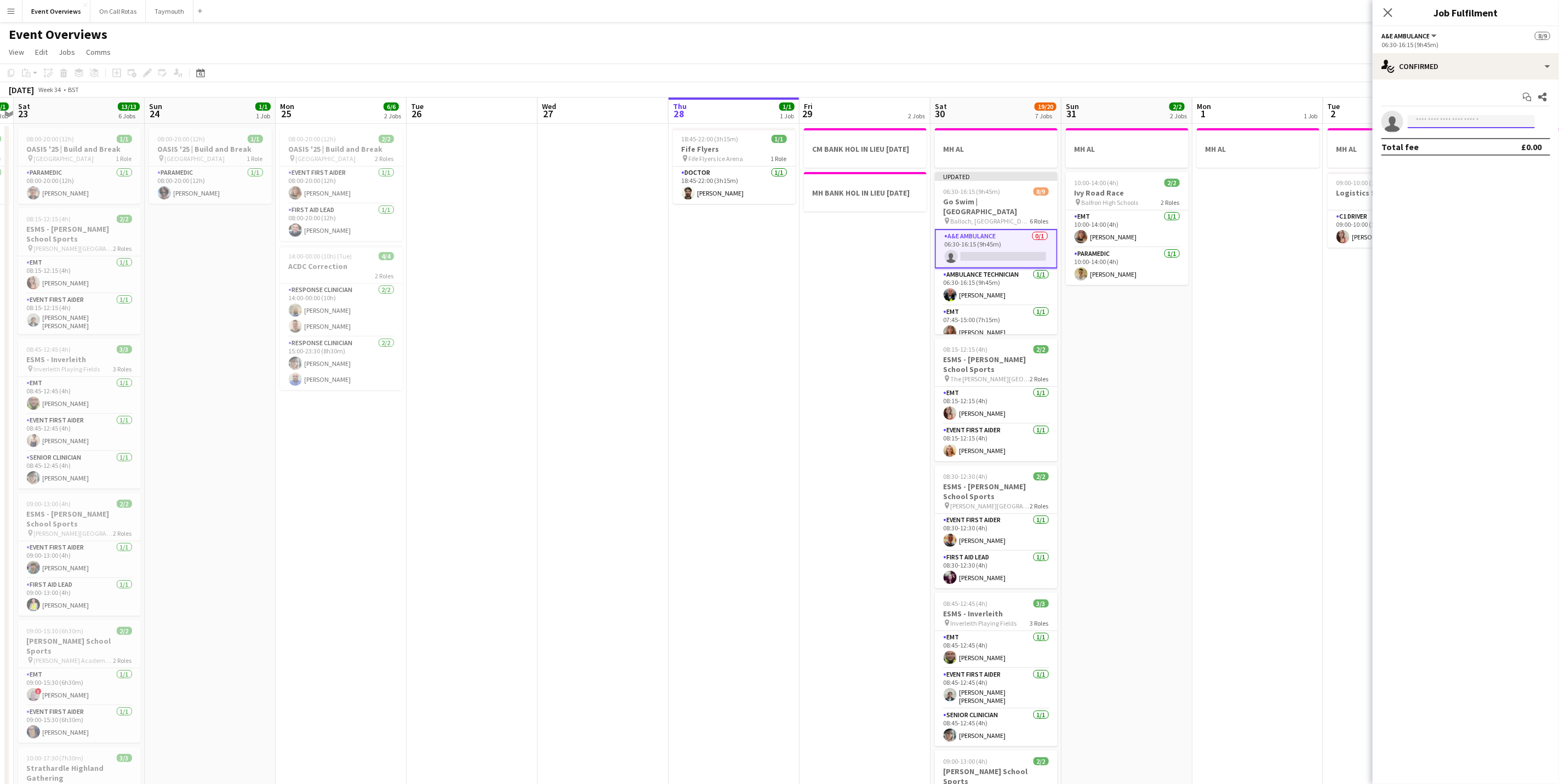
click at [1045, 125] on input at bounding box center [1471, 121] width 127 height 13
type input "*"
type input "****"
click at [1045, 155] on span "[PHONE_NUMBER]" at bounding box center [1471, 155] width 110 height 9
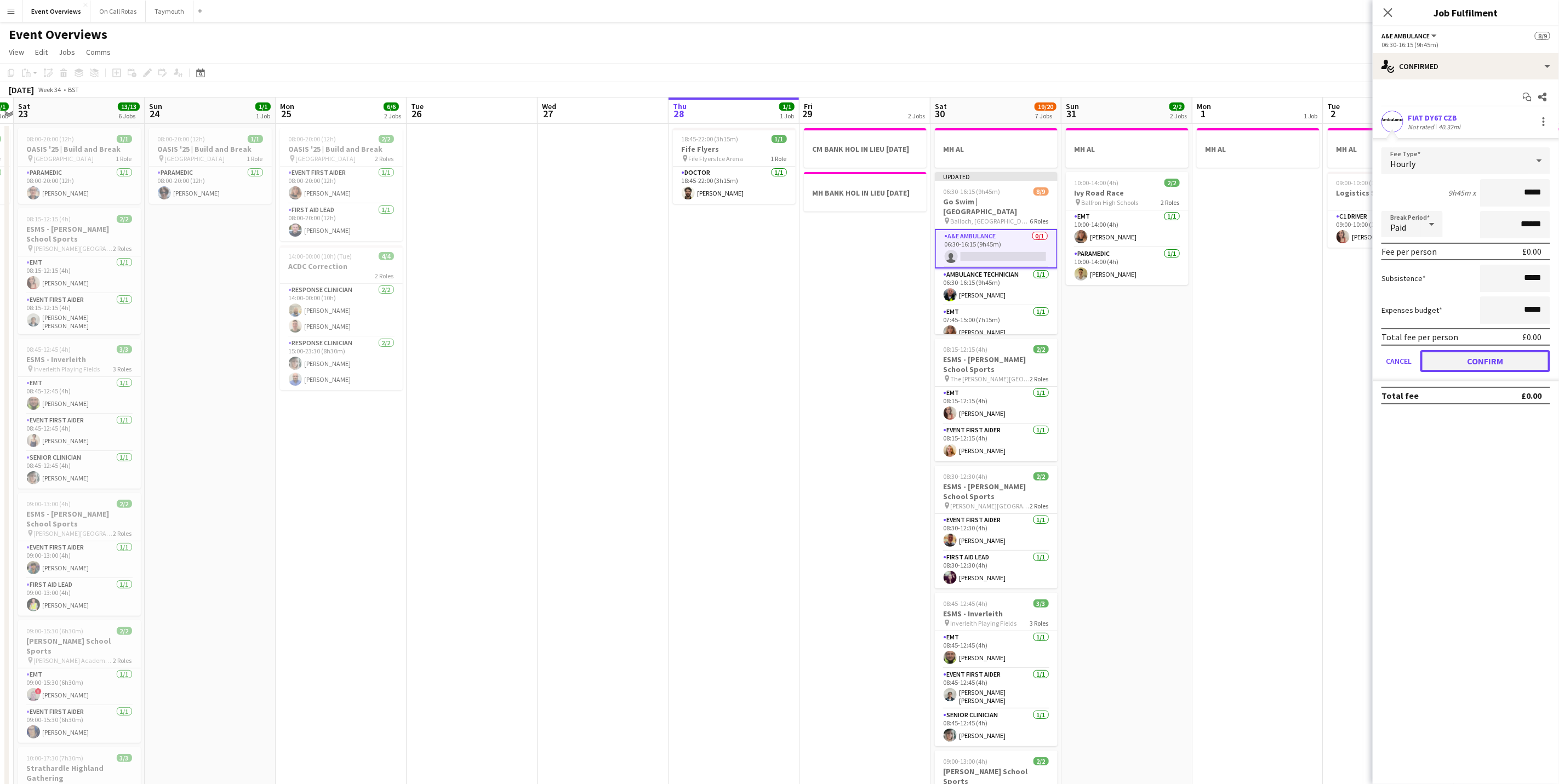
click at [1045, 358] on button "Confirm" at bounding box center [1485, 361] width 130 height 22
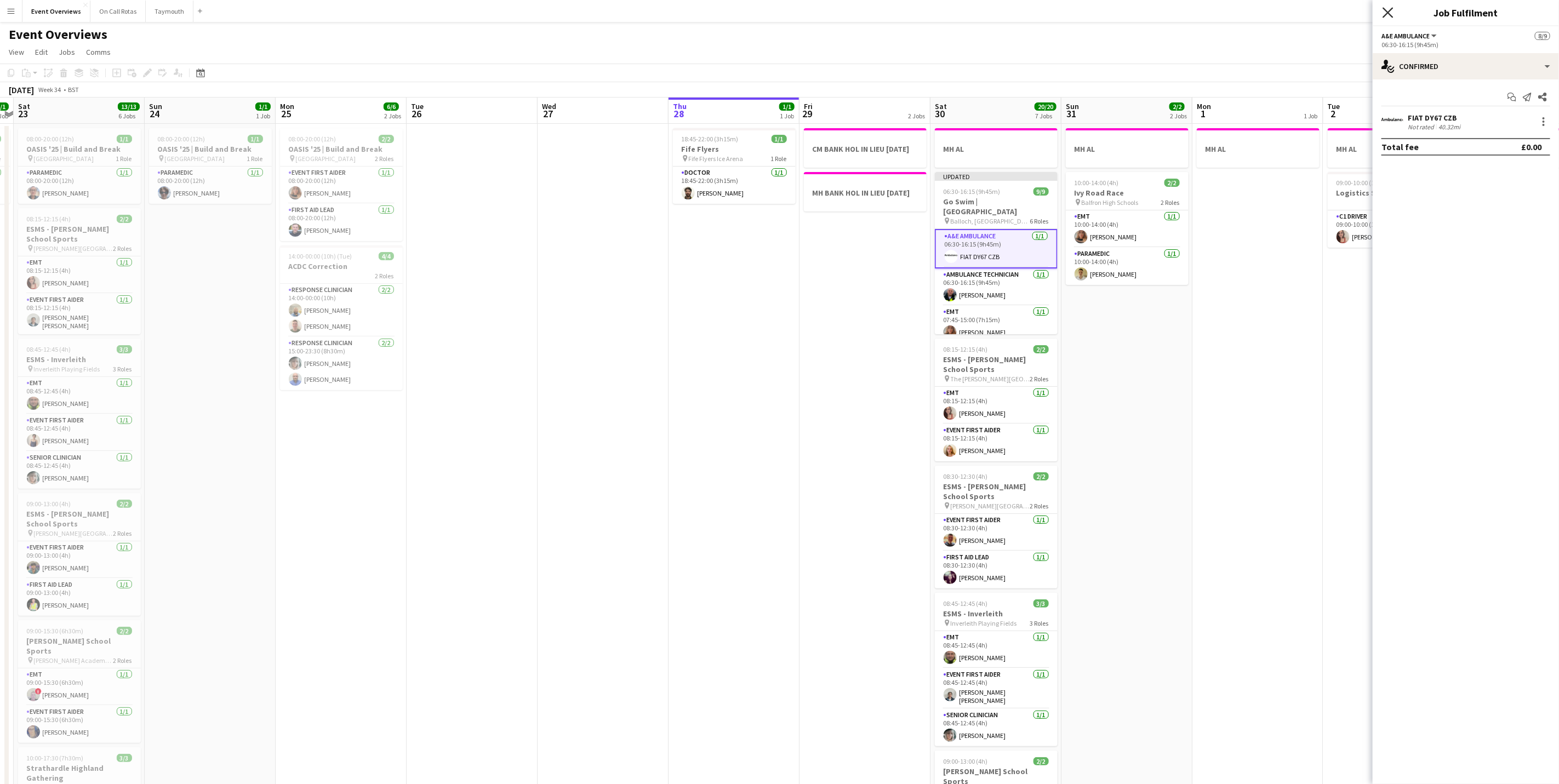
click at [1045, 11] on icon "Close pop-in" at bounding box center [1388, 12] width 11 height 11
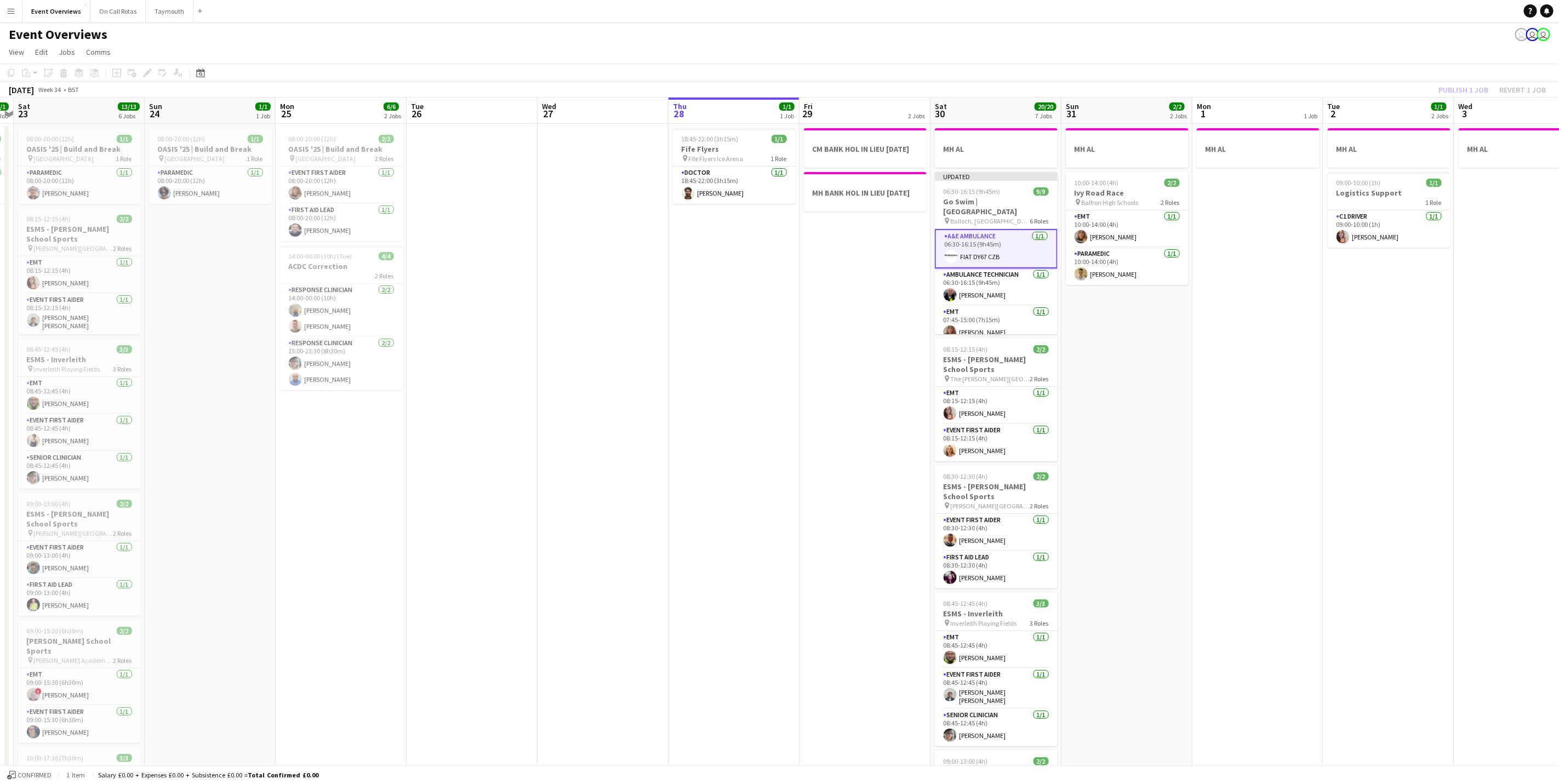
click at [1045, 370] on app-date-cell "MH AL 09:00-10:00 (1h) 1/1 Logistics Support 1 Role C1 Driver [DATE] 09:00-10:0…" at bounding box center [1389, 593] width 131 height 938
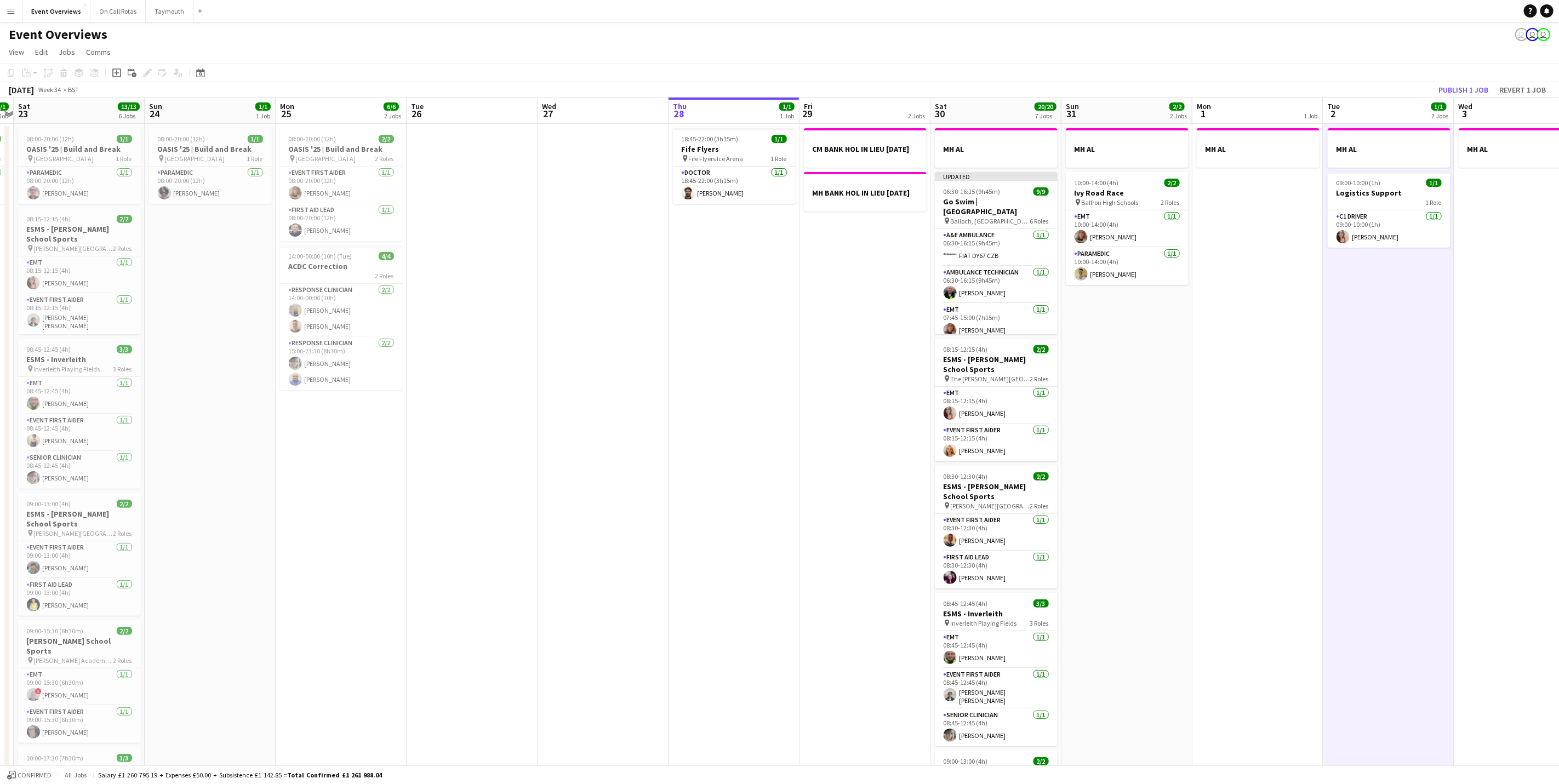
scroll to position [0, 249]
click at [1045, 87] on button "Publish 1 job" at bounding box center [1463, 89] width 58 height 14
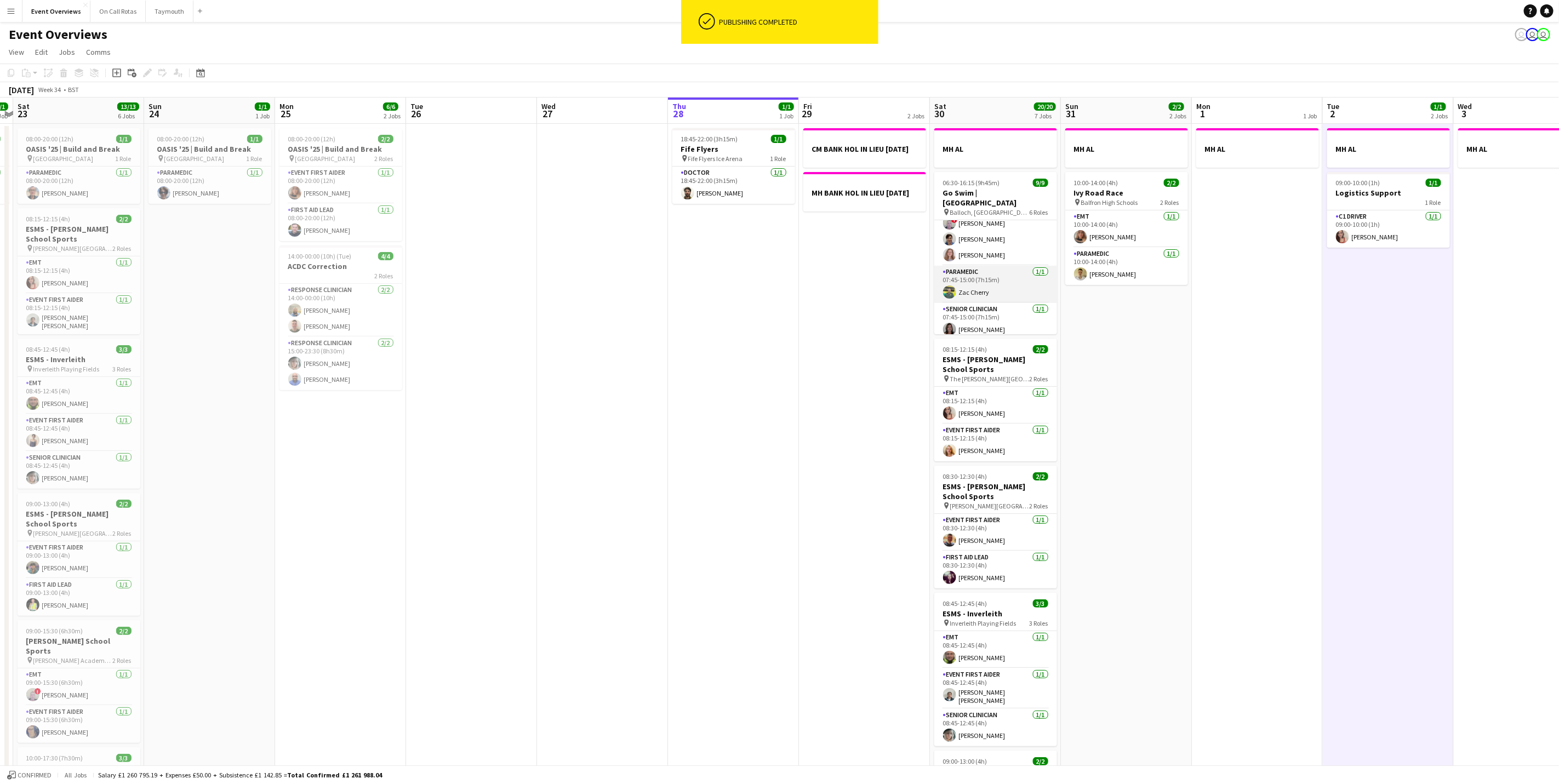
scroll to position [0, 0]
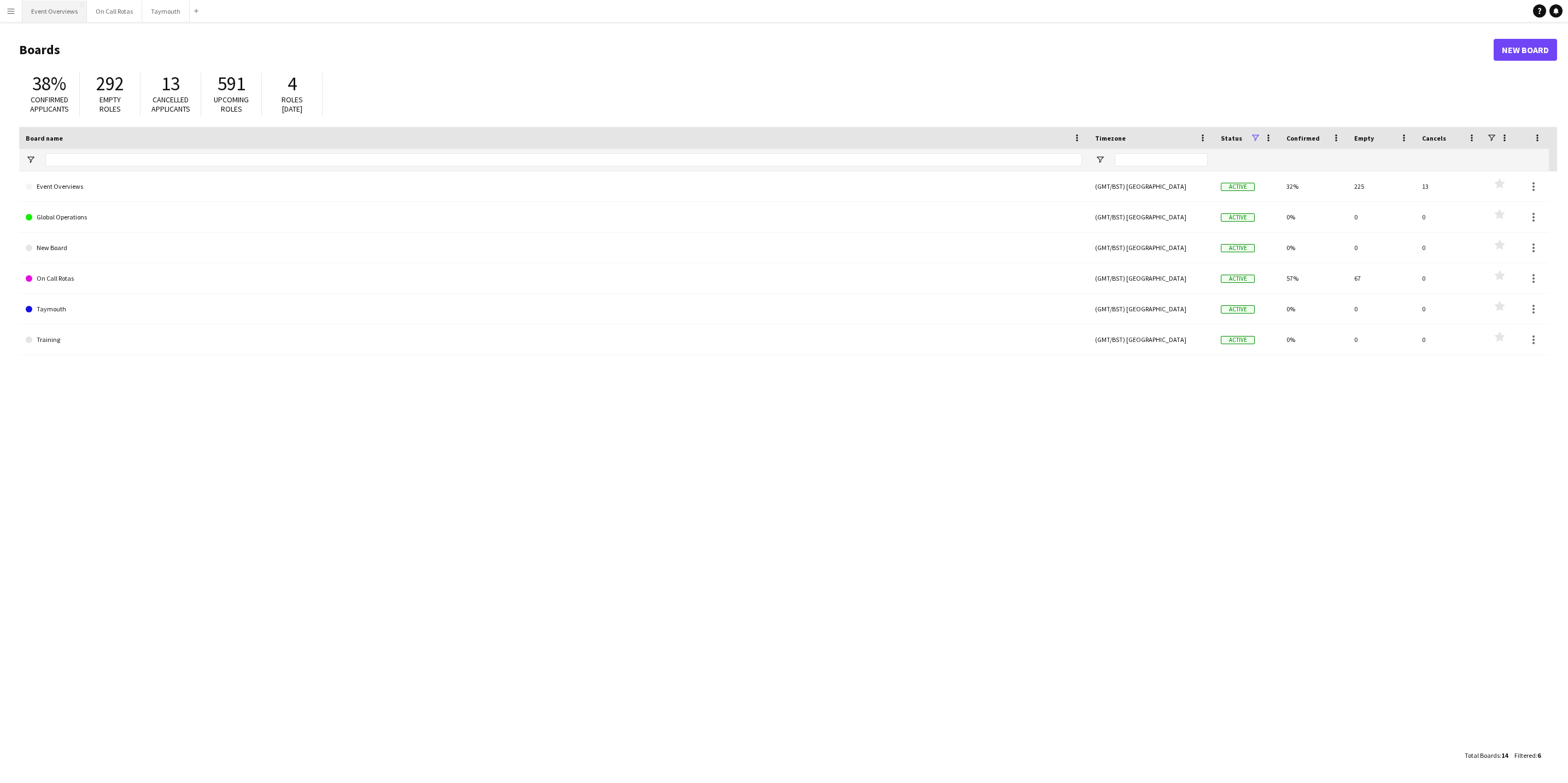
click at [44, 18] on button "Event Overviews Close" at bounding box center [54, 11] width 64 height 21
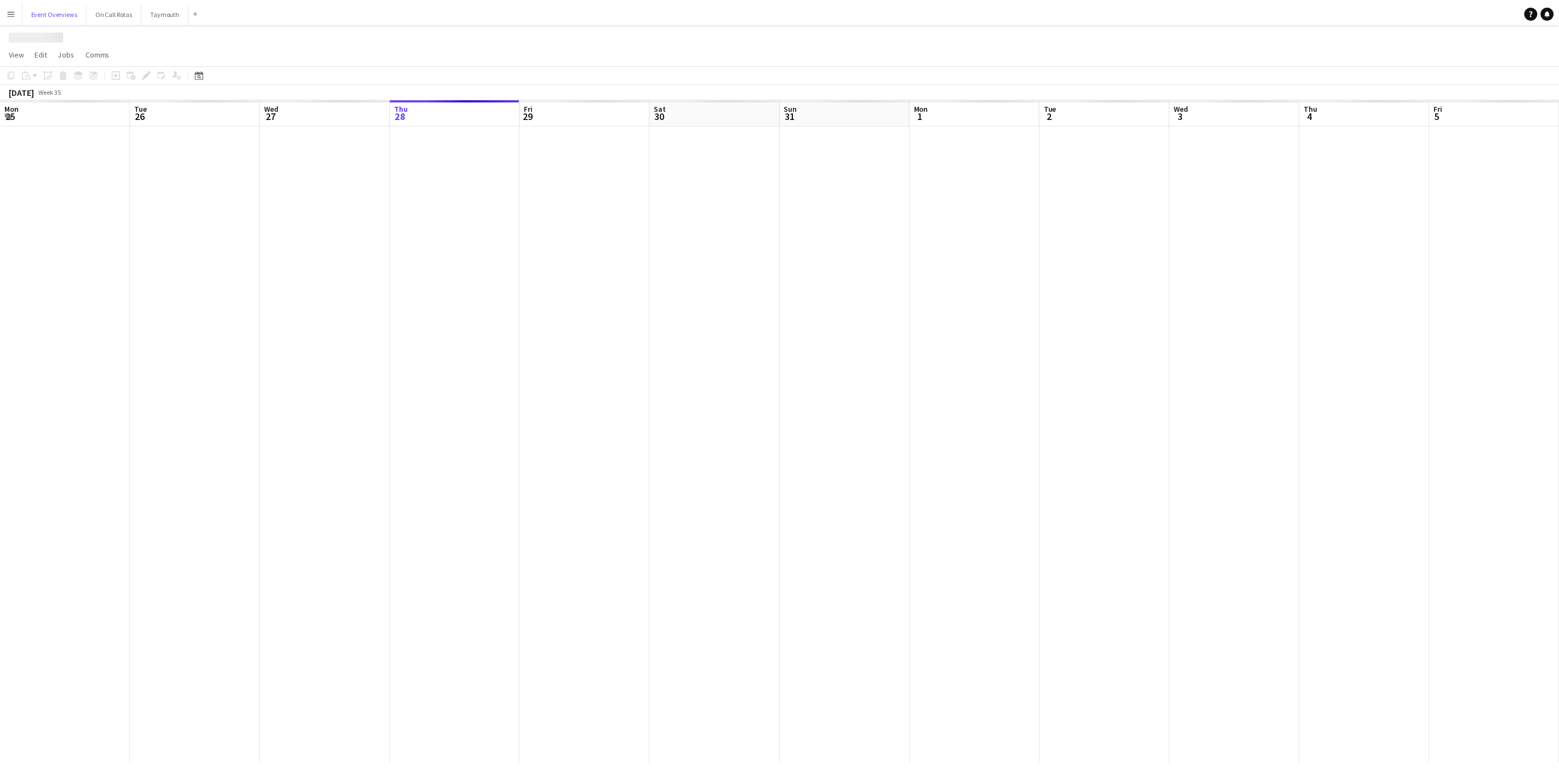
scroll to position [0, 262]
